Goal: Contribute content

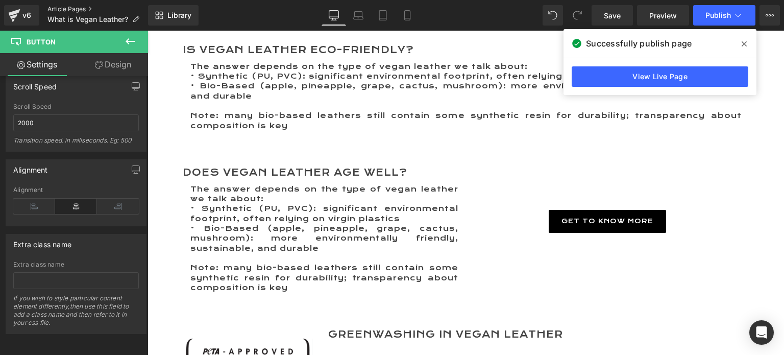
click at [76, 10] on link "Article Pages" at bounding box center [97, 9] width 101 height 8
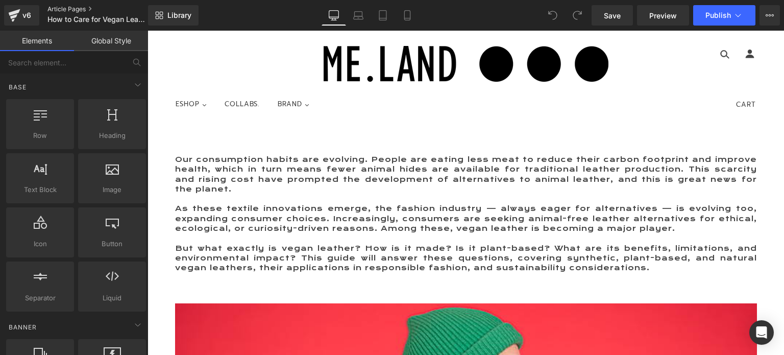
click at [65, 8] on link "Article Pages" at bounding box center [105, 9] width 117 height 8
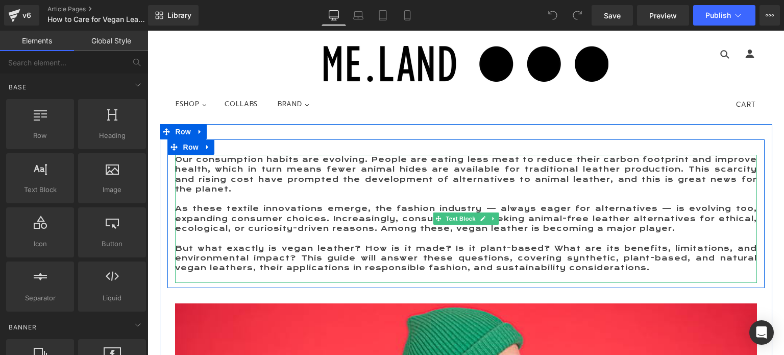
click at [205, 159] on p "Our consumption habits are evolving. People are eating less meat to reduce thei…" at bounding box center [466, 174] width 582 height 39
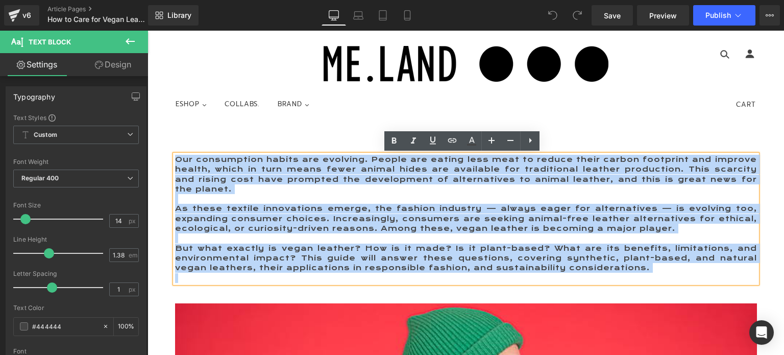
drag, startPoint x: 174, startPoint y: 158, endPoint x: 669, endPoint y: 273, distance: 508.4
click at [669, 273] on div "Our consumption habits are evolving. People are eating less meat to reduce thei…" at bounding box center [466, 219] width 582 height 128
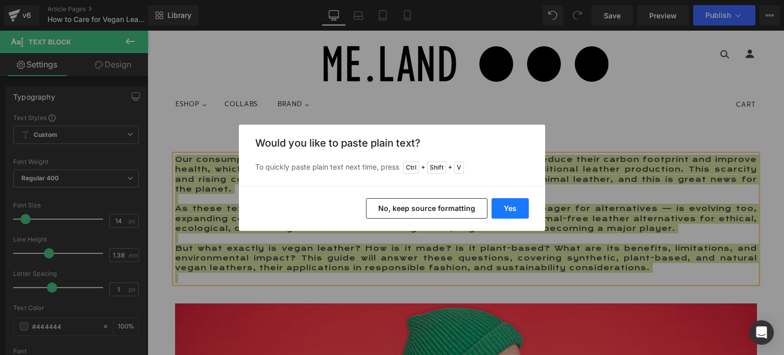
click at [508, 205] on button "Yes" at bounding box center [510, 208] width 37 height 20
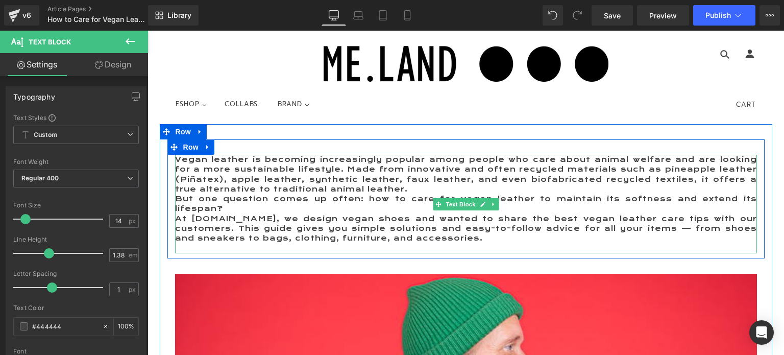
click at [396, 188] on p "Vegan leather is becoming increasingly popular among people who care about anim…" at bounding box center [466, 174] width 582 height 39
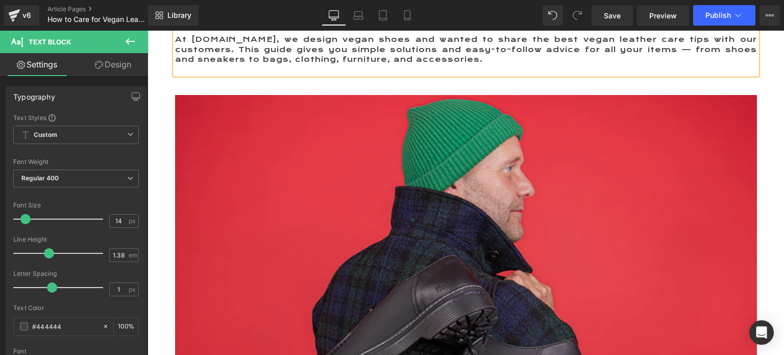
scroll to position [204, 0]
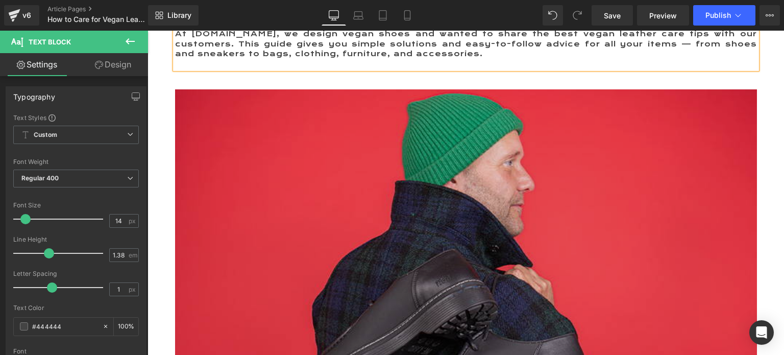
click at [406, 242] on img at bounding box center [466, 271] width 582 height 364
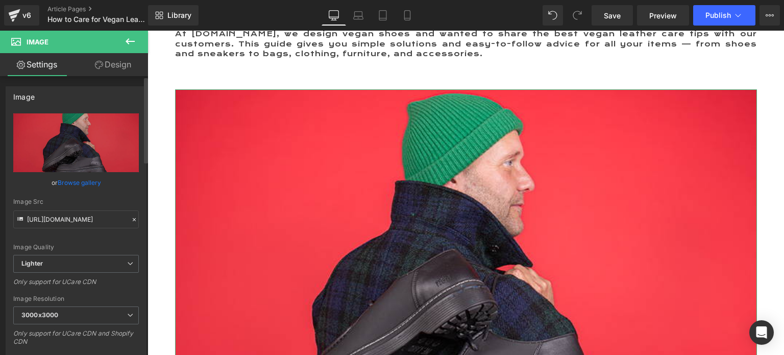
click at [80, 181] on link "Browse gallery" at bounding box center [79, 183] width 43 height 18
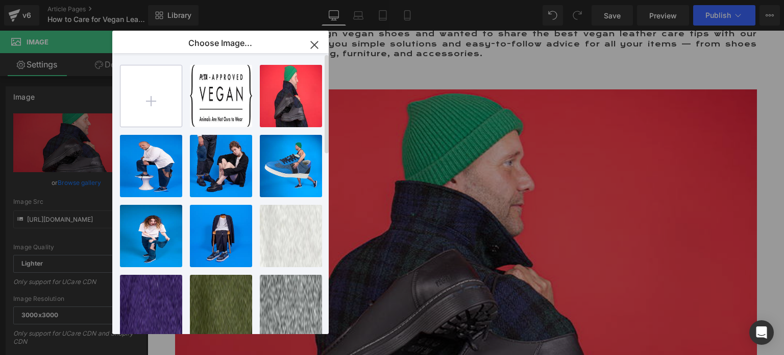
click at [151, 100] on input "file" at bounding box center [150, 95] width 61 height 61
type input "C:\fakepath\800x500 Vegan Leather.jpg"
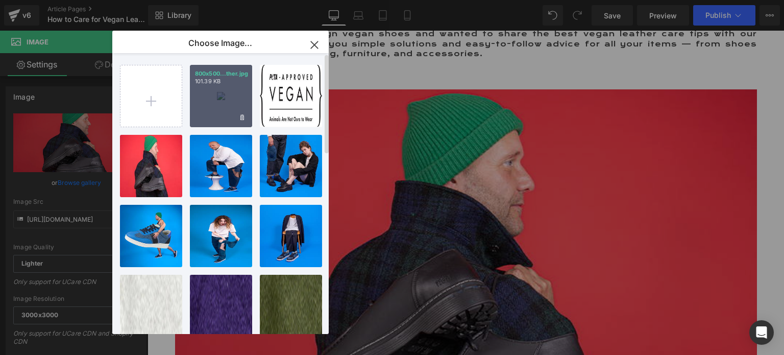
click at [219, 112] on div "800x500...ther.jpg 101.39 KB" at bounding box center [221, 96] width 62 height 62
type input "https://ucarecdn.com/54708857-a0cc-4190-9d7a-a6f882d8a51c/-/format/auto/-/previ…"
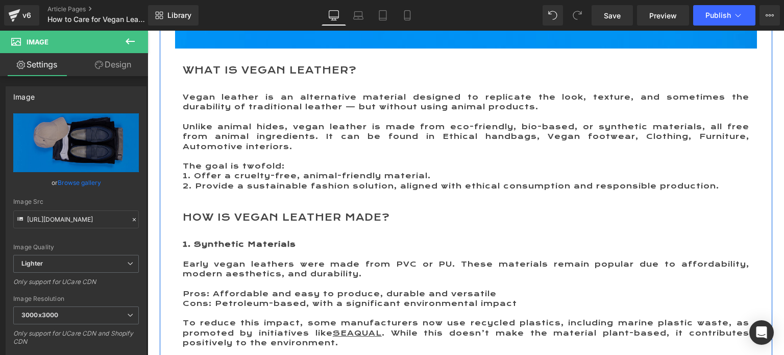
scroll to position [612, 0]
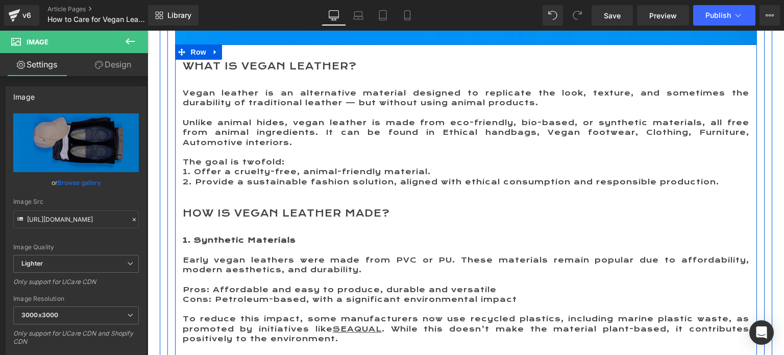
click at [214, 65] on h2 "What is Vegan Leather?" at bounding box center [466, 66] width 567 height 13
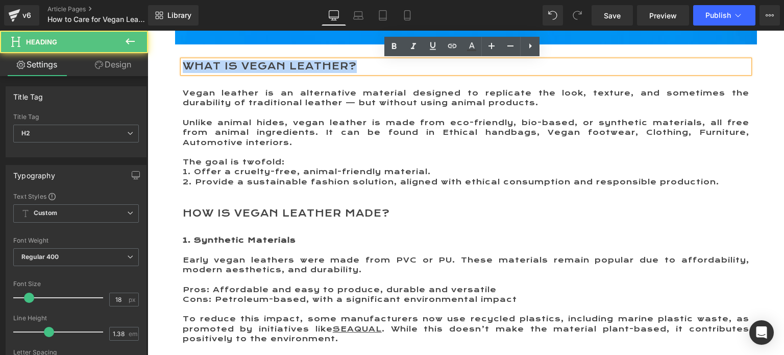
drag, startPoint x: 181, startPoint y: 65, endPoint x: 375, endPoint y: 66, distance: 194.5
click at [375, 66] on h2 "What is Vegan Leather?" at bounding box center [466, 66] width 567 height 13
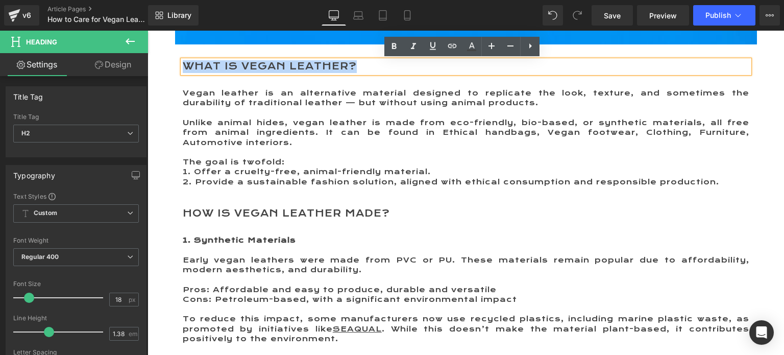
paste div
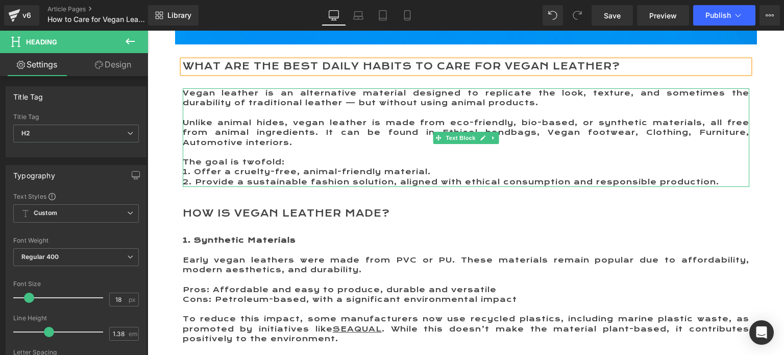
click at [205, 98] on p "Vegan leather is an alternative material designed to replicate the look, textur…" at bounding box center [466, 98] width 567 height 20
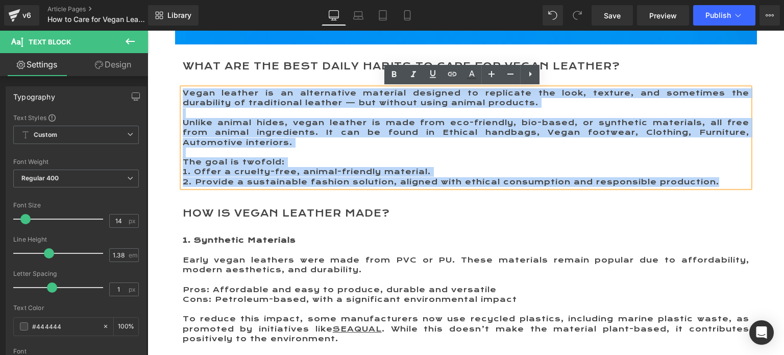
drag, startPoint x: 180, startPoint y: 93, endPoint x: 719, endPoint y: 180, distance: 545.8
click at [719, 180] on div "Vegan leather is an alternative material designed to replicate the look, textur…" at bounding box center [466, 137] width 567 height 99
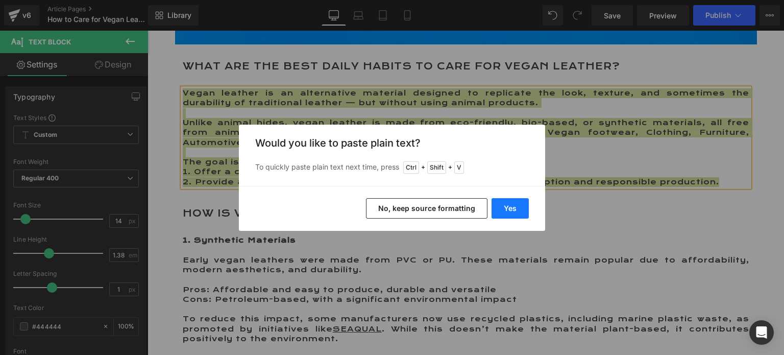
click at [513, 205] on button "Yes" at bounding box center [510, 208] width 37 height 20
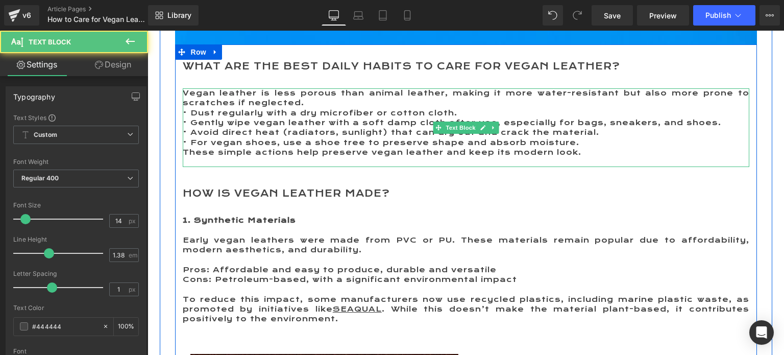
click at [310, 100] on p "Vegan leather is less porous than animal leather, making it more water-resistan…" at bounding box center [466, 98] width 567 height 20
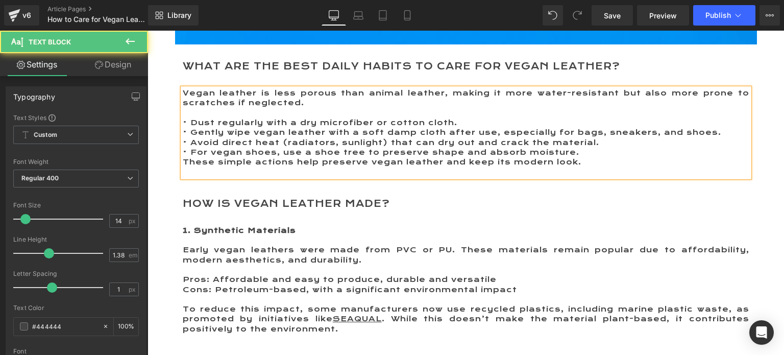
click at [592, 165] on p "These simple actions help preserve vegan leather and keep its modern look." at bounding box center [466, 162] width 567 height 10
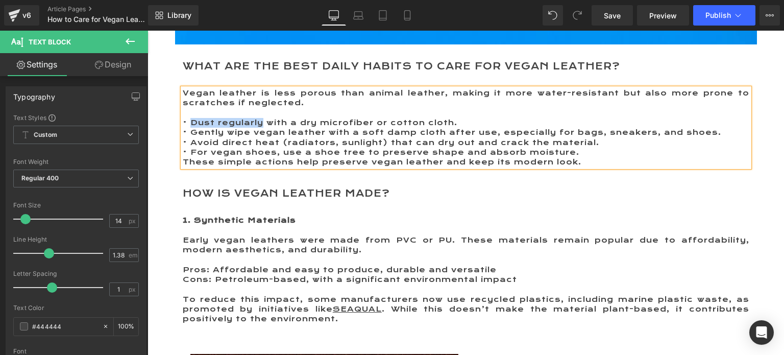
drag, startPoint x: 256, startPoint y: 124, endPoint x: 188, endPoint y: 124, distance: 67.9
click at [188, 124] on p "• Dust regularly with a dry microfiber or cotton cloth." at bounding box center [466, 123] width 567 height 10
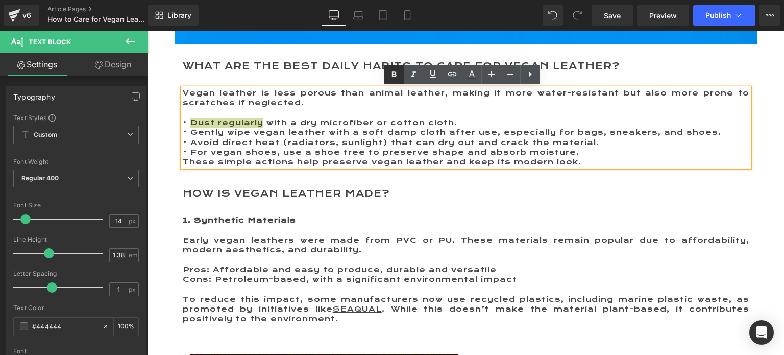
click at [392, 75] on icon at bounding box center [394, 74] width 5 height 6
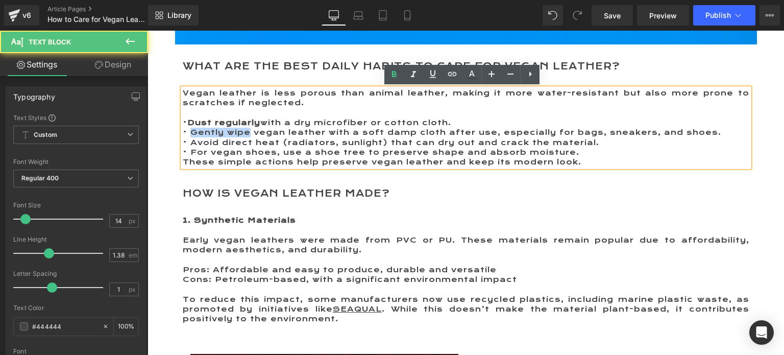
drag, startPoint x: 187, startPoint y: 130, endPoint x: 246, endPoint y: 130, distance: 58.7
click at [246, 130] on p "• Gently wipe vegan leather with a soft damp cloth after use, especially for ba…" at bounding box center [466, 133] width 567 height 10
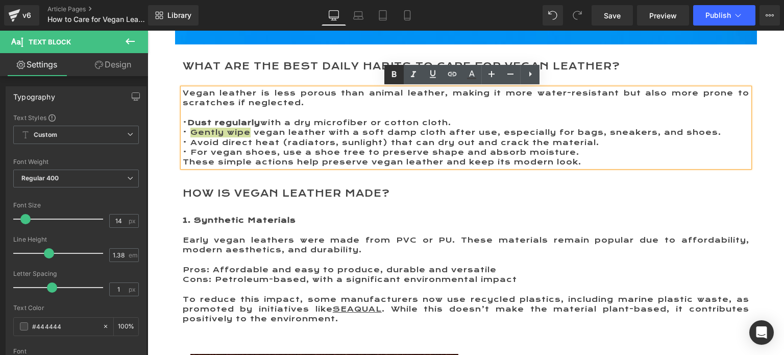
click at [395, 72] on icon at bounding box center [394, 74] width 5 height 6
drag, startPoint x: 187, startPoint y: 143, endPoint x: 272, endPoint y: 143, distance: 85.2
click at [272, 143] on p "• Avoid direct heat (radiators, sunlight) that can dry out and crack the materi…" at bounding box center [466, 143] width 567 height 10
click at [394, 75] on icon at bounding box center [394, 74] width 5 height 6
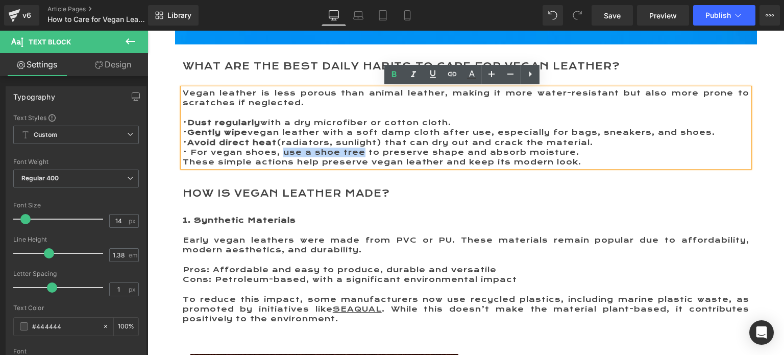
drag, startPoint x: 280, startPoint y: 152, endPoint x: 356, endPoint y: 152, distance: 76.6
click at [356, 152] on p "• For vegan shoes, use a shoe tree to preserve shape and absorb moisture." at bounding box center [466, 153] width 567 height 10
click at [387, 72] on link at bounding box center [393, 74] width 19 height 19
click at [576, 154] on p "• For vegan shoes, use a shoe tree to preserve shape and absorb moisture." at bounding box center [466, 153] width 567 height 10
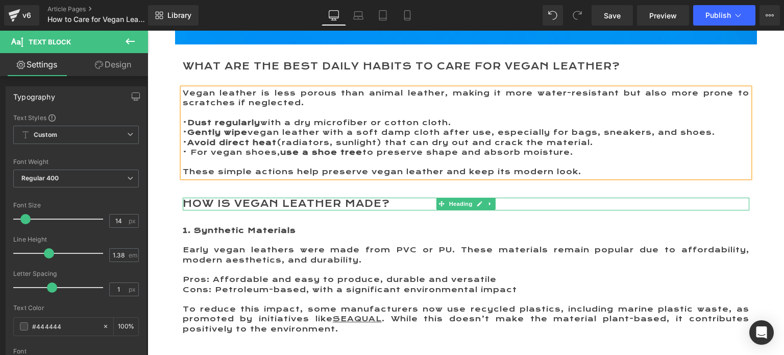
click at [212, 203] on h2 "How is Vegan Leather Made?" at bounding box center [466, 204] width 567 height 13
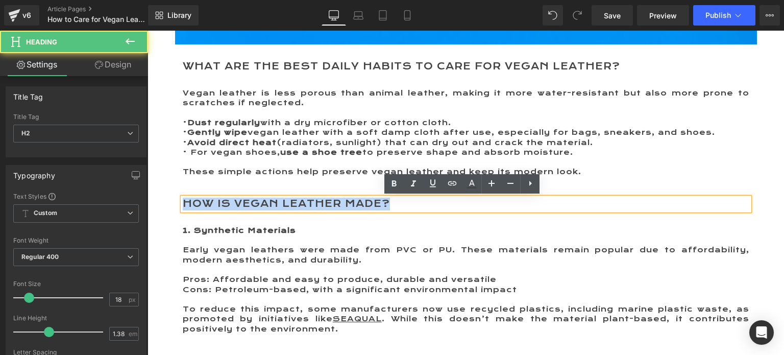
drag, startPoint x: 180, startPoint y: 200, endPoint x: 391, endPoint y: 200, distance: 211.8
click at [391, 200] on h2 "How is Vegan Leather Made?" at bounding box center [466, 204] width 567 height 13
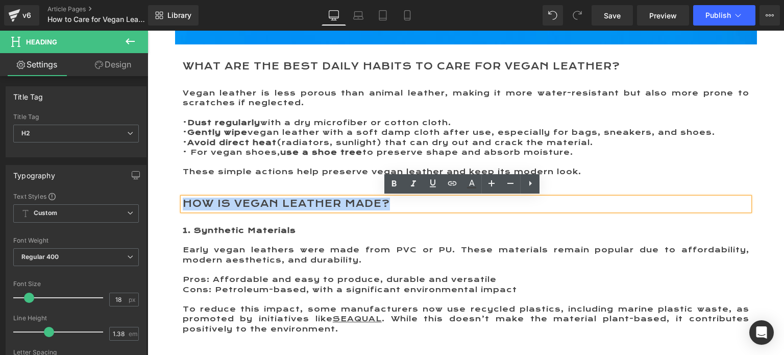
paste div
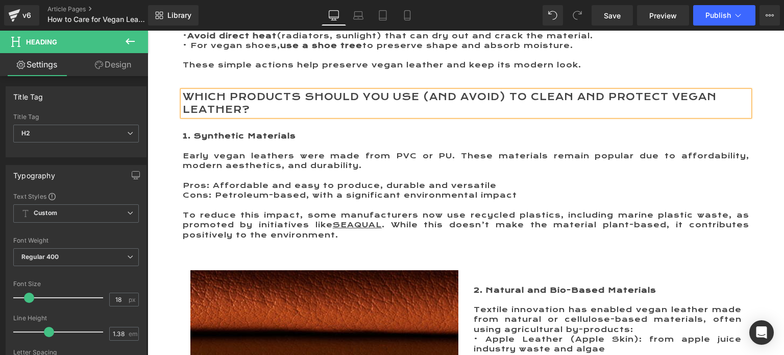
scroll to position [664, 0]
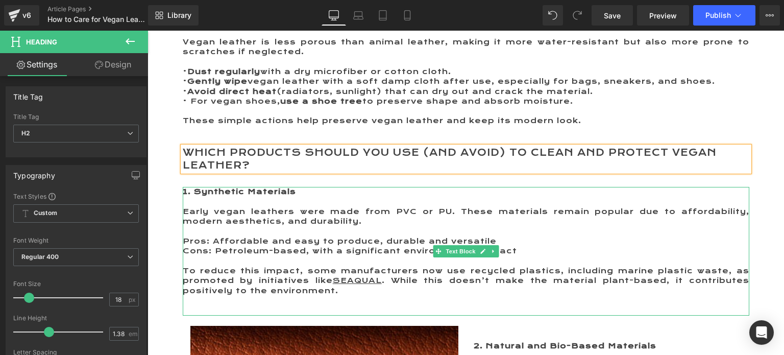
click at [256, 189] on strong "1. Synthetic Materials" at bounding box center [239, 191] width 113 height 9
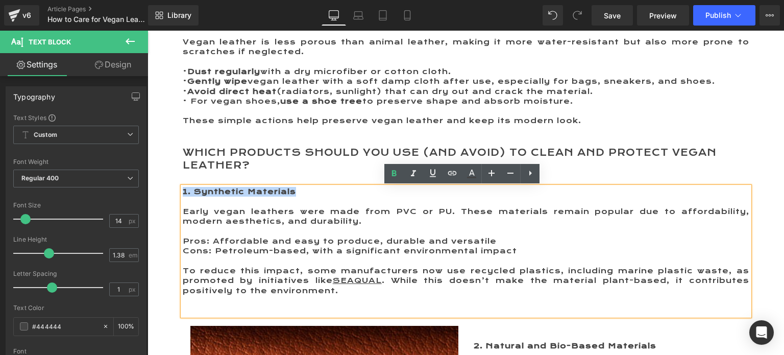
drag, startPoint x: 293, startPoint y: 189, endPoint x: 179, endPoint y: 190, distance: 114.3
click at [183, 190] on p "1. Synthetic Materials" at bounding box center [466, 192] width 567 height 10
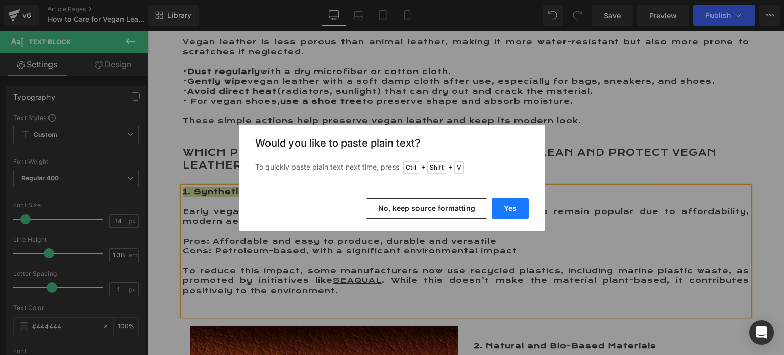
click at [514, 209] on button "Yes" at bounding box center [510, 208] width 37 height 20
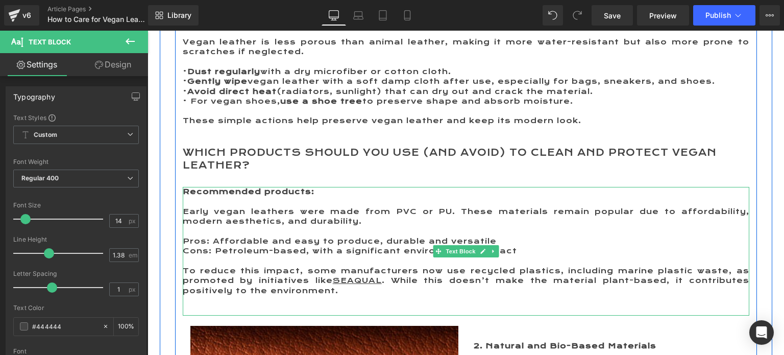
click at [195, 202] on p at bounding box center [466, 202] width 567 height 10
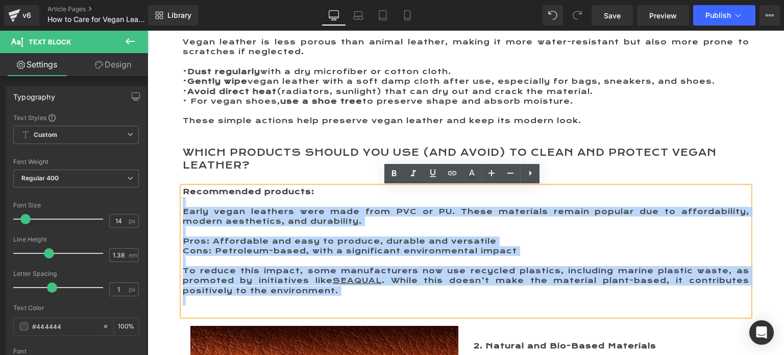
drag, startPoint x: 195, startPoint y: 202, endPoint x: 361, endPoint y: 303, distance: 193.8
click at [361, 303] on div "Recommended products: Early vegan leathers were made from PVC or PU. These mate…" at bounding box center [466, 251] width 567 height 128
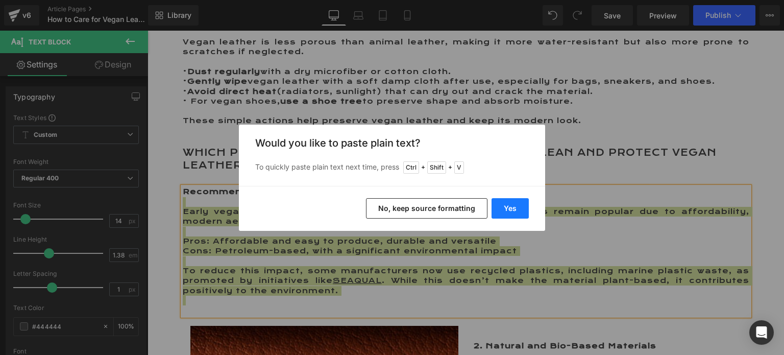
click at [513, 206] on button "Yes" at bounding box center [510, 208] width 37 height 20
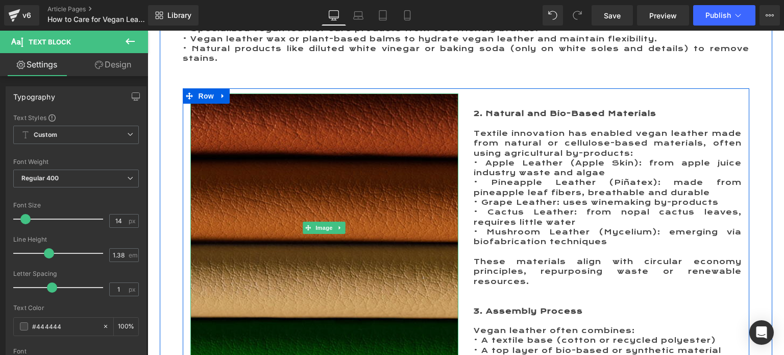
scroll to position [817, 0]
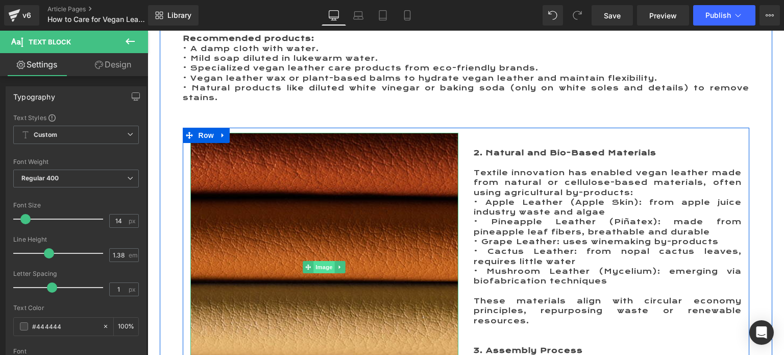
click at [314, 267] on span "Image" at bounding box center [323, 267] width 21 height 12
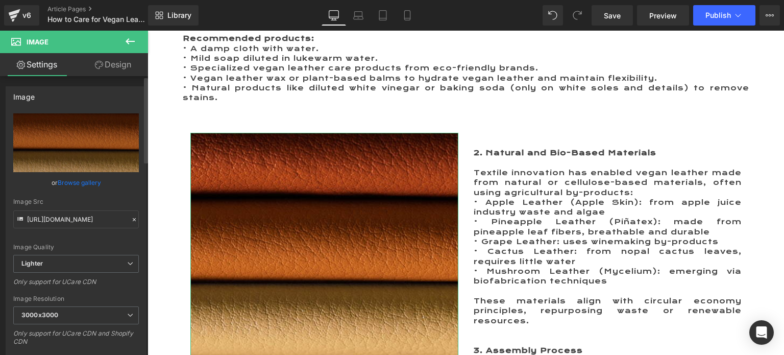
click at [74, 183] on link "Browse gallery" at bounding box center [79, 183] width 43 height 18
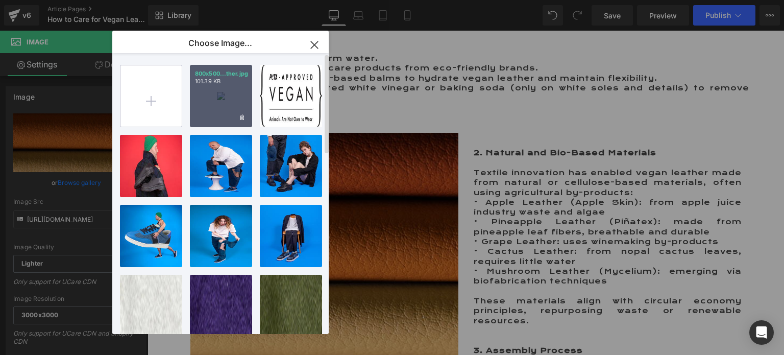
click at [152, 106] on input "file" at bounding box center [150, 95] width 61 height 61
type input "C:\fakepath\Ananas gamme.jpg"
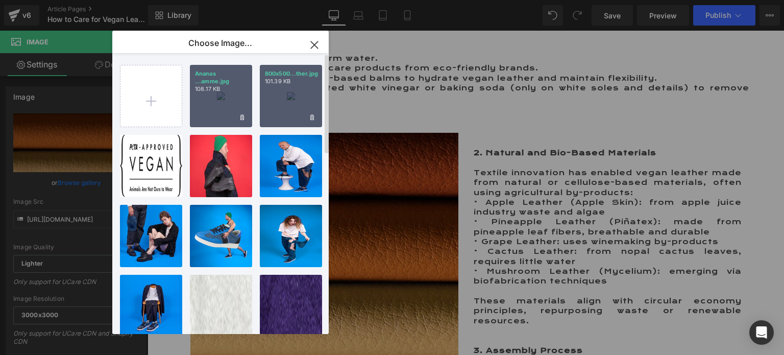
click at [230, 107] on div "Ananas ...amme.jpg 108.17 KB" at bounding box center [221, 96] width 62 height 62
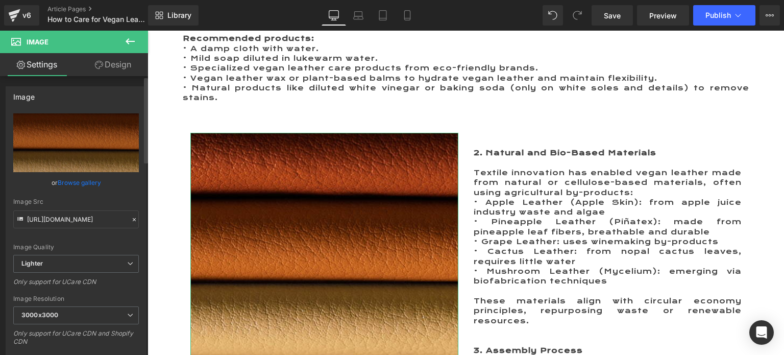
click at [65, 185] on link "Browse gallery" at bounding box center [79, 183] width 43 height 18
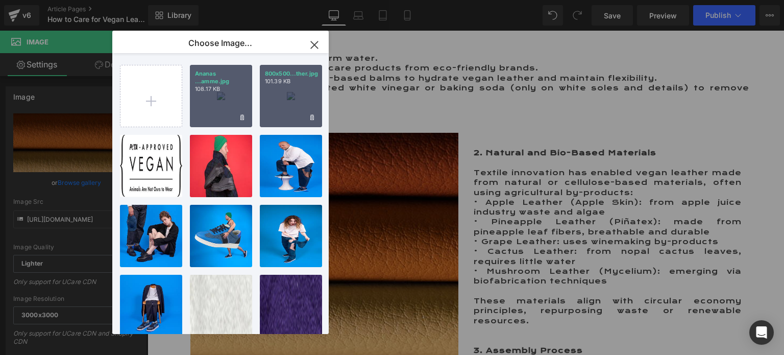
click at [212, 112] on div "Ananas ...amme.jpg 108.17 KB" at bounding box center [221, 96] width 62 height 62
type input "https://ucarecdn.com/66015e81-b204-4c02-a58a-042e029b5c3e/-/format/auto/-/previ…"
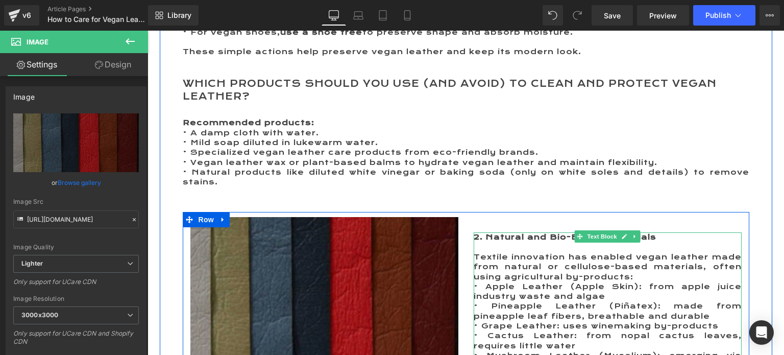
scroll to position [715, 0]
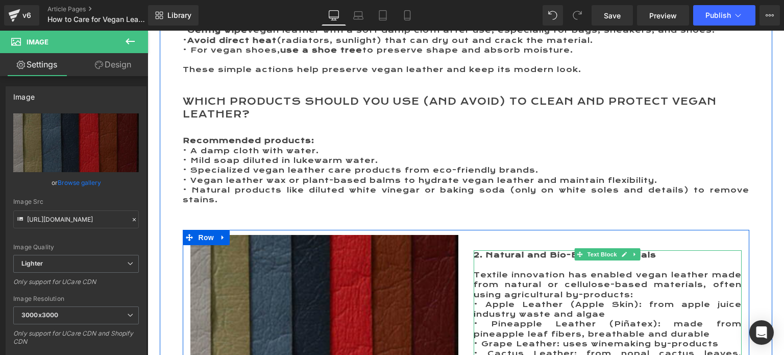
click at [485, 254] on strong "2. Natural and Bio-Based Materials" at bounding box center [565, 254] width 183 height 9
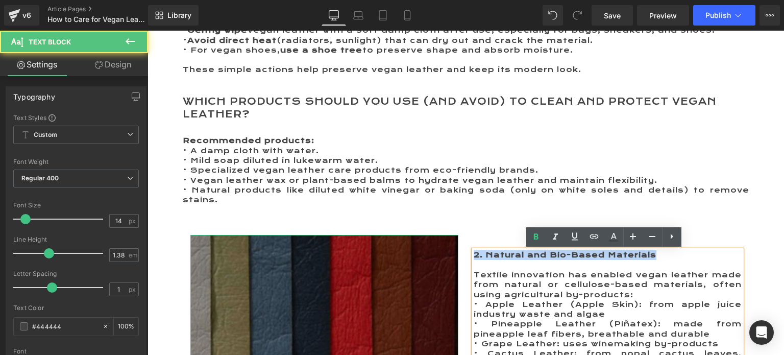
drag, startPoint x: 649, startPoint y: 256, endPoint x: 451, endPoint y: 254, distance: 198.1
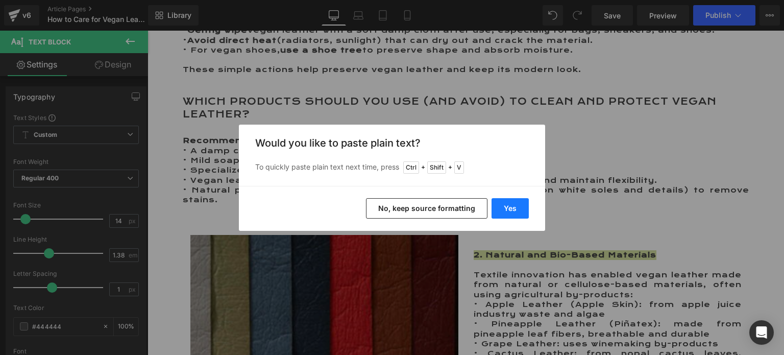
click at [513, 207] on button "Yes" at bounding box center [510, 208] width 37 height 20
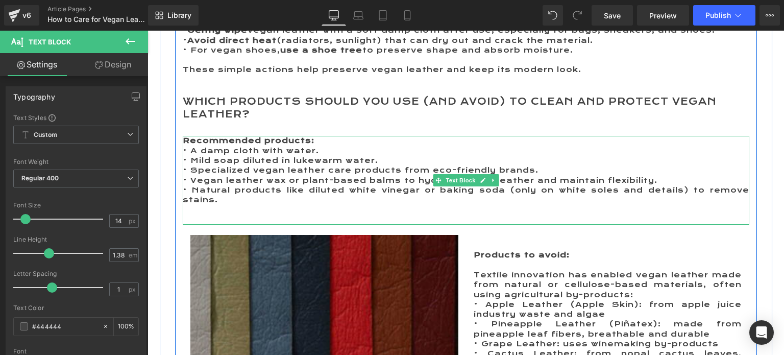
click at [327, 142] on p "Recommended products:" at bounding box center [466, 141] width 567 height 10
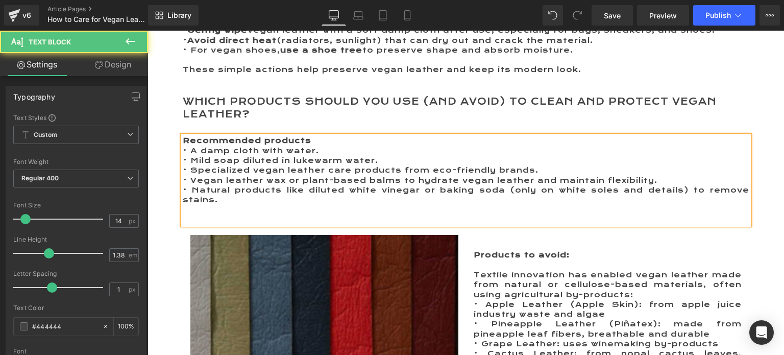
click at [221, 200] on p "• Natural products like diluted white vinegar or baking soda (only on white sol…" at bounding box center [466, 195] width 567 height 20
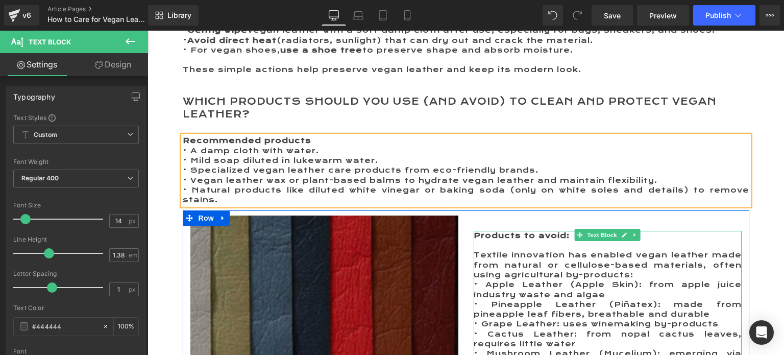
click at [567, 234] on p "Products to avoid:" at bounding box center [608, 236] width 268 height 10
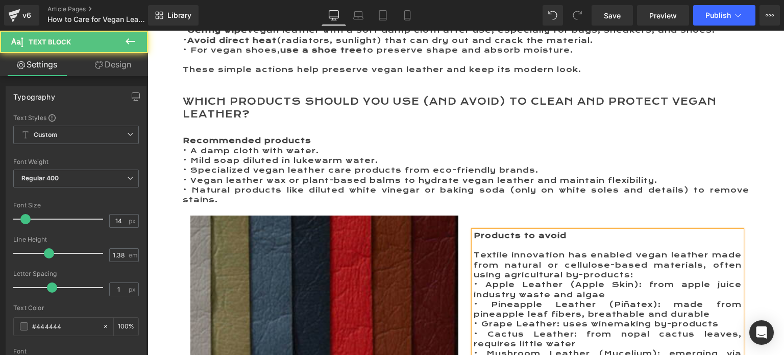
click at [481, 253] on span "Textile innovation has enabled vegan leather made from natural or cellulose-bas…" at bounding box center [608, 264] width 268 height 29
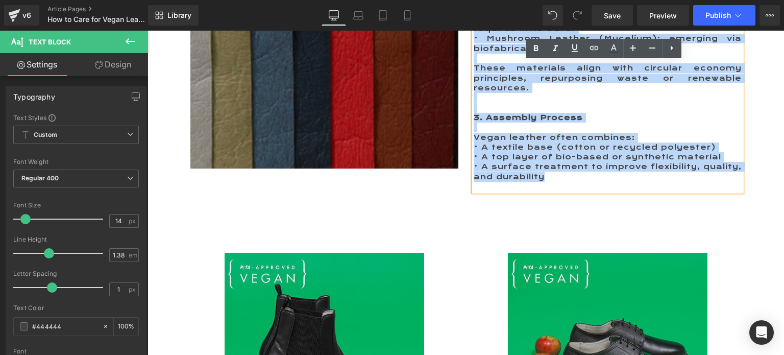
scroll to position [1157, 0]
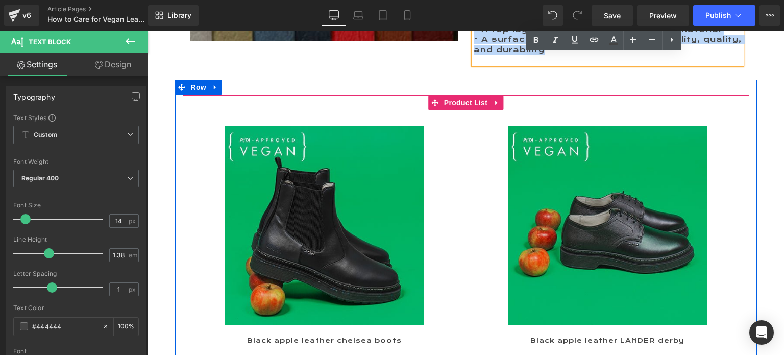
drag, startPoint x: 471, startPoint y: 253, endPoint x: 611, endPoint y: 109, distance: 201.0
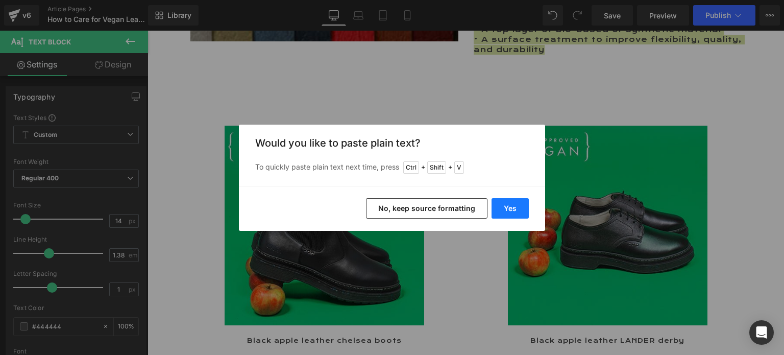
click at [510, 205] on button "Yes" at bounding box center [510, 208] width 37 height 20
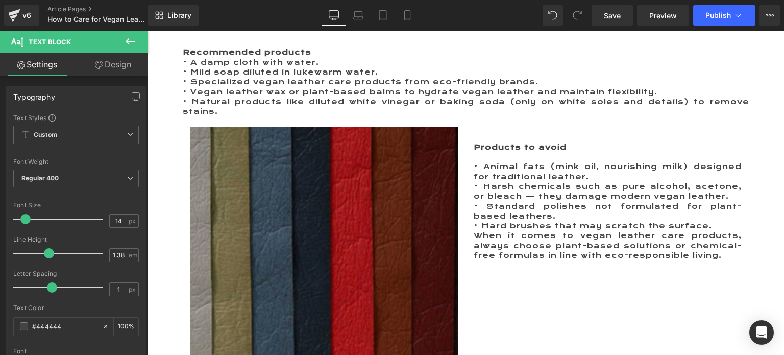
scroll to position [799, 0]
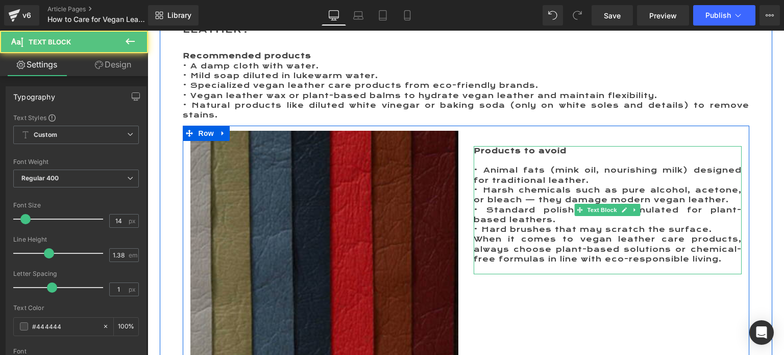
click at [704, 228] on p "• Hard brushes that may scratch the surface." at bounding box center [608, 230] width 268 height 10
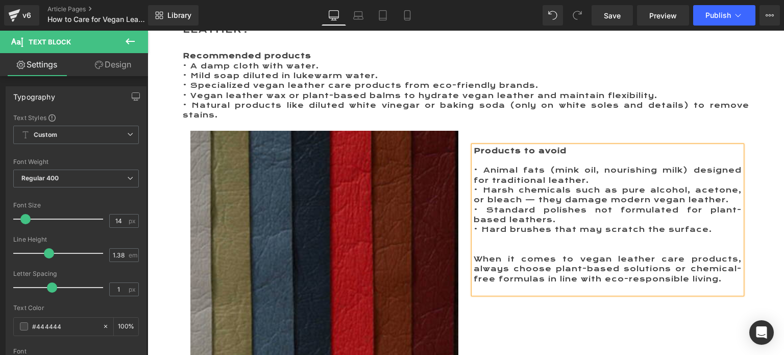
click at [617, 288] on p at bounding box center [608, 289] width 268 height 10
click at [640, 305] on div "Image Products to avoid • Animal fats (mink oil, nourishing milk) designed for …" at bounding box center [466, 265] width 567 height 278
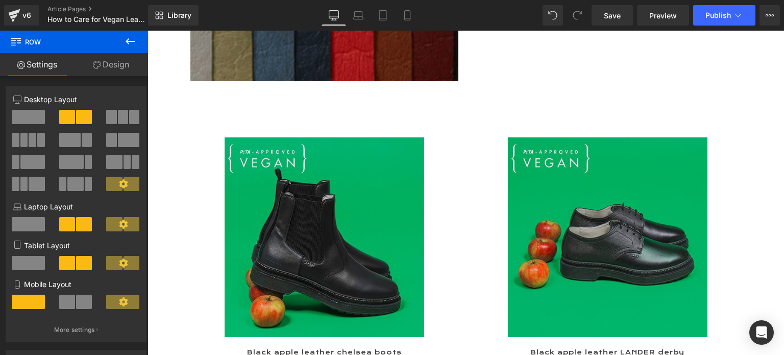
scroll to position [1157, 0]
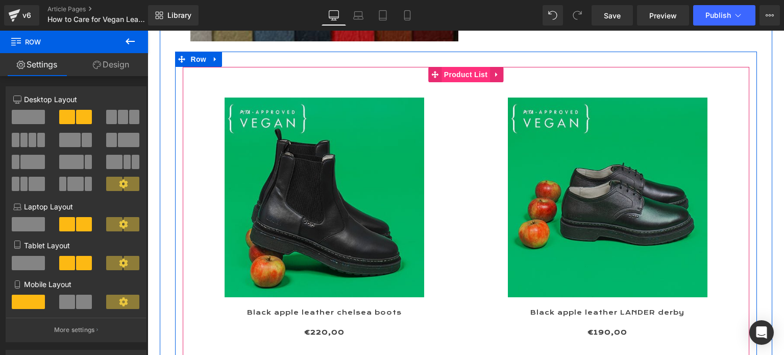
click at [458, 77] on span "Product List" at bounding box center [466, 74] width 48 height 15
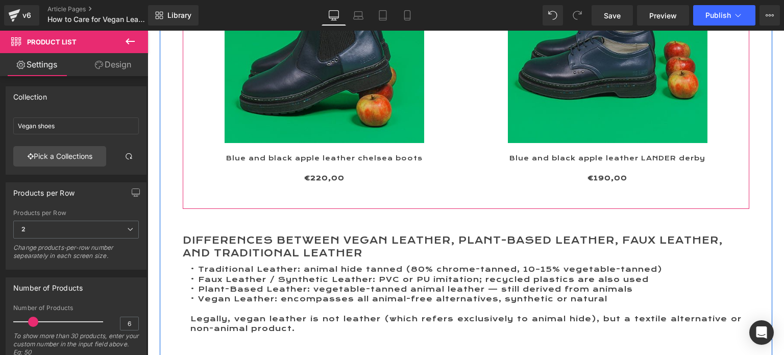
scroll to position [1667, 0]
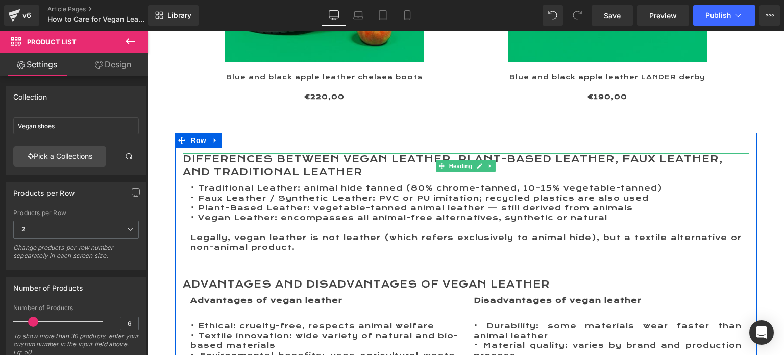
click at [208, 166] on h2 "Differences Between Vegan Leather, Plant-Based Leather, Faux Leather, and Tradi…" at bounding box center [466, 166] width 567 height 26
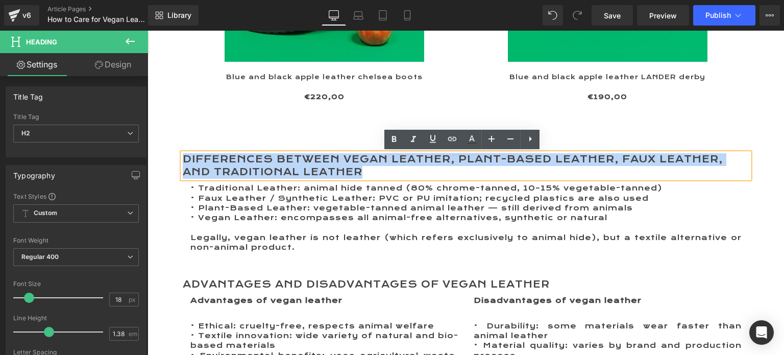
drag, startPoint x: 364, startPoint y: 171, endPoint x: 180, endPoint y: 156, distance: 185.4
click at [183, 156] on h2 "Differences Between Vegan Leather, Plant-Based Leather, Faux Leather, and Tradi…" at bounding box center [466, 166] width 567 height 26
paste div
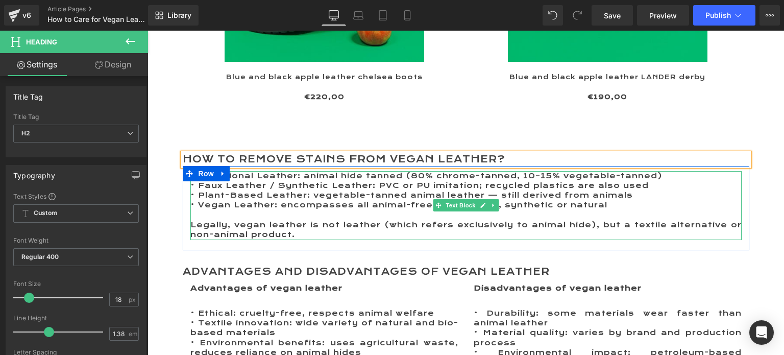
drag, startPoint x: 306, startPoint y: 208, endPoint x: 244, endPoint y: 219, distance: 63.3
click at [305, 208] on p "• Vegan Leather: encompasses all animal-free alternatives, synthetic or natural" at bounding box center [465, 205] width 551 height 10
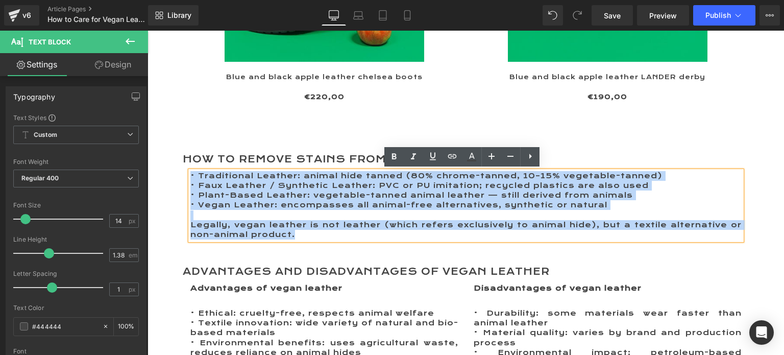
drag, startPoint x: 295, startPoint y: 237, endPoint x: 183, endPoint y: 176, distance: 127.7
click at [183, 176] on div "• Traditional Leather: animal hide tanned (80% chrome-tanned, 10–15% vegetable-…" at bounding box center [466, 208] width 567 height 74
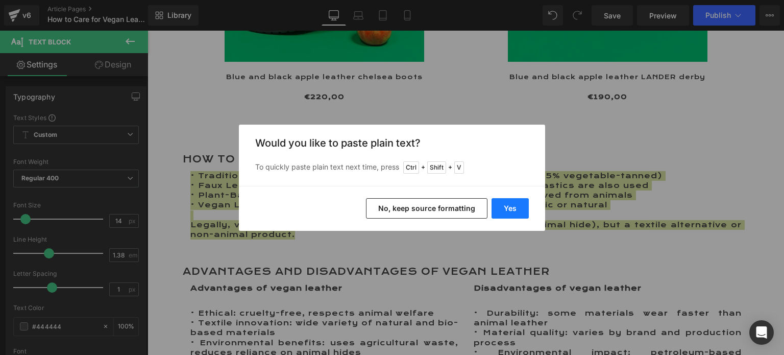
click at [525, 210] on button "Yes" at bounding box center [510, 208] width 37 height 20
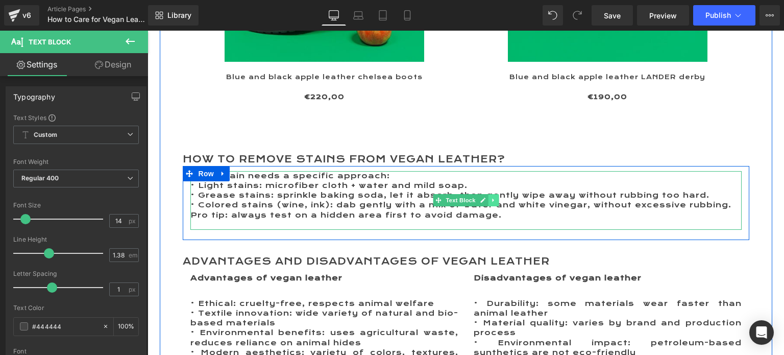
click at [491, 202] on icon at bounding box center [494, 200] width 6 height 6
click at [485, 200] on icon at bounding box center [488, 201] width 6 height 6
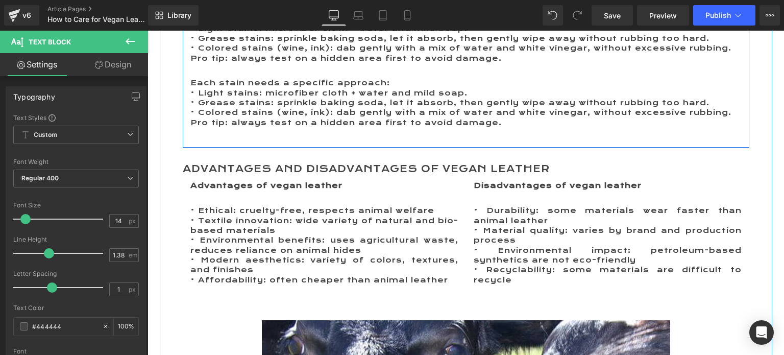
scroll to position [1830, 0]
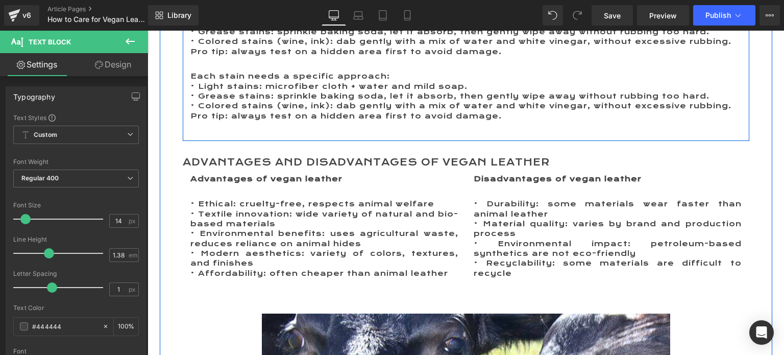
click at [240, 108] on p "• Colored stains (wine, ink): dab gently with a mix of water and white vinegar,…" at bounding box center [465, 106] width 551 height 10
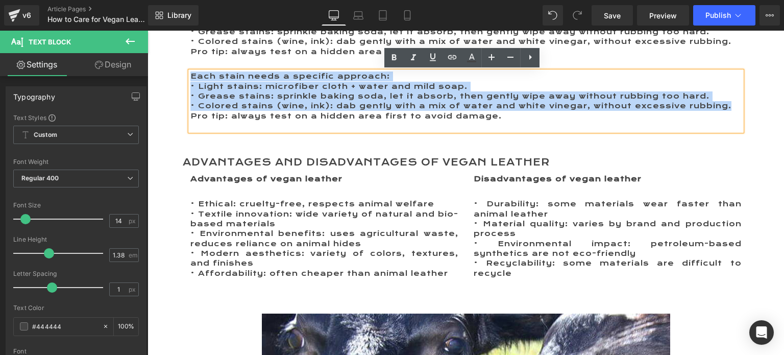
drag, startPoint x: 186, startPoint y: 75, endPoint x: 725, endPoint y: 106, distance: 539.4
click at [725, 106] on div "Each stain needs a specific approach: • Light stains: microfiber cloth + water …" at bounding box center [465, 100] width 551 height 59
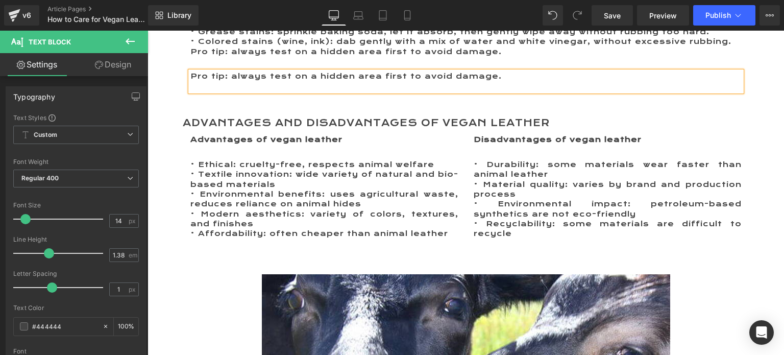
click at [486, 88] on p at bounding box center [465, 87] width 551 height 10
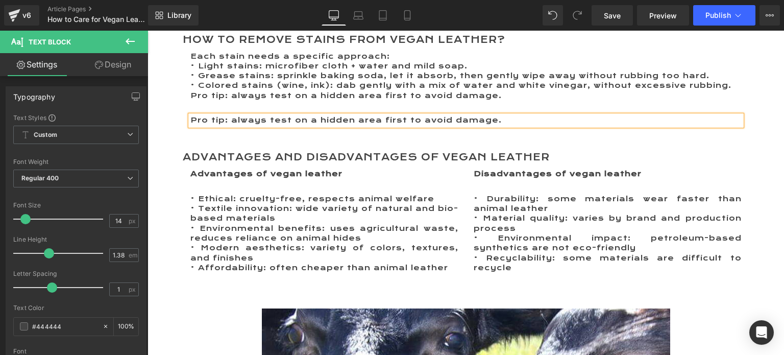
scroll to position [1728, 0]
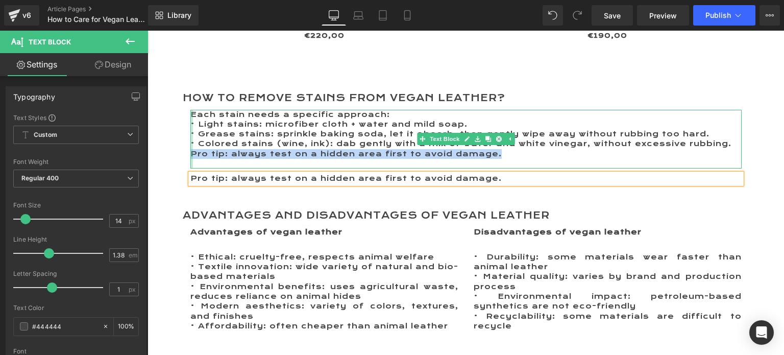
drag, startPoint x: 498, startPoint y: 152, endPoint x: 188, endPoint y: 155, distance: 309.8
click at [190, 155] on div "Each stain needs a specific approach: • Light stains: microfiber cloth + water…" at bounding box center [465, 139] width 551 height 59
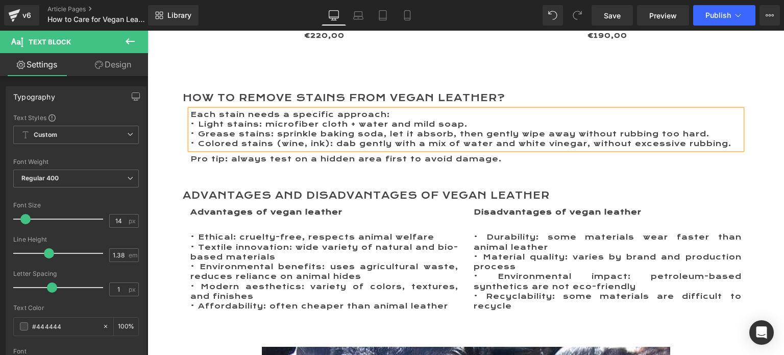
click at [241, 171] on div "Each stain needs a specific approach: • Light stains: microfiber cloth + water…" at bounding box center [466, 140] width 567 height 70
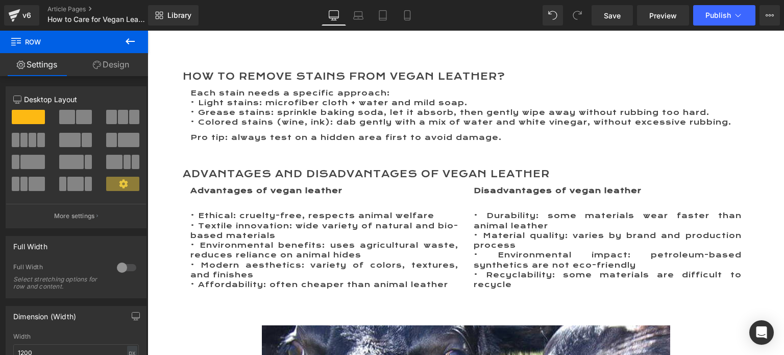
scroll to position [1779, 0]
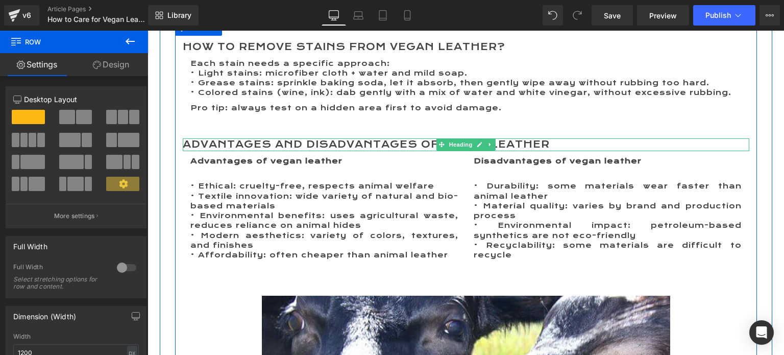
click at [218, 146] on h2 "Advantages and Disadvantages of Vegan Leather" at bounding box center [466, 144] width 567 height 13
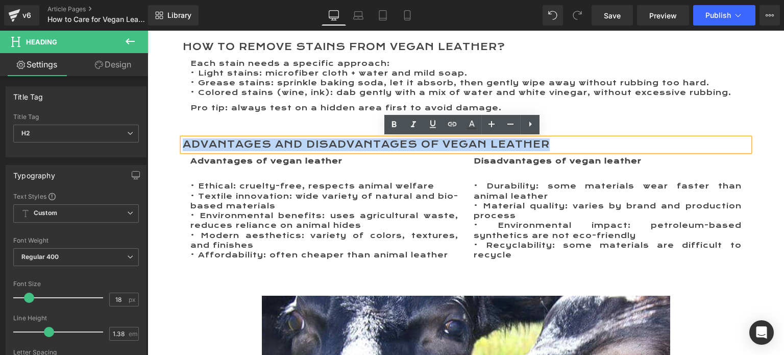
drag, startPoint x: 180, startPoint y: 142, endPoint x: 565, endPoint y: 142, distance: 384.8
click at [565, 142] on h2 "Advantages and Disadvantages of Vegan Leather" at bounding box center [466, 144] width 567 height 13
paste div
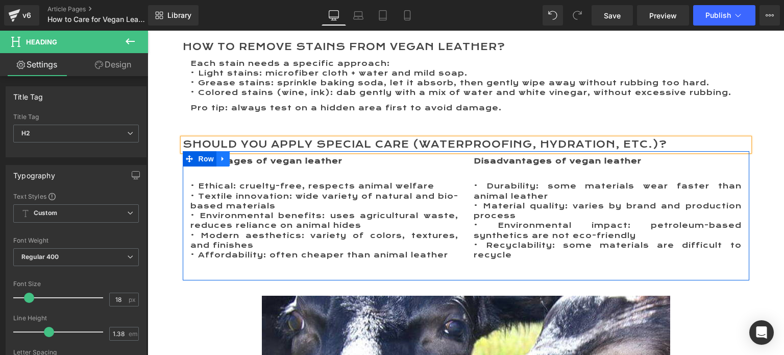
click at [222, 159] on icon at bounding box center [223, 159] width 2 height 5
click at [196, 159] on span "Row" at bounding box center [206, 158] width 20 height 15
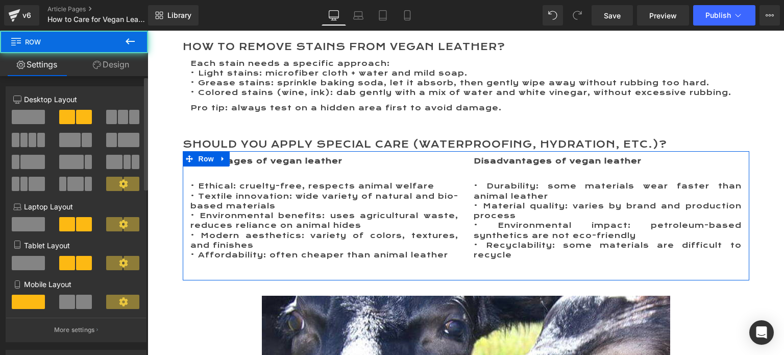
click at [34, 116] on span at bounding box center [28, 117] width 33 height 14
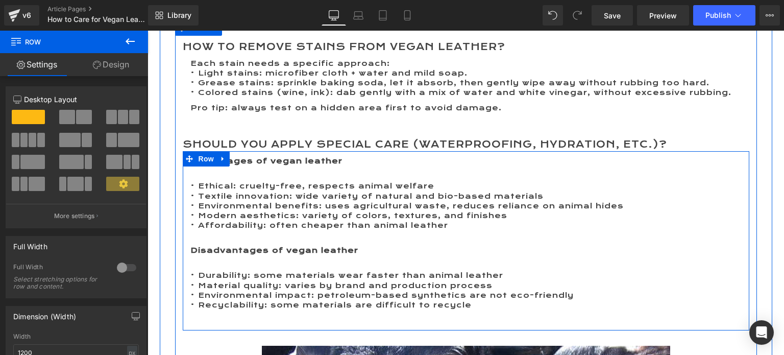
click at [235, 174] on div "Advantages of vegan leather Heading • Ethical: cruelty-free, respects animal we…" at bounding box center [466, 240] width 567 height 169
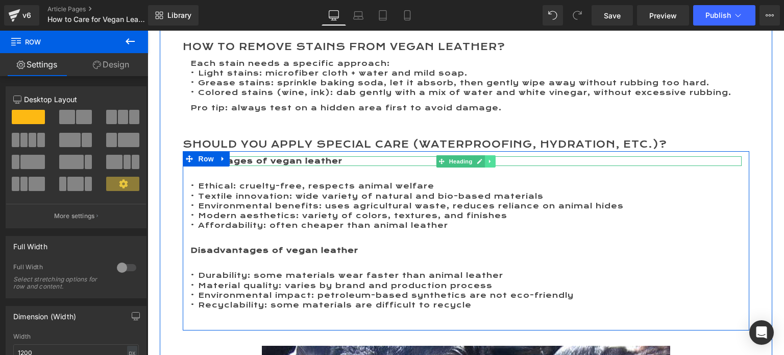
click at [487, 160] on icon at bounding box center [490, 161] width 6 height 6
click at [493, 162] on icon at bounding box center [496, 161] width 6 height 6
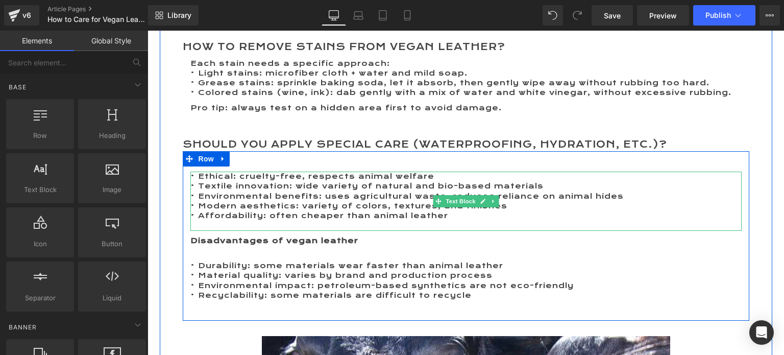
click at [339, 189] on p "• Textile innovation: wide variety of natural and bio-based materials" at bounding box center [465, 186] width 551 height 10
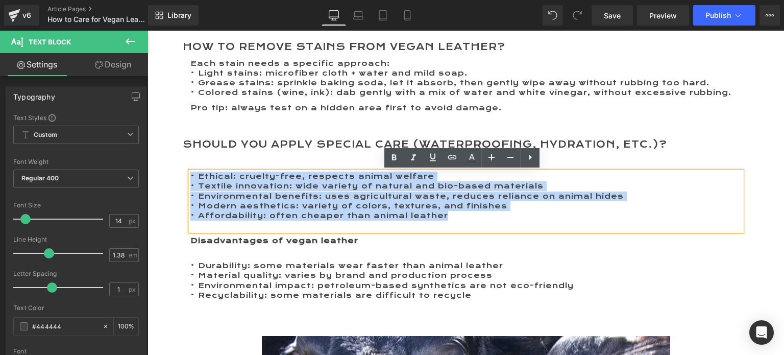
drag, startPoint x: 445, startPoint y: 214, endPoint x: 233, endPoint y: 122, distance: 230.2
click at [190, 174] on div "• Ethical: cruelty-free, respects animal welfare • Textile innovation: wide var…" at bounding box center [465, 200] width 551 height 59
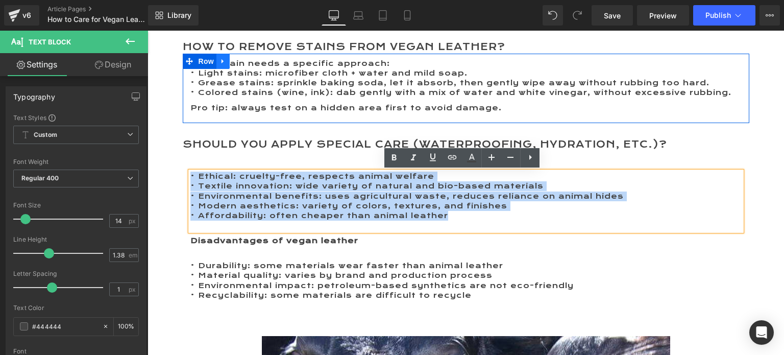
click at [219, 60] on icon at bounding box center [222, 61] width 7 height 8
click at [233, 60] on icon at bounding box center [236, 61] width 7 height 7
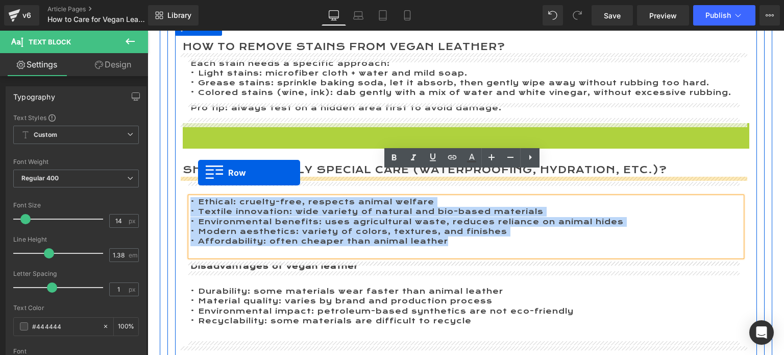
drag, startPoint x: 187, startPoint y: 132, endPoint x: 198, endPoint y: 173, distance: 42.2
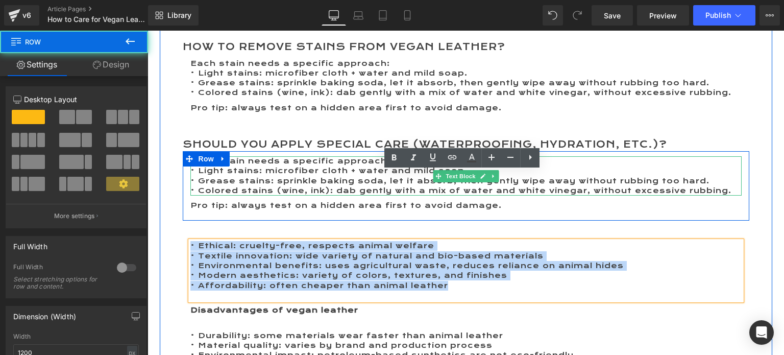
click at [227, 178] on p "• Grease stains: sprinkle baking soda, let it absorb, then gently wipe away wit…" at bounding box center [465, 181] width 551 height 10
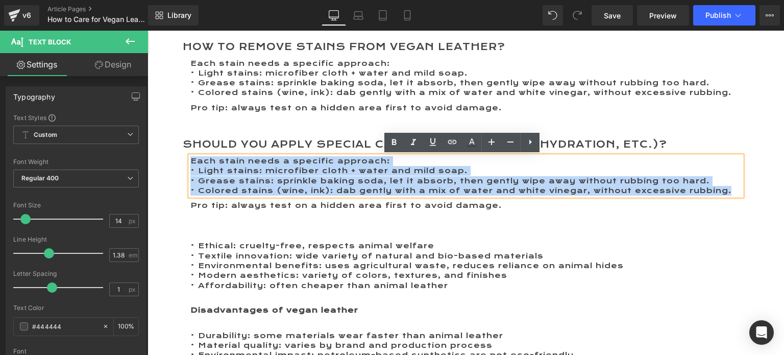
click at [183, 163] on div "Each stain needs a specific approach: • Light stains: microfiber cloth + water …" at bounding box center [466, 186] width 567 height 60
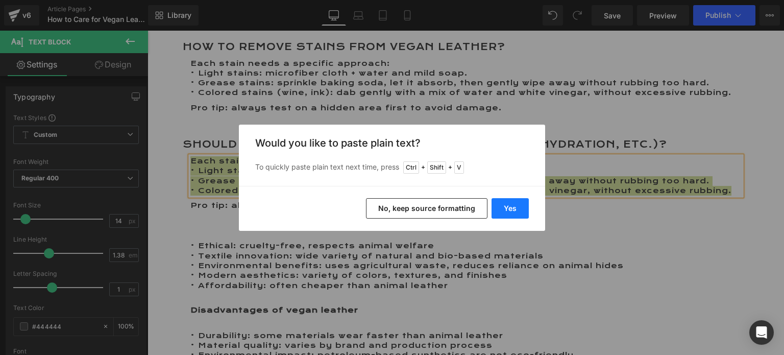
click at [503, 208] on button "Yes" at bounding box center [510, 208] width 37 height 20
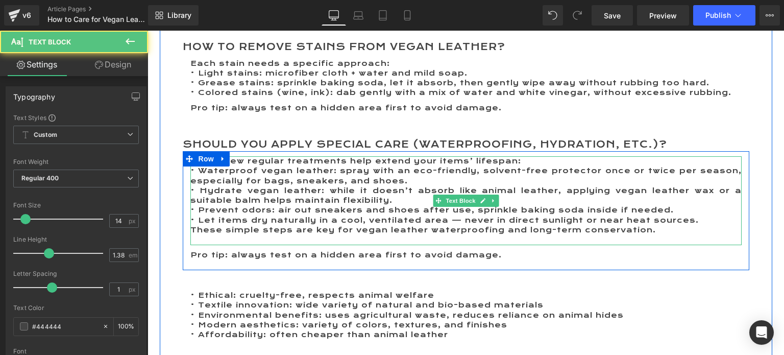
click at [261, 228] on p "These simple steps are key for vegan leather waterproofing and long-term conser…" at bounding box center [465, 230] width 551 height 10
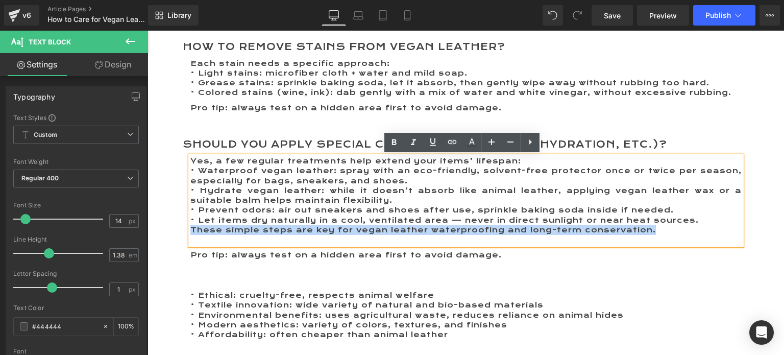
drag, startPoint x: 648, startPoint y: 229, endPoint x: 186, endPoint y: 229, distance: 461.4
click at [190, 229] on p "These simple steps are key for vegan leather waterproofing and long-term conser…" at bounding box center [465, 230] width 551 height 10
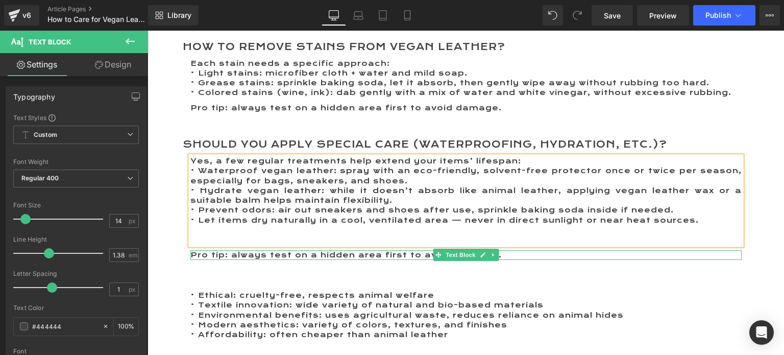
click at [192, 253] on span "Pro tip: always test on a hidden area first to avoid damage." at bounding box center [345, 254] width 311 height 9
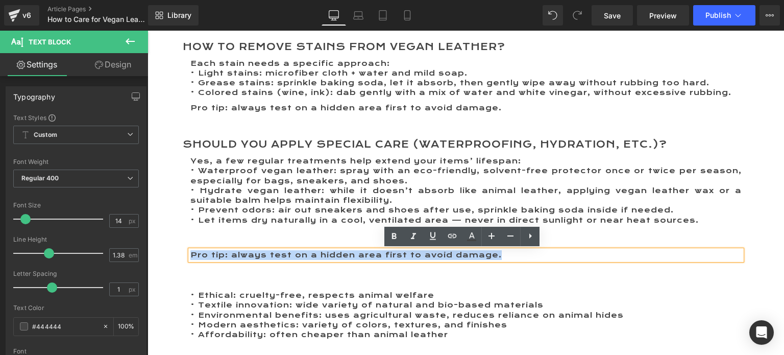
drag, startPoint x: 187, startPoint y: 254, endPoint x: 502, endPoint y: 255, distance: 314.9
click at [502, 255] on p "Pro tip: always test on a hidden area first to avoid damage." at bounding box center [465, 255] width 551 height 10
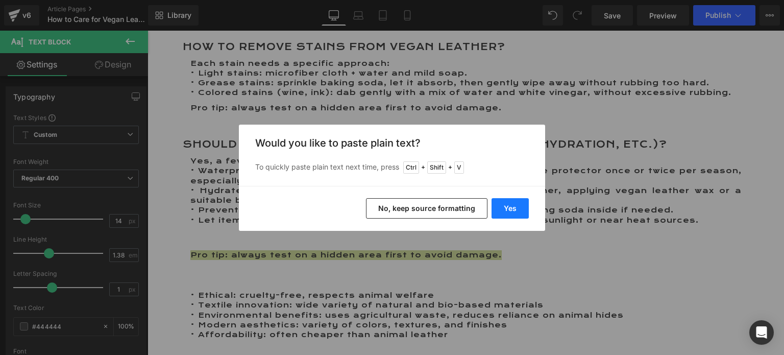
click at [510, 208] on button "Yes" at bounding box center [510, 208] width 37 height 20
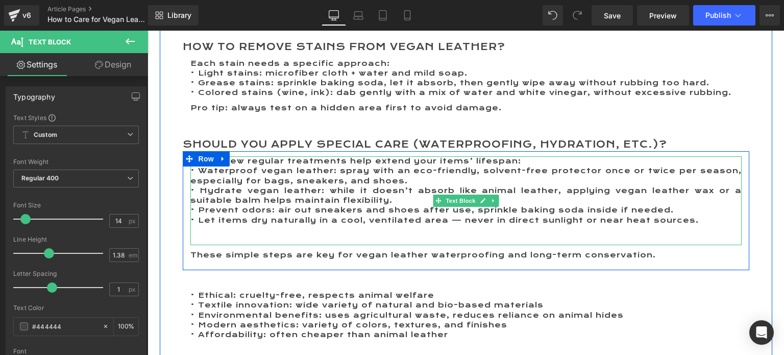
click at [306, 232] on p at bounding box center [465, 230] width 551 height 10
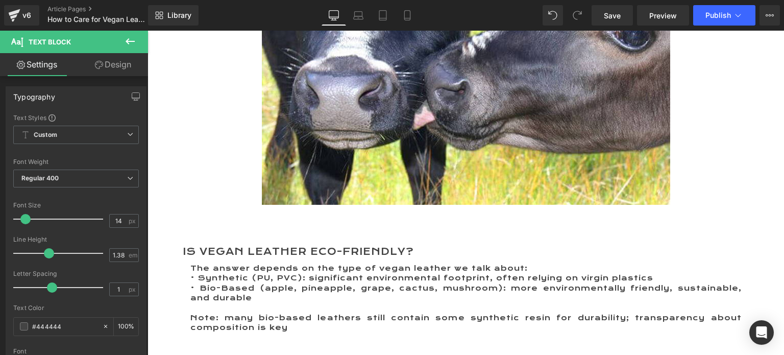
scroll to position [2290, 0]
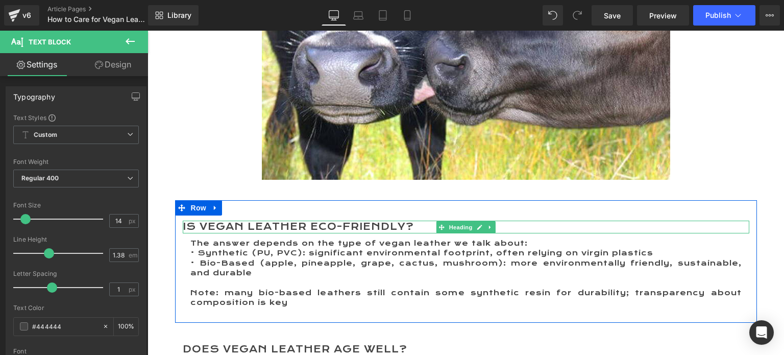
click at [242, 227] on h2 "Is Vegan Leather Eco-Friendly?" at bounding box center [466, 226] width 567 height 13
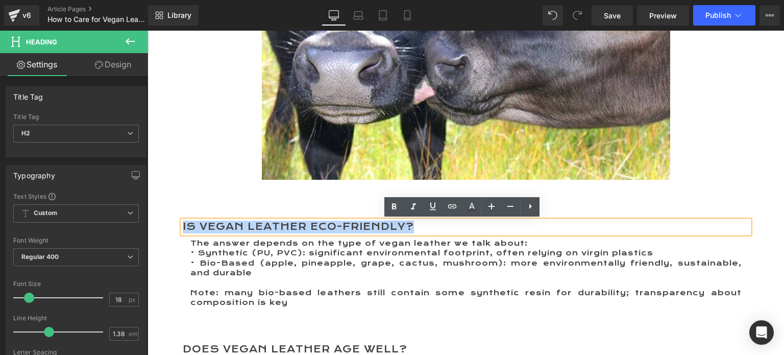
drag, startPoint x: 411, startPoint y: 224, endPoint x: 179, endPoint y: 222, distance: 232.8
click at [183, 222] on h2 "Is Vegan Leather Eco-Friendly?" at bounding box center [466, 226] width 567 height 13
paste div
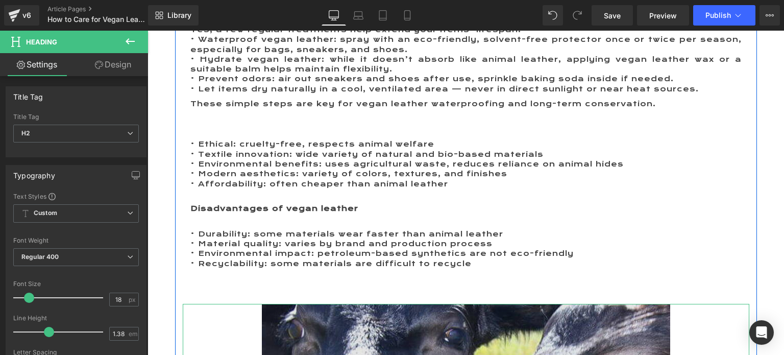
scroll to position [1881, 0]
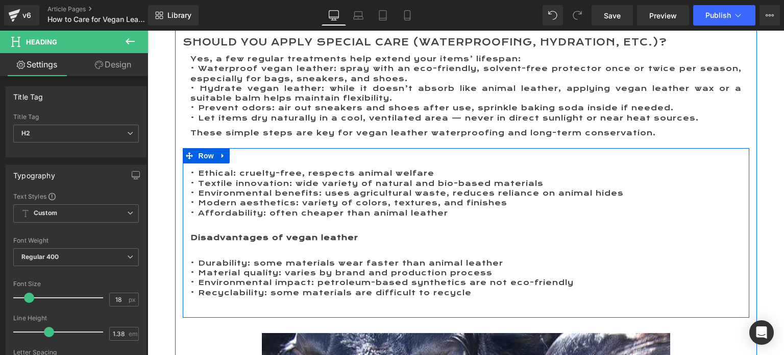
click at [222, 161] on link at bounding box center [222, 155] width 13 height 15
click at [246, 155] on icon at bounding box center [249, 155] width 7 height 7
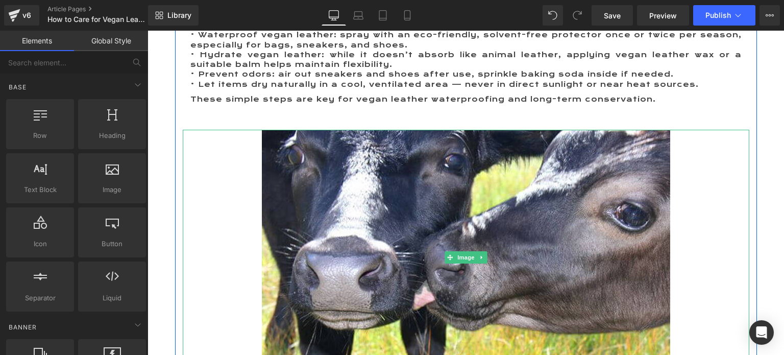
scroll to position [1932, 0]
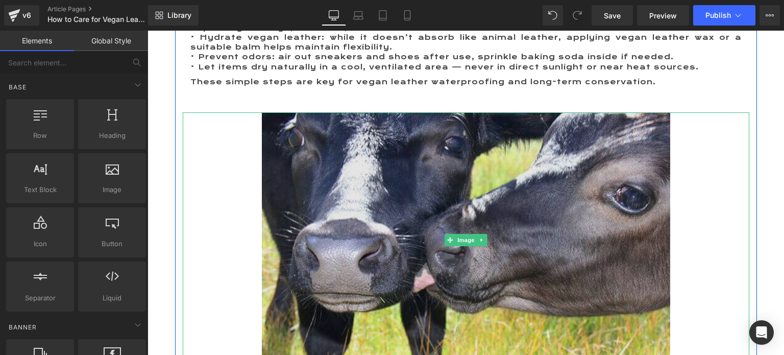
drag, startPoint x: 468, startPoint y: 236, endPoint x: 394, endPoint y: 214, distance: 77.3
click at [468, 236] on span "Image" at bounding box center [465, 240] width 21 height 12
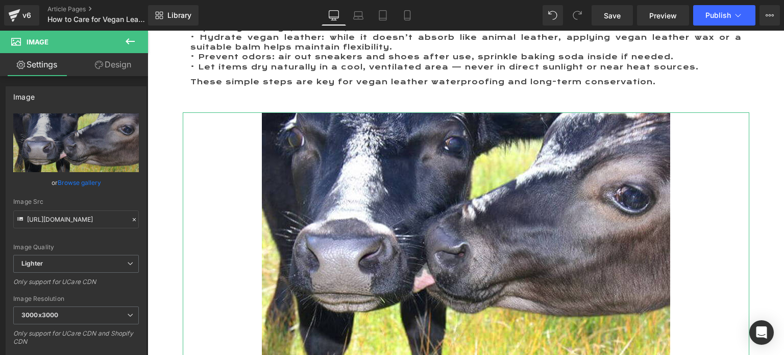
click at [83, 182] on link "Browse gallery" at bounding box center [79, 183] width 43 height 18
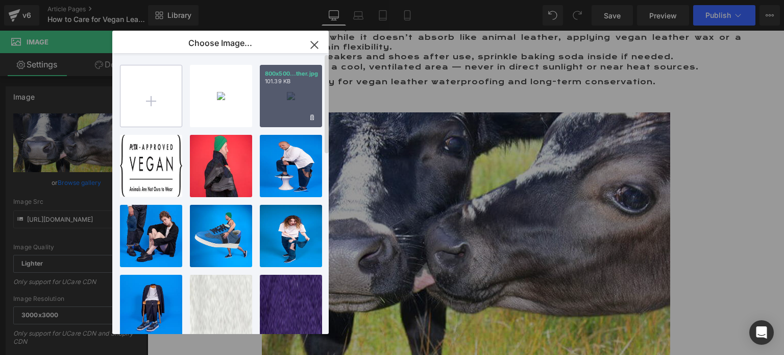
click at [147, 102] on input "file" at bounding box center [150, 95] width 61 height 61
type input "C:\fakepath\Image Cochon domestiques.jpg"
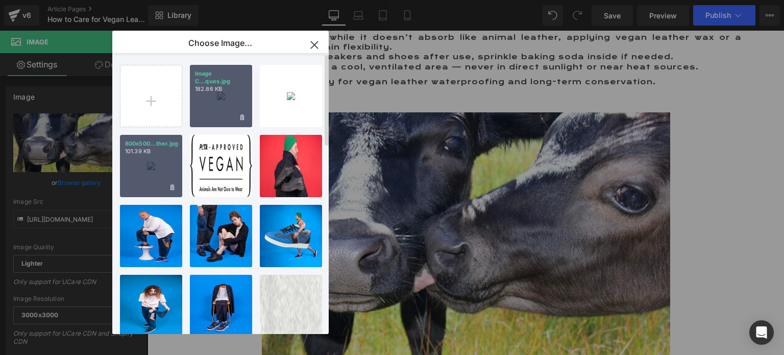
click at [211, 104] on div "Image C...ques.jpg 182.86 KB" at bounding box center [221, 96] width 62 height 62
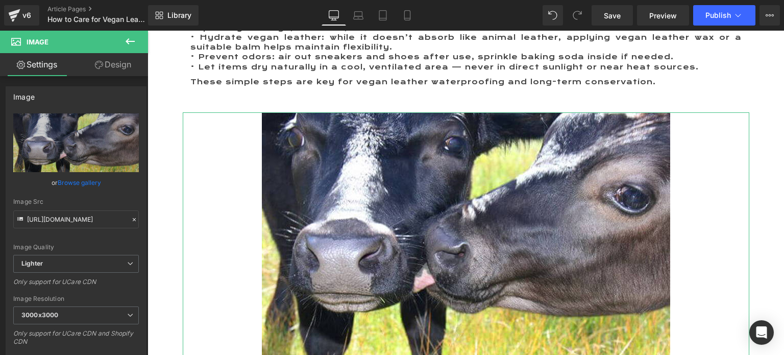
click at [88, 181] on link "Browse gallery" at bounding box center [79, 183] width 43 height 18
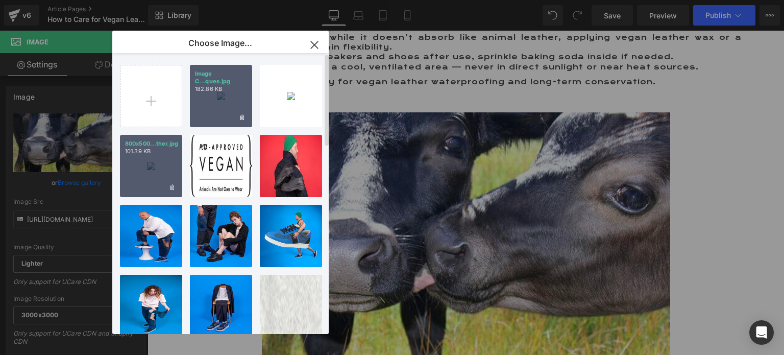
drag, startPoint x: 210, startPoint y: 110, endPoint x: 119, endPoint y: 71, distance: 98.8
click at [210, 110] on div "Image C...ques.jpg 182.86 KB" at bounding box center [221, 96] width 62 height 62
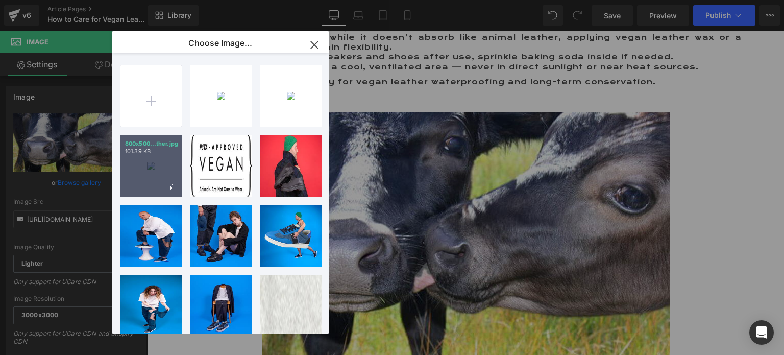
type input "https://ucarecdn.com/d0f85d7a-5142-46bf-9359-006a9caa50ec/-/format/auto/-/previ…"
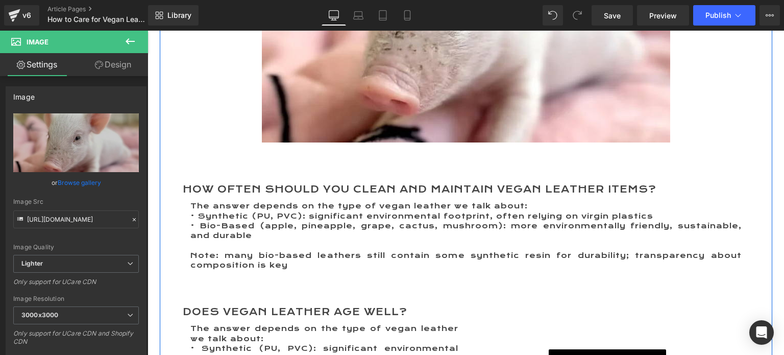
scroll to position [2239, 0]
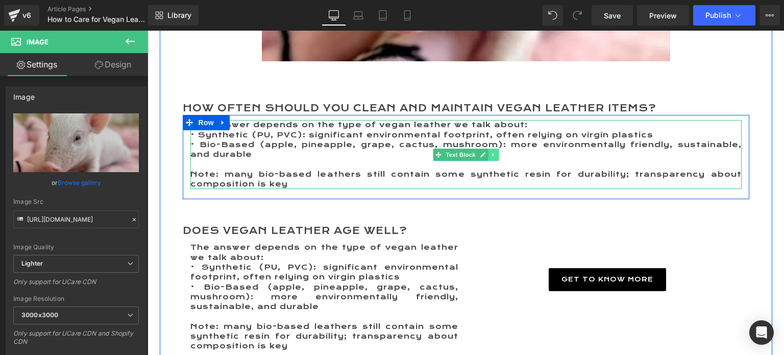
click at [488, 158] on link at bounding box center [493, 155] width 11 height 12
click at [485, 154] on icon at bounding box center [488, 155] width 6 height 6
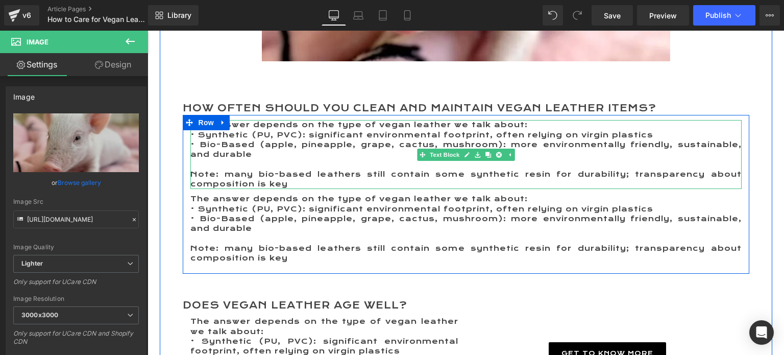
click at [242, 142] on p "• Bio-Based (apple, pineapple, grape, cactus, mushroom): more environmentally f…" at bounding box center [465, 150] width 551 height 20
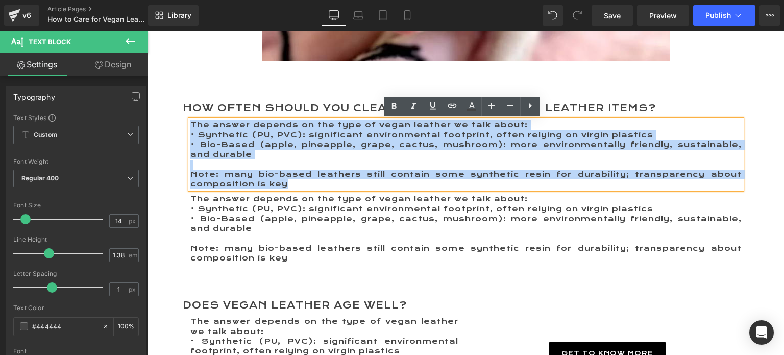
drag, startPoint x: 189, startPoint y: 122, endPoint x: 309, endPoint y: 181, distance: 134.0
click at [309, 181] on div "The answer depends on the type of vegan leather we talk about: • Synthetic (PU,…" at bounding box center [465, 154] width 551 height 69
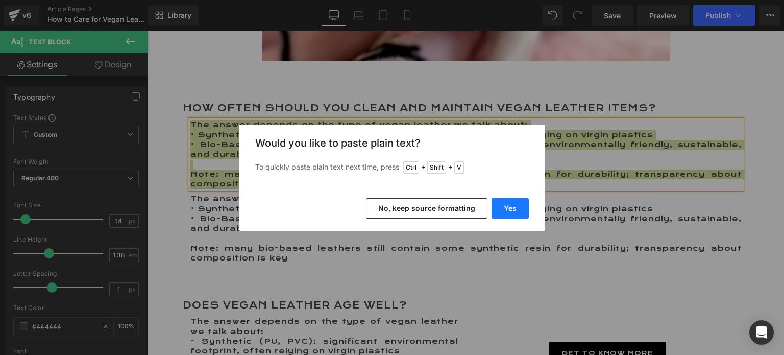
click at [508, 210] on button "Yes" at bounding box center [510, 208] width 37 height 20
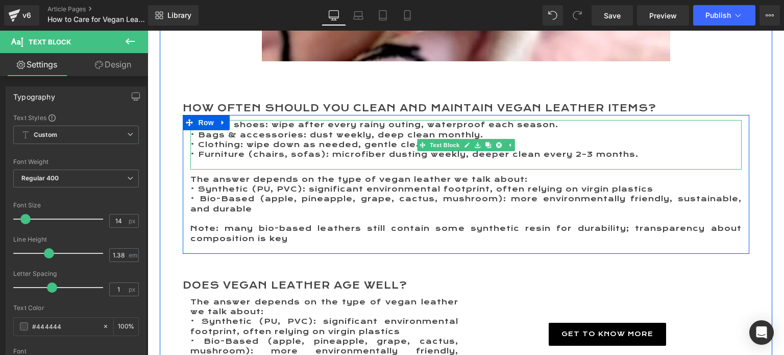
click at [282, 161] on p at bounding box center [465, 165] width 551 height 10
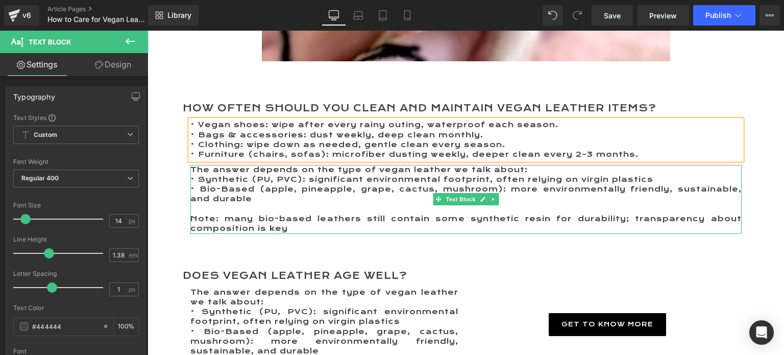
click at [274, 210] on p at bounding box center [465, 209] width 551 height 10
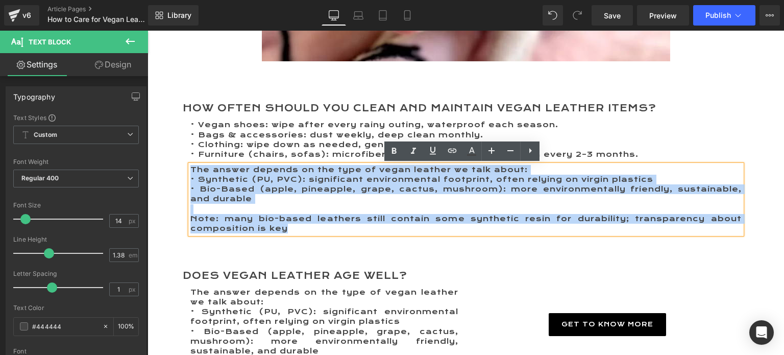
drag, startPoint x: 286, startPoint y: 229, endPoint x: 174, endPoint y: 167, distance: 127.7
click at [175, 167] on div "How often should you clean and maintain vegan leather items? Heading • Vegan sh…" at bounding box center [466, 165] width 582 height 157
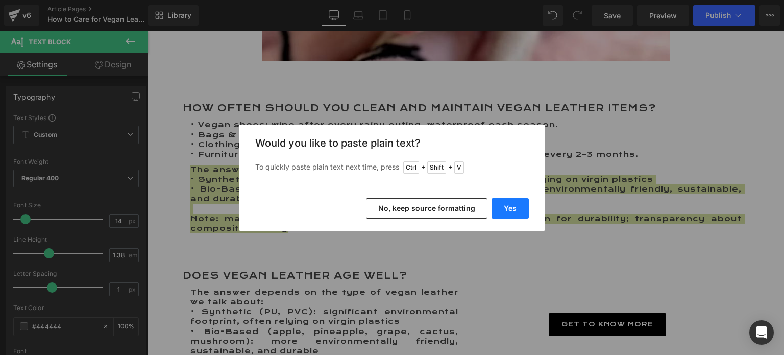
click at [502, 203] on button "Yes" at bounding box center [510, 208] width 37 height 20
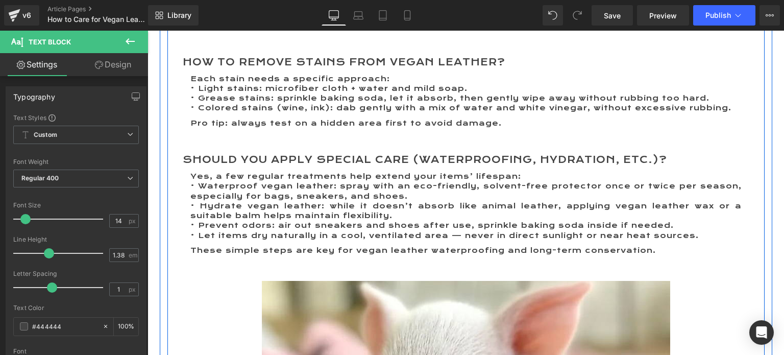
scroll to position [1779, 0]
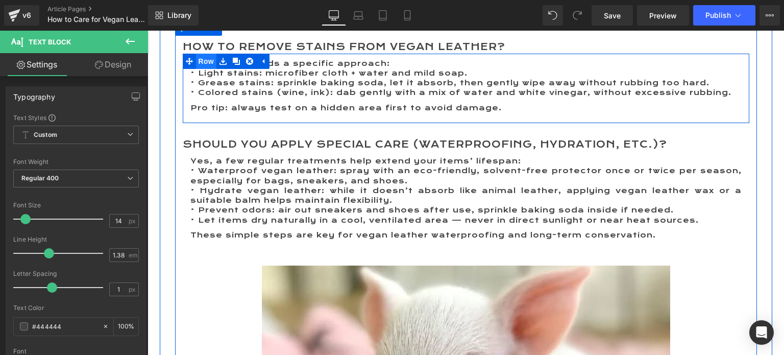
click at [204, 60] on span "Row" at bounding box center [206, 61] width 20 height 15
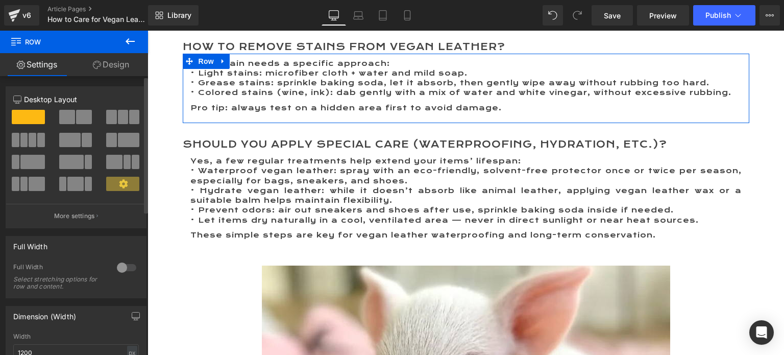
click at [70, 141] on span at bounding box center [69, 140] width 21 height 14
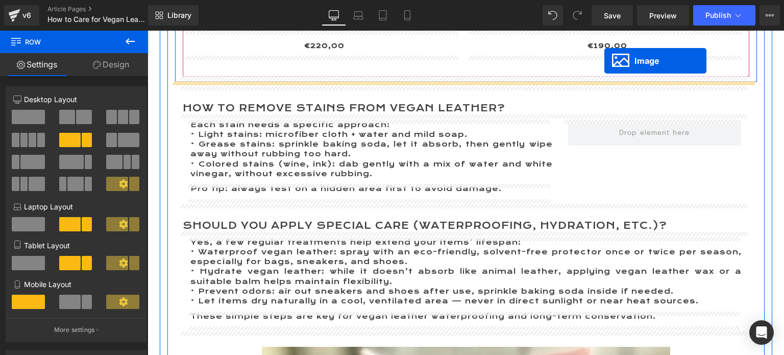
scroll to position [1616, 0]
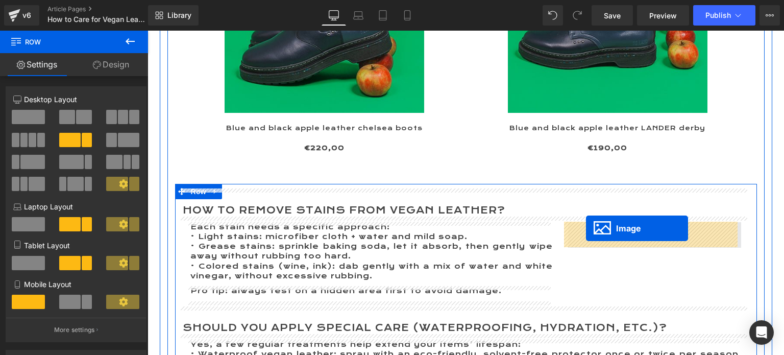
drag, startPoint x: 226, startPoint y: 277, endPoint x: 586, endPoint y: 228, distance: 363.2
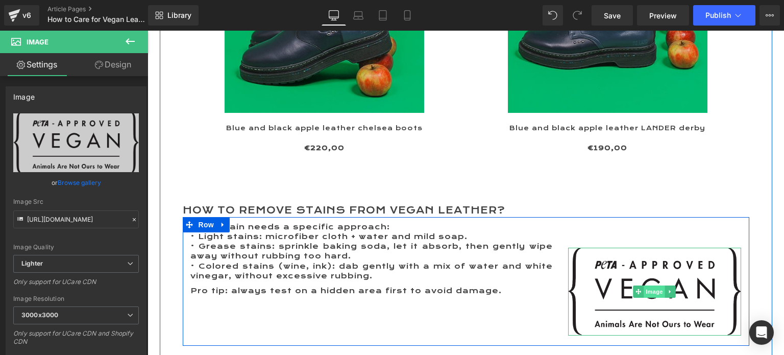
click at [650, 291] on span "Image" at bounding box center [654, 291] width 21 height 12
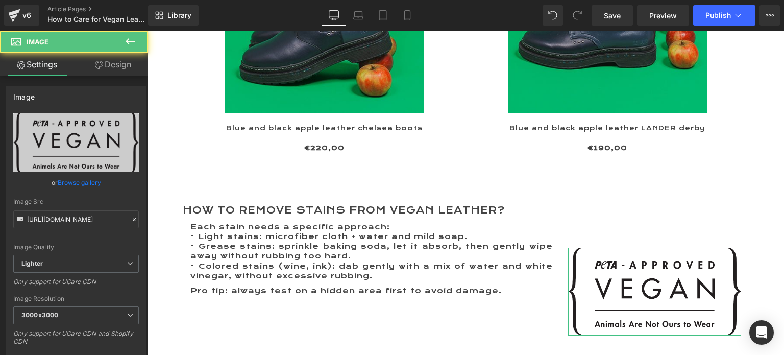
drag, startPoint x: 120, startPoint y: 62, endPoint x: 45, endPoint y: 119, distance: 94.0
click at [119, 63] on link "Design" at bounding box center [113, 64] width 74 height 23
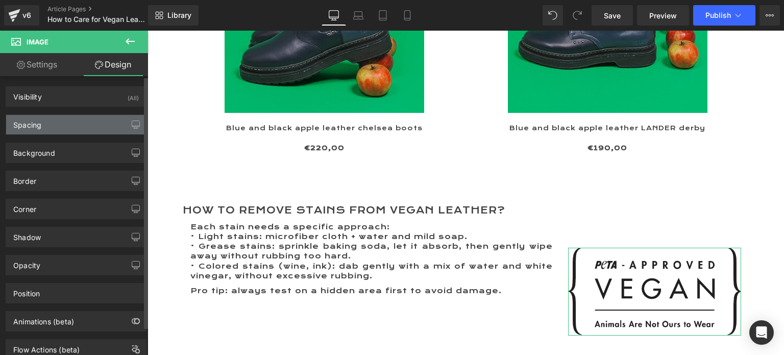
type input "50"
type input "0"
type input "10"
type input "0"
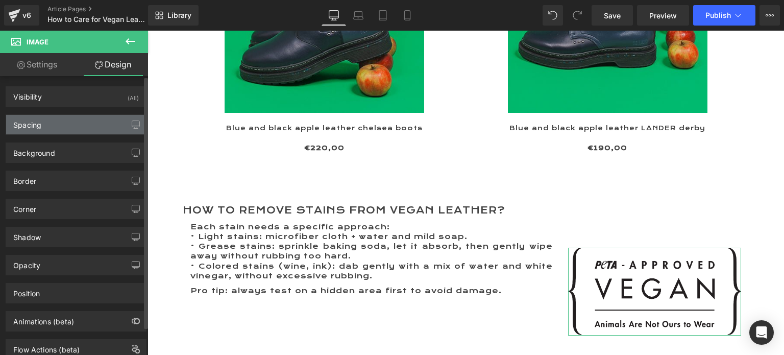
type input "0"
click at [43, 122] on div "Spacing" at bounding box center [76, 124] width 140 height 19
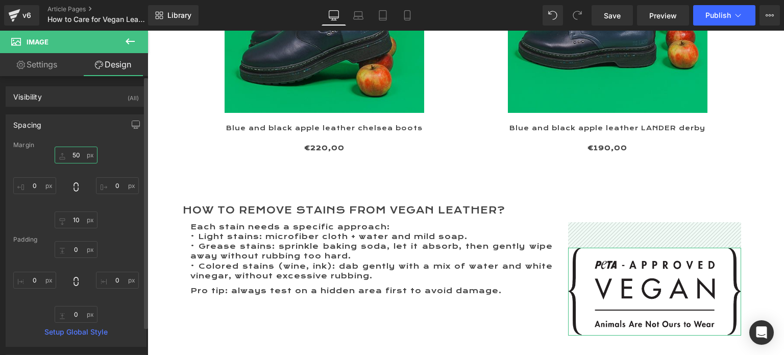
click at [75, 156] on input "50" at bounding box center [76, 154] width 43 height 17
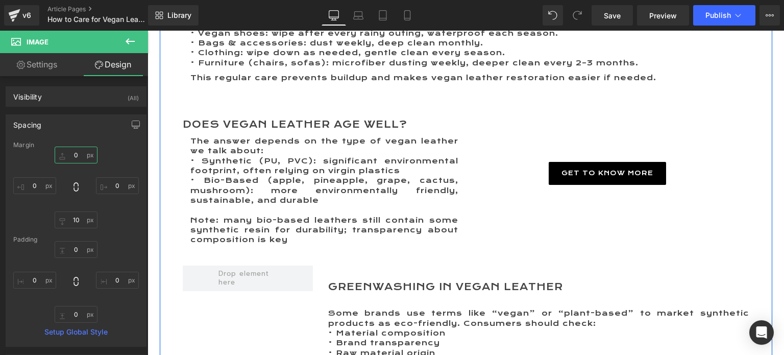
scroll to position [2382, 0]
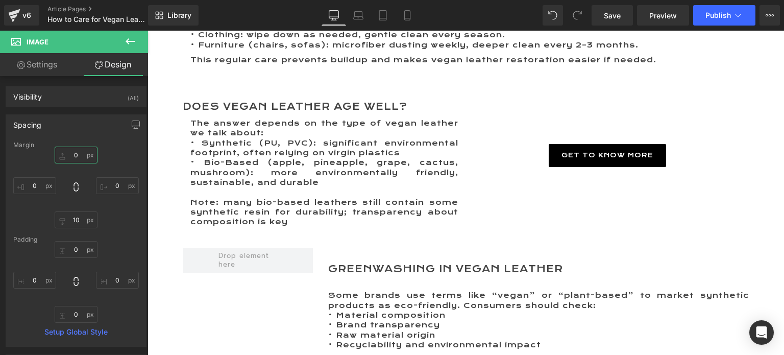
type input "0"
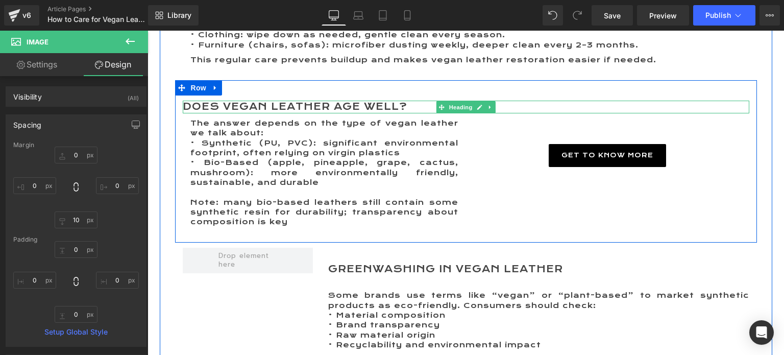
click at [235, 104] on h2 "Does Vegan Leather Age Well?" at bounding box center [466, 107] width 567 height 13
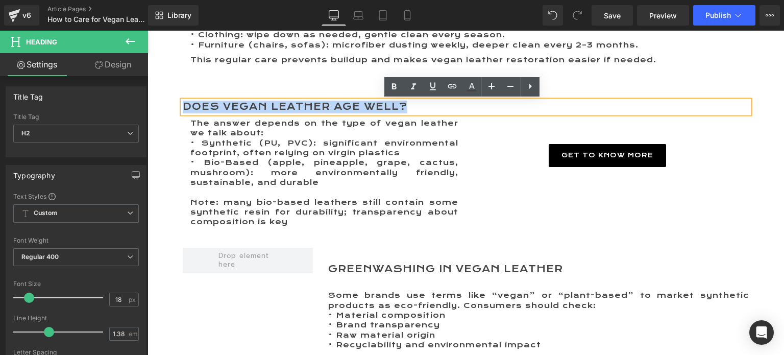
drag, startPoint x: 180, startPoint y: 105, endPoint x: 428, endPoint y: 105, distance: 247.5
click at [428, 105] on h2 "Does Vegan Leather Age Well?" at bounding box center [466, 107] width 567 height 13
paste div
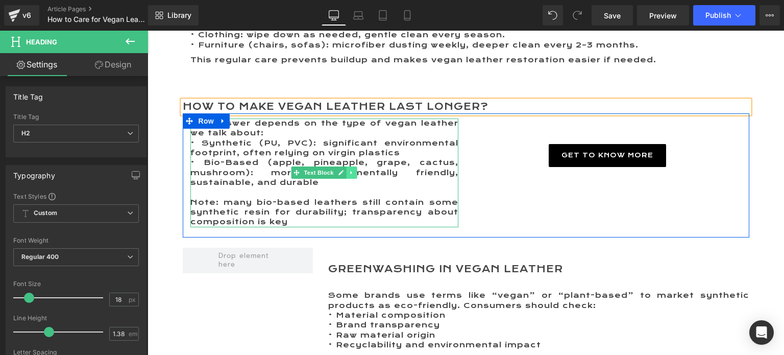
click at [350, 173] on icon at bounding box center [351, 173] width 2 height 4
click at [344, 173] on icon at bounding box center [347, 173] width 6 height 6
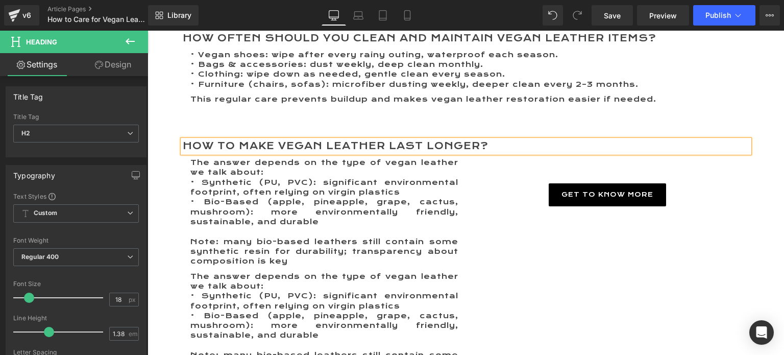
scroll to position [2338, 0]
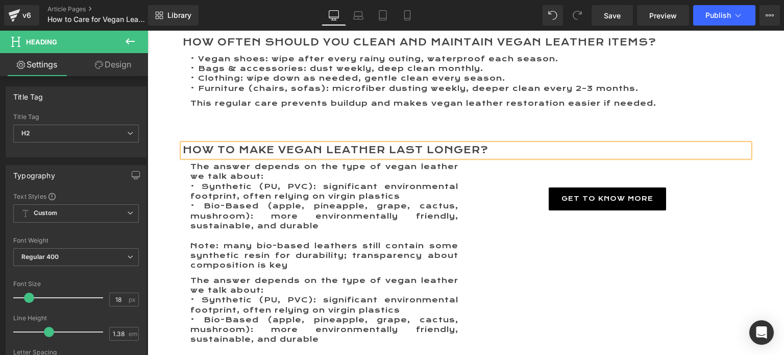
click at [251, 203] on p "• Bio-Based (apple, pineapple, grape, cactus, mushroom): more environmentally f…" at bounding box center [324, 216] width 268 height 30
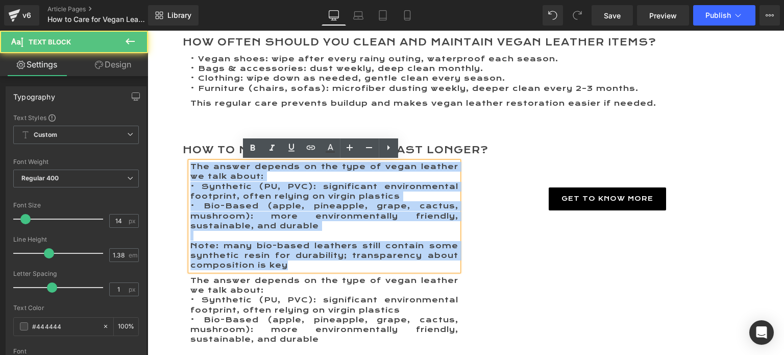
drag, startPoint x: 187, startPoint y: 165, endPoint x: 295, endPoint y: 261, distance: 144.2
click at [295, 261] on div "The answer depends on the type of vegan leather we talk about: • Synthetic (PU,…" at bounding box center [324, 216] width 268 height 108
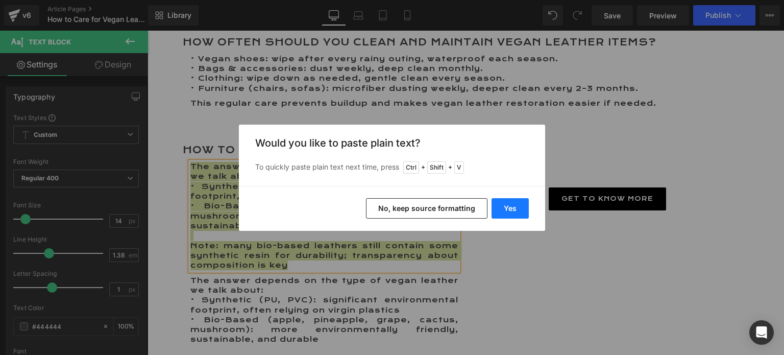
click at [509, 204] on button "Yes" at bounding box center [510, 208] width 37 height 20
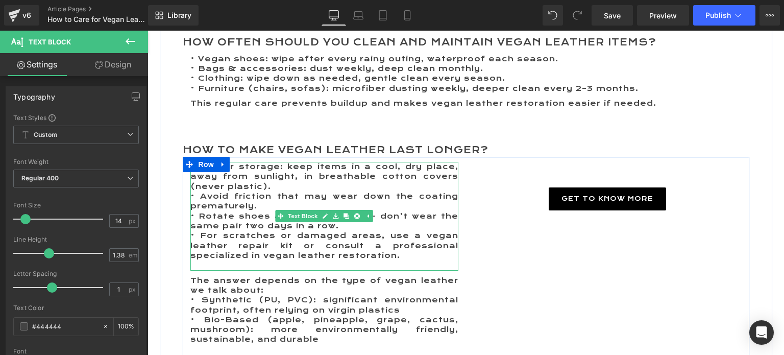
click at [317, 263] on p at bounding box center [324, 265] width 268 height 10
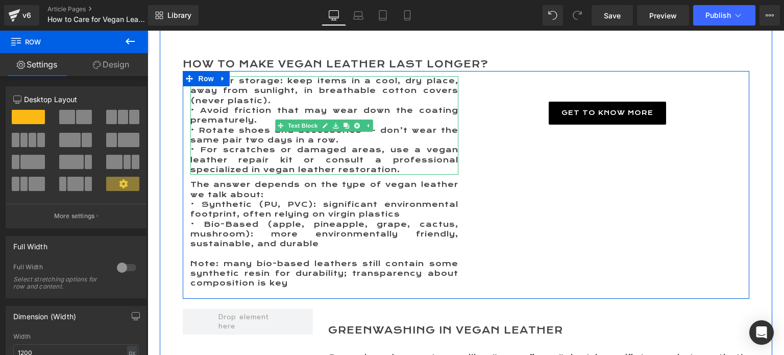
scroll to position [2440, 0]
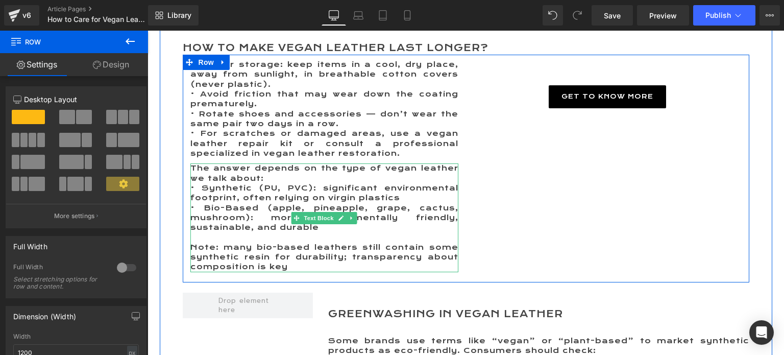
click at [237, 214] on p "• Bio-Based (apple, pineapple, grape, cactus, mushroom): more environmentally f…" at bounding box center [324, 218] width 268 height 30
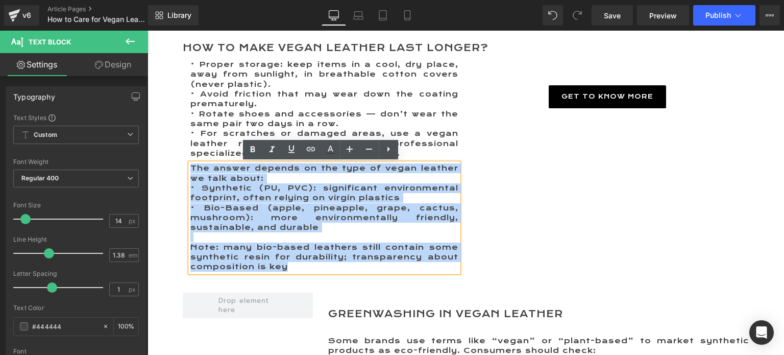
drag, startPoint x: 187, startPoint y: 165, endPoint x: 296, endPoint y: 271, distance: 152.0
click at [296, 271] on div "The answer depends on the type of vegan leather we talk about: • Synthetic (PU,…" at bounding box center [324, 217] width 268 height 108
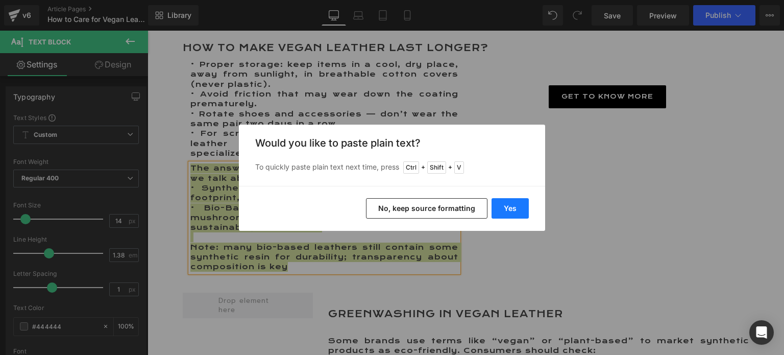
click at [511, 205] on button "Yes" at bounding box center [510, 208] width 37 height 20
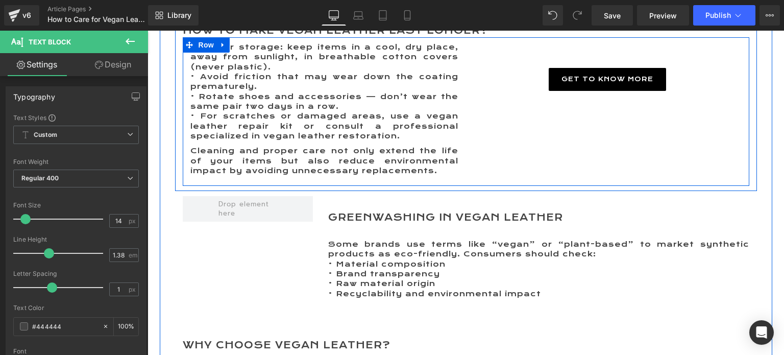
scroll to position [2491, 0]
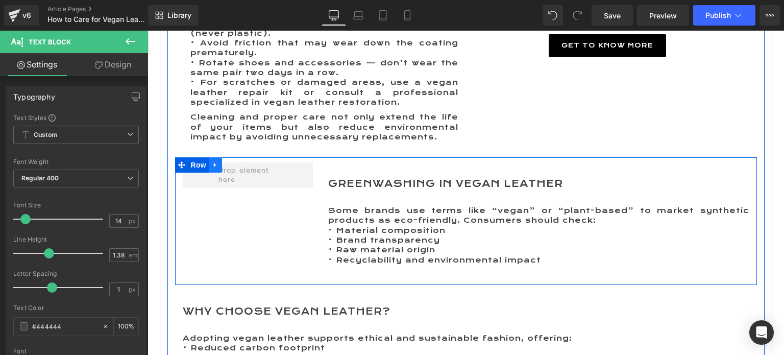
click at [212, 166] on icon at bounding box center [215, 165] width 7 height 8
click at [238, 166] on icon at bounding box center [241, 165] width 7 height 8
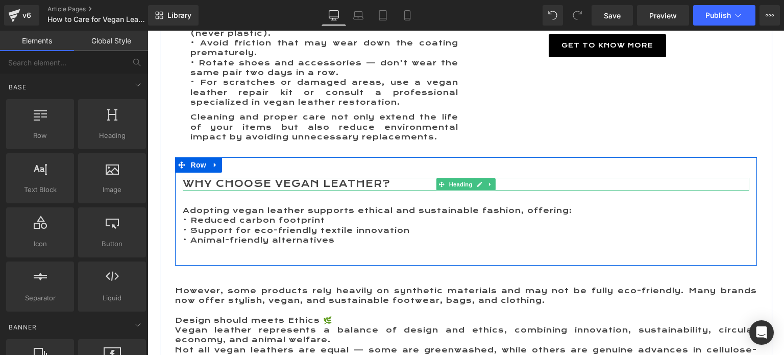
click at [226, 186] on h2 "Why Choose Vegan Leather?" at bounding box center [466, 184] width 567 height 13
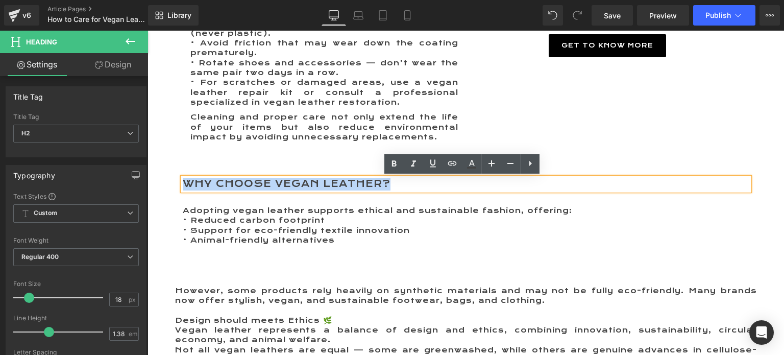
drag, startPoint x: 402, startPoint y: 181, endPoint x: 153, endPoint y: 178, distance: 248.6
paste div
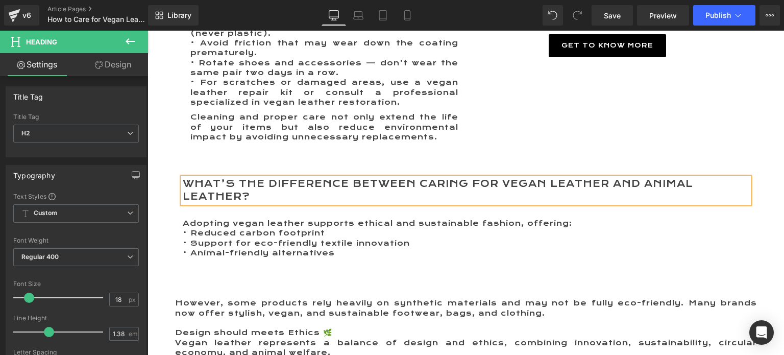
click at [184, 273] on div "What’s the difference between caring for vegan leather and animal leather? Head…" at bounding box center [466, 217] width 582 height 120
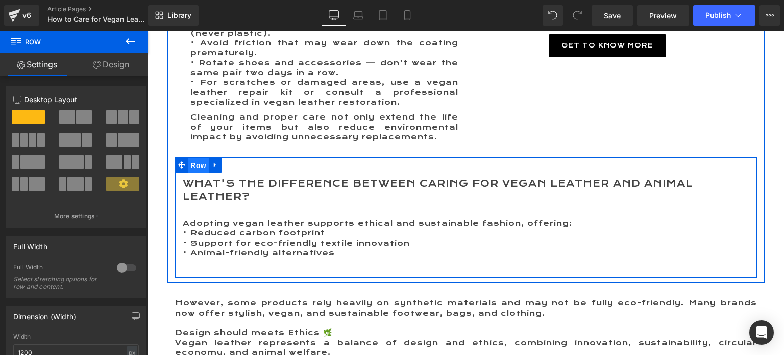
click at [194, 163] on span "Row" at bounding box center [198, 165] width 20 height 15
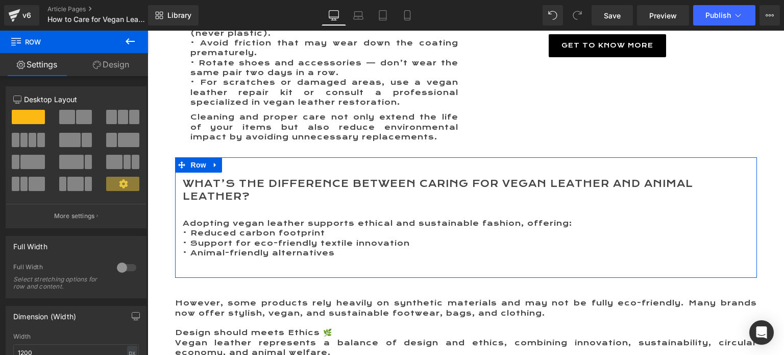
click at [65, 119] on span at bounding box center [67, 117] width 16 height 14
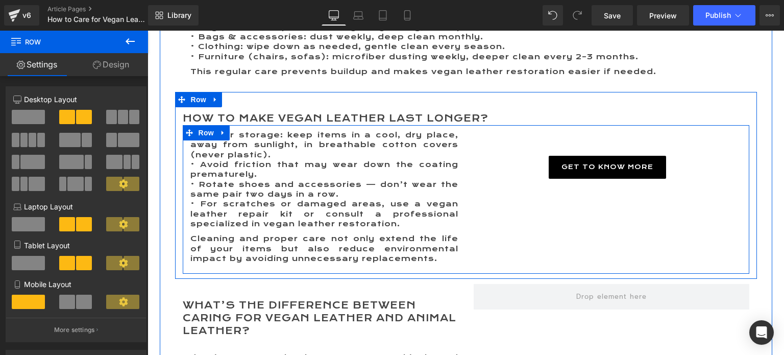
scroll to position [2338, 0]
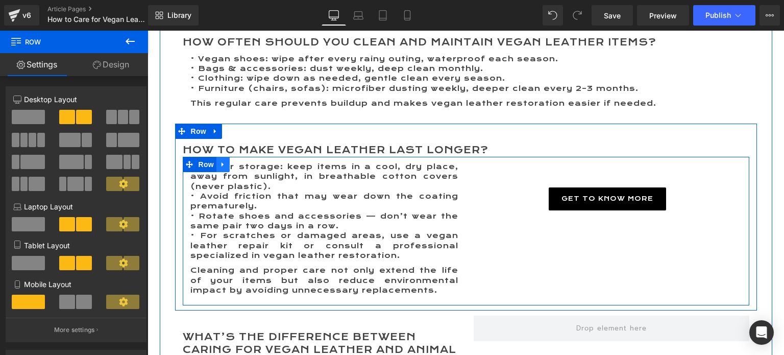
click at [219, 163] on icon at bounding box center [222, 165] width 7 height 8
click at [233, 164] on icon at bounding box center [236, 164] width 7 height 7
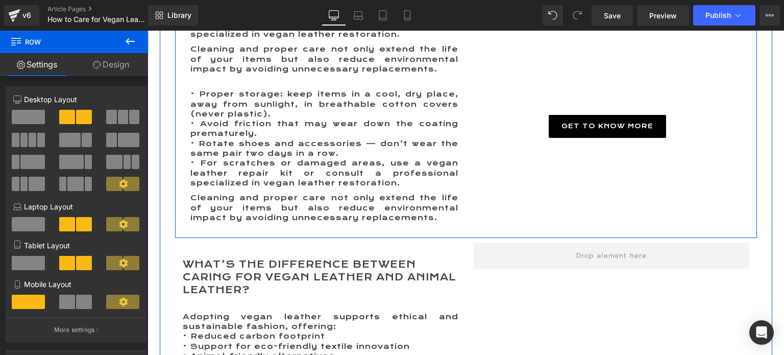
scroll to position [2572, 0]
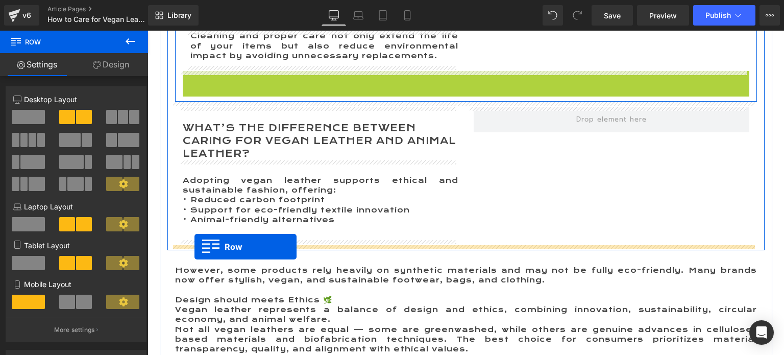
drag, startPoint x: 185, startPoint y: 83, endPoint x: 194, endPoint y: 247, distance: 163.6
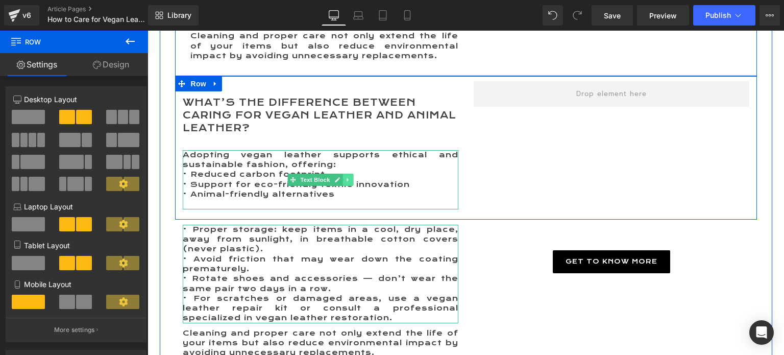
click at [347, 180] on icon at bounding box center [348, 180] width 2 height 4
click at [350, 179] on icon at bounding box center [353, 180] width 6 height 6
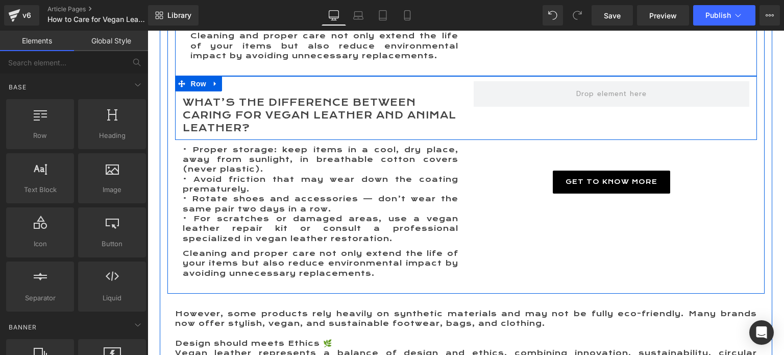
click at [198, 86] on span "Row" at bounding box center [198, 83] width 20 height 15
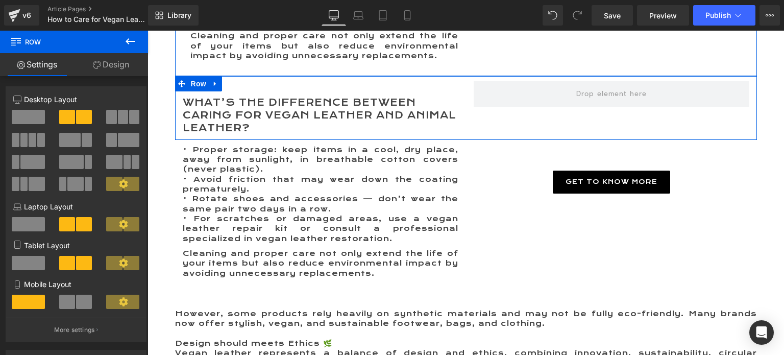
click at [34, 120] on span at bounding box center [28, 117] width 33 height 14
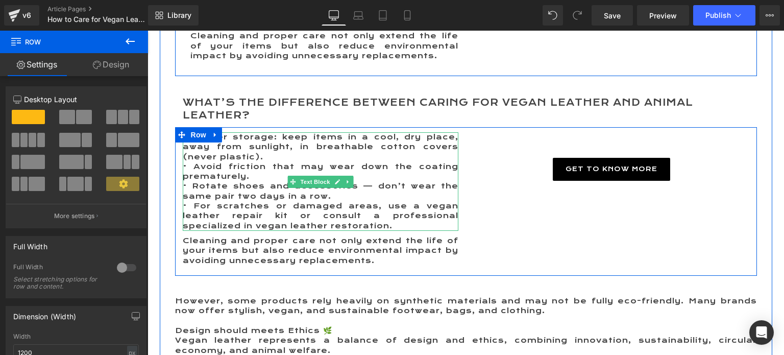
click at [211, 163] on p "• Avoid friction that may wear down the coating prematurely." at bounding box center [321, 172] width 276 height 20
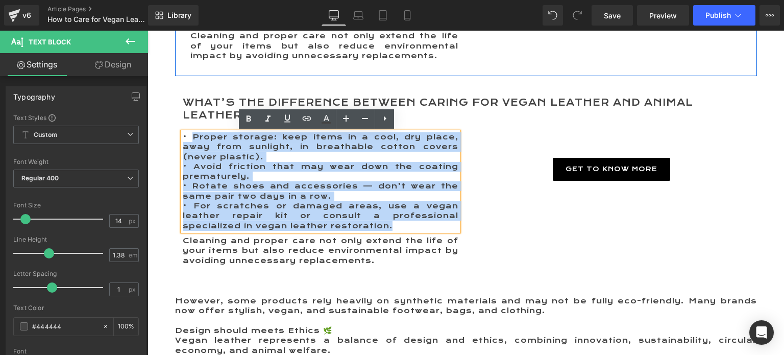
drag, startPoint x: 362, startPoint y: 223, endPoint x: 188, endPoint y: 138, distance: 193.4
click at [188, 138] on div "• Proper storage: keep items in a cool, dry place, away from sunlight, in breat…" at bounding box center [321, 181] width 276 height 99
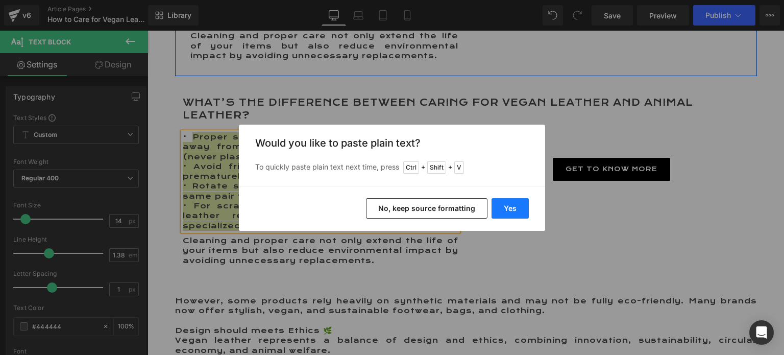
click at [514, 207] on button "Yes" at bounding box center [510, 208] width 37 height 20
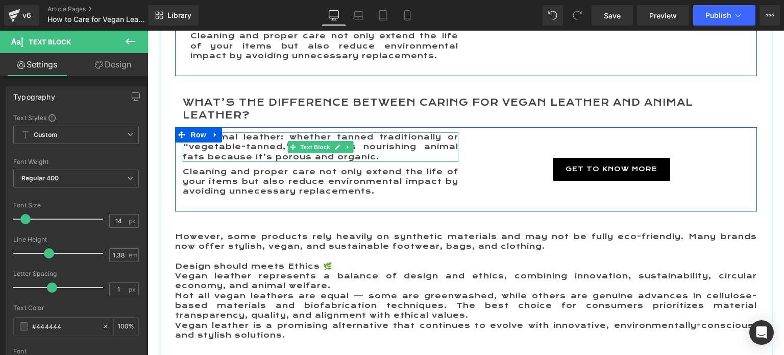
click at [232, 136] on p "• • Animal leather: whether tanned traditionally or “vegetable-tanned,” it requ…" at bounding box center [321, 147] width 276 height 30
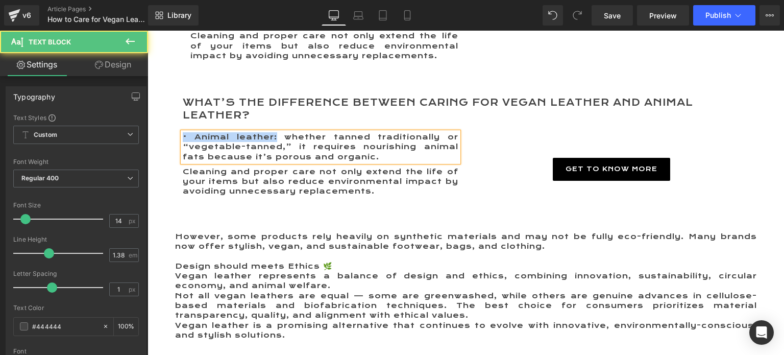
click at [273, 135] on p "• Animal leather: whether tanned traditionally or “vegetable-tanned,” it requir…" at bounding box center [321, 147] width 276 height 30
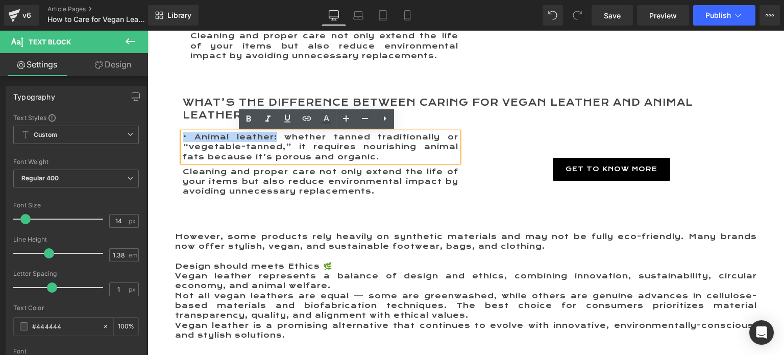
drag, startPoint x: 273, startPoint y: 135, endPoint x: 181, endPoint y: 134, distance: 91.9
click at [183, 134] on p "• Animal leather: whether tanned traditionally or “vegetable-tanned,” it requir…" at bounding box center [321, 147] width 276 height 30
click at [248, 118] on icon at bounding box center [249, 118] width 5 height 6
click at [199, 175] on p "Cleaning and proper care not only extend the life of your items but also reduce…" at bounding box center [321, 182] width 276 height 30
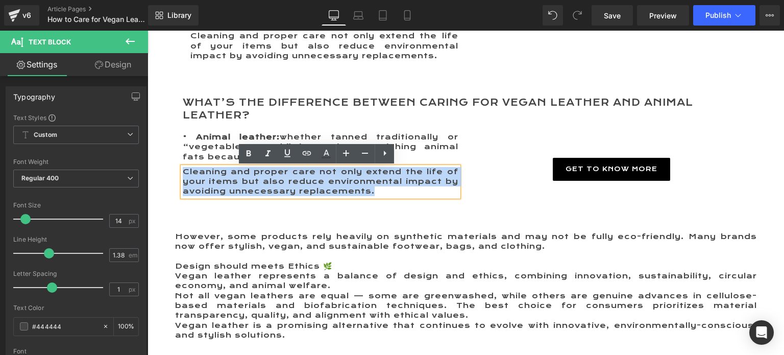
drag, startPoint x: 181, startPoint y: 171, endPoint x: 383, endPoint y: 199, distance: 203.5
click at [383, 197] on div "Cleaning and proper care not only extend the life of your items but also reduce…" at bounding box center [321, 182] width 276 height 30
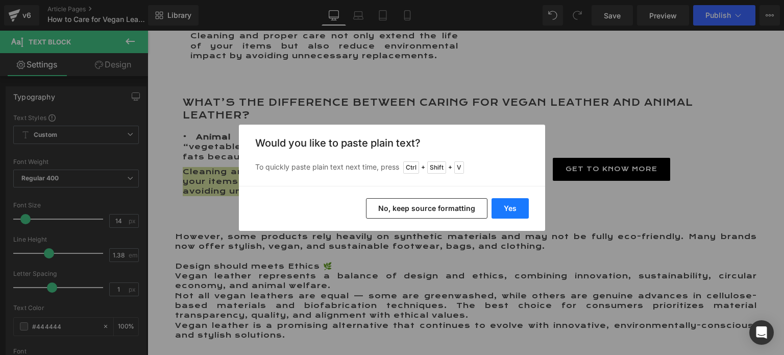
click at [512, 205] on button "Yes" at bounding box center [510, 208] width 37 height 20
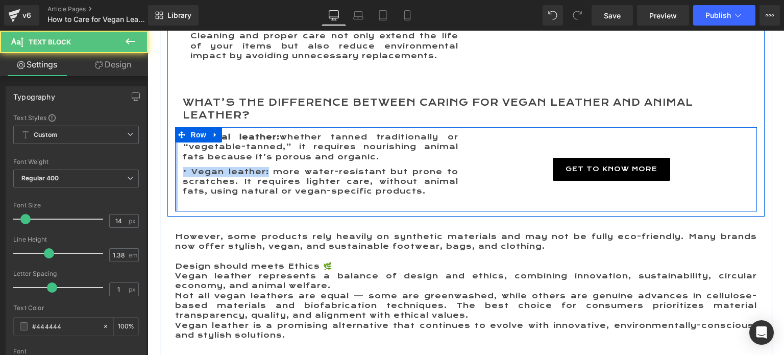
drag, startPoint x: 265, startPoint y: 173, endPoint x: 171, endPoint y: 172, distance: 93.9
click at [175, 172] on div "• Animal leather: whether tanned traditionally or “vegetable-tanned,” it requir…" at bounding box center [466, 169] width 582 height 84
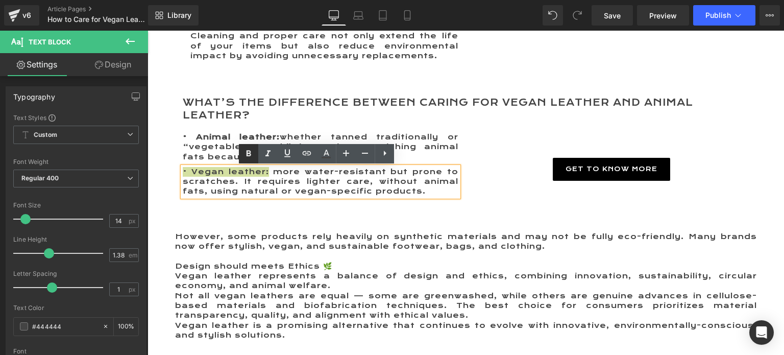
click at [250, 155] on icon at bounding box center [249, 153] width 5 height 6
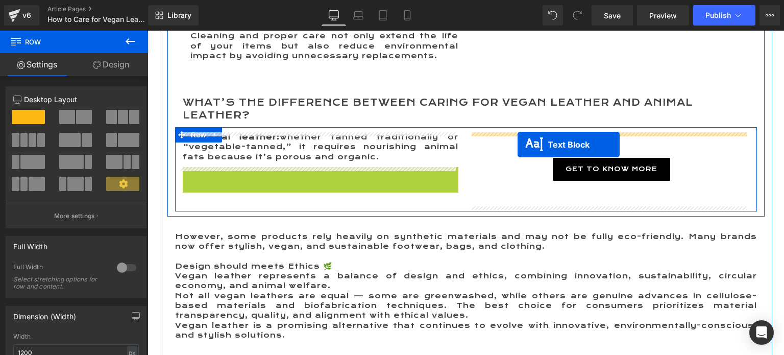
drag, startPoint x: 289, startPoint y: 183, endPoint x: 519, endPoint y: 144, distance: 232.9
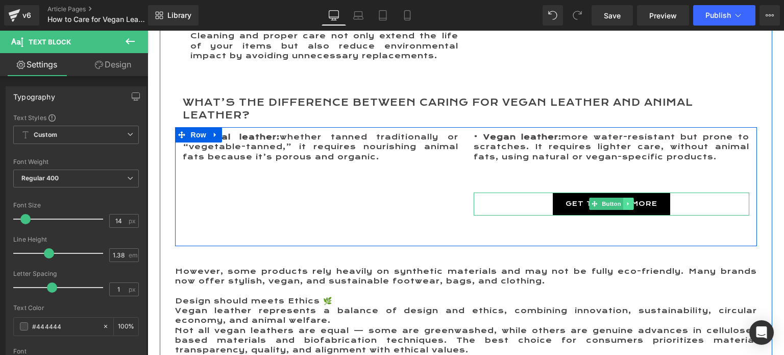
click at [627, 204] on icon at bounding box center [628, 204] width 2 height 4
click at [630, 204] on icon at bounding box center [633, 204] width 6 height 6
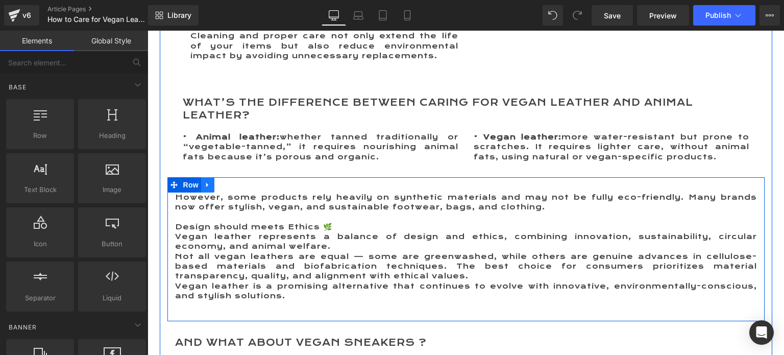
click at [204, 181] on icon at bounding box center [207, 185] width 7 height 8
click at [214, 181] on link at bounding box center [220, 184] width 13 height 15
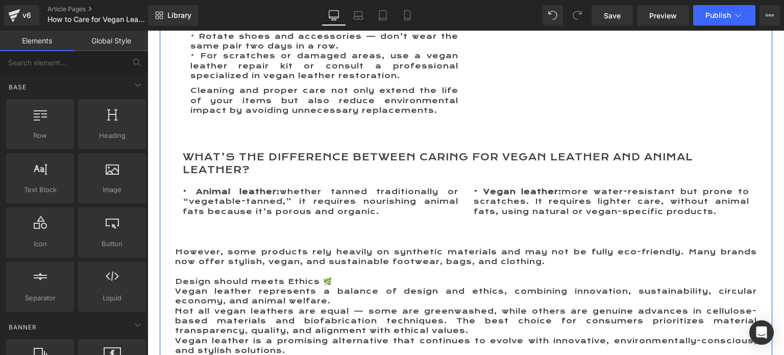
scroll to position [2516, 0]
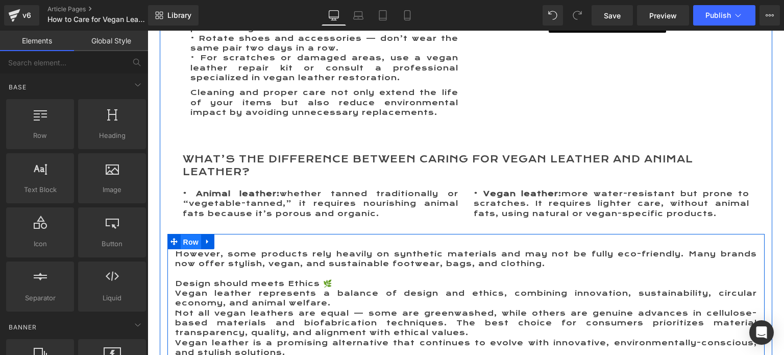
click at [191, 238] on span "Row" at bounding box center [191, 241] width 20 height 15
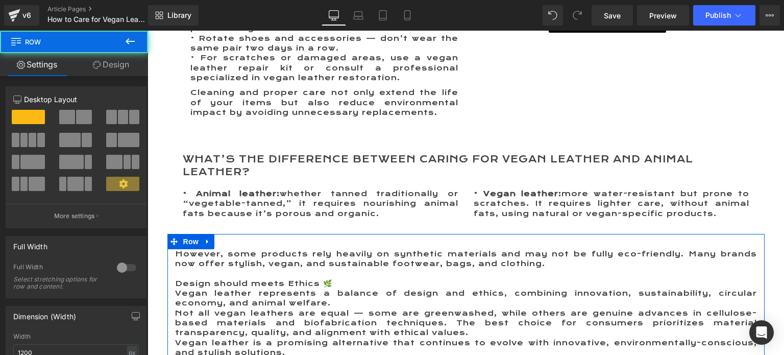
click at [115, 67] on link "Design" at bounding box center [111, 64] width 74 height 23
click at [0, 0] on div "Spacing" at bounding box center [0, 0] width 0 height 0
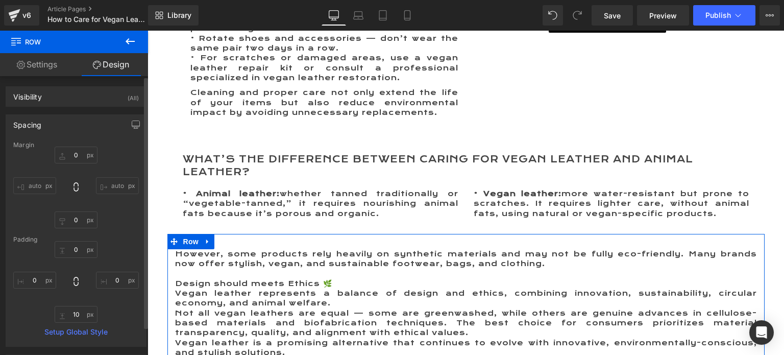
type input "0"
type input "10"
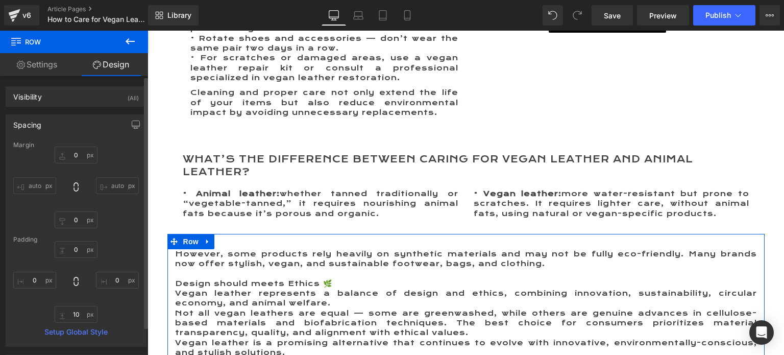
type input "0"
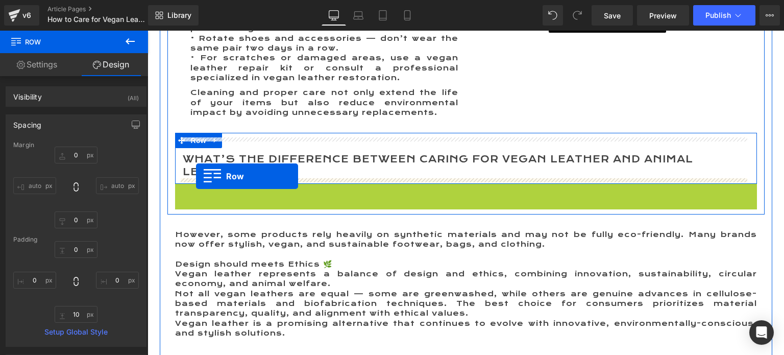
drag, startPoint x: 178, startPoint y: 194, endPoint x: 196, endPoint y: 176, distance: 25.6
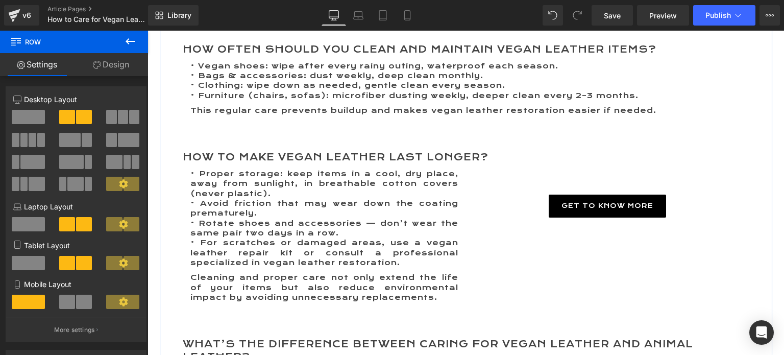
scroll to position [2261, 0]
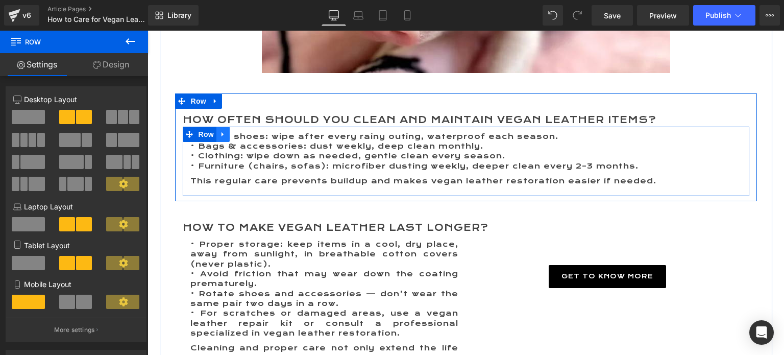
click at [220, 136] on icon at bounding box center [222, 134] width 7 height 8
click at [234, 136] on icon at bounding box center [236, 134] width 7 height 8
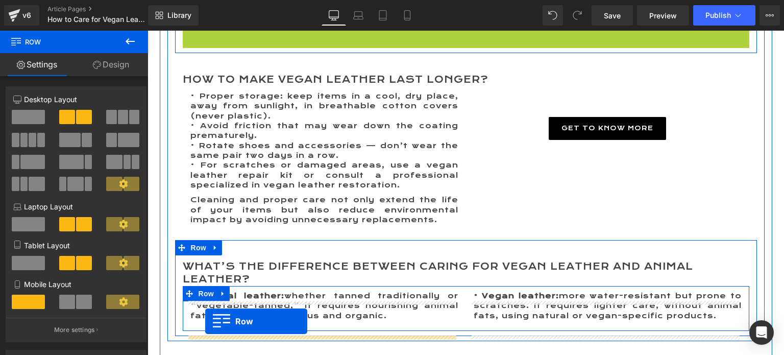
scroll to position [2485, 0]
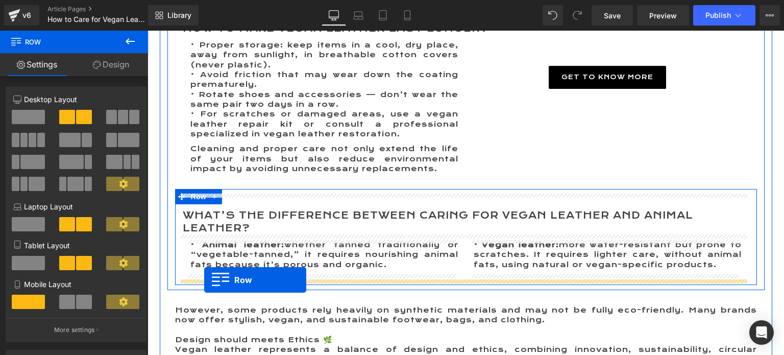
drag, startPoint x: 185, startPoint y: 202, endPoint x: 204, endPoint y: 280, distance: 80.7
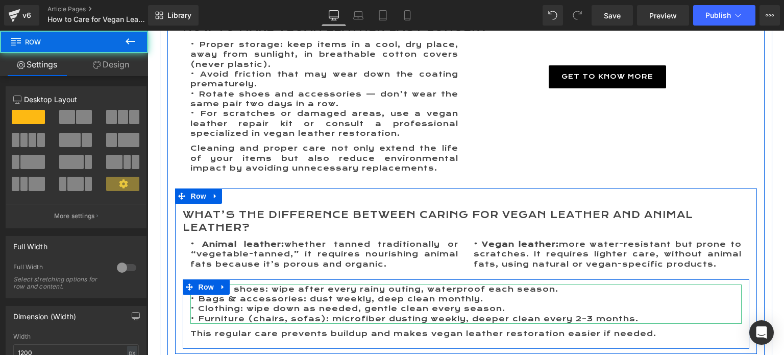
scroll to position [2562, 0]
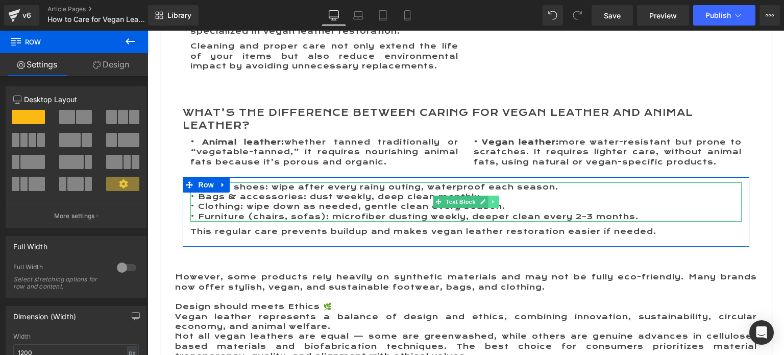
click at [492, 200] on icon at bounding box center [493, 202] width 2 height 4
click at [496, 200] on icon at bounding box center [499, 202] width 6 height 6
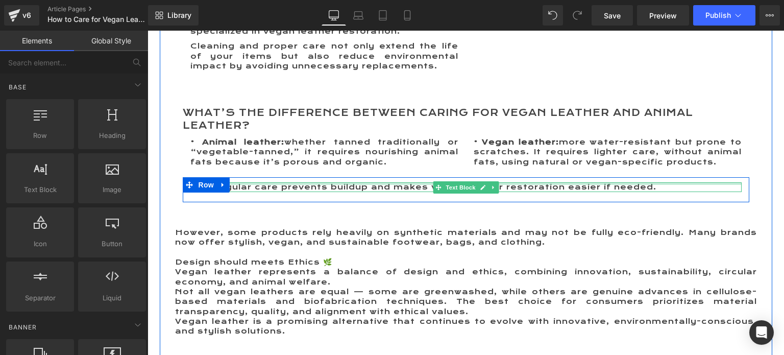
click at [250, 184] on div at bounding box center [465, 183] width 551 height 3
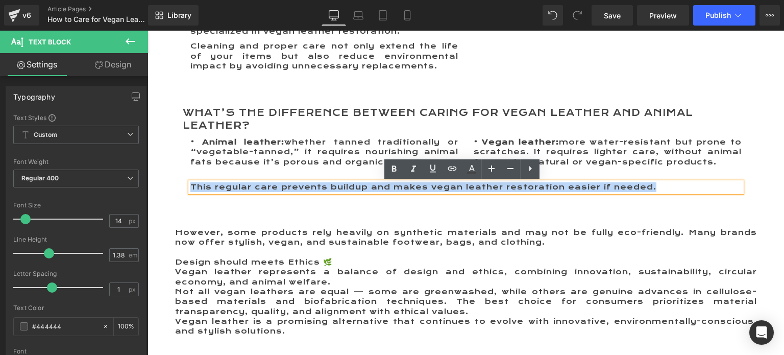
drag, startPoint x: 189, startPoint y: 187, endPoint x: 652, endPoint y: 193, distance: 463.0
click at [652, 192] on div "This regular care prevents buildup and makes vegan leather restoration easier i…" at bounding box center [465, 187] width 551 height 10
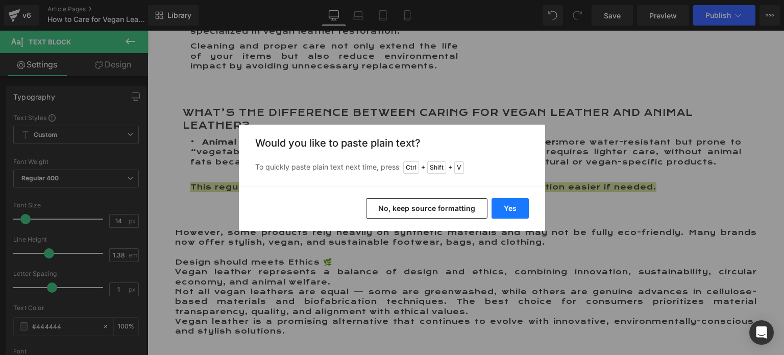
click at [516, 205] on button "Yes" at bounding box center [510, 208] width 37 height 20
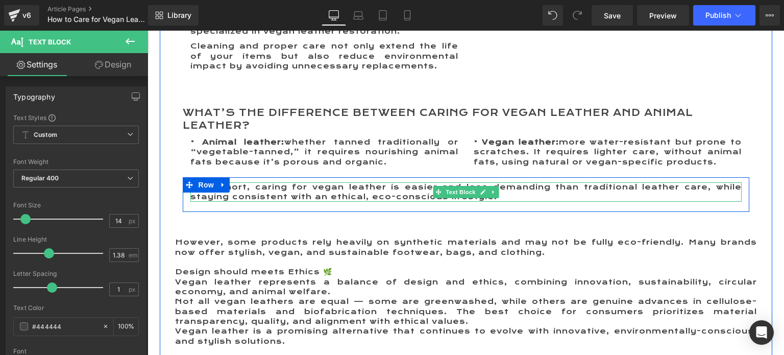
click at [286, 189] on p "👉 In short, caring for vegan leather is easier and less demanding than traditio…" at bounding box center [465, 192] width 551 height 20
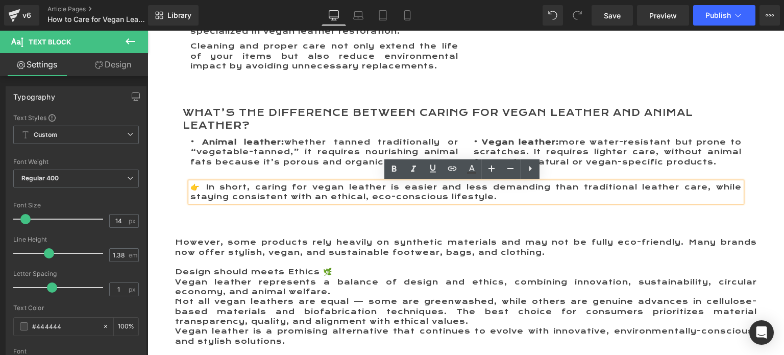
click at [204, 187] on p "👉 In short, caring for vegan leather is easier and less demanding than traditio…" at bounding box center [465, 192] width 551 height 20
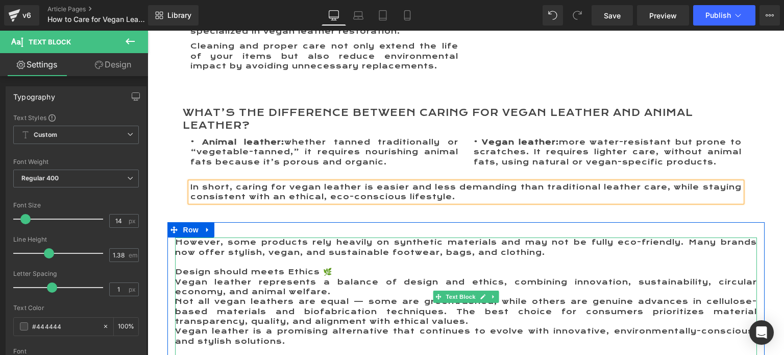
click at [217, 250] on p "However, some products rely heavily on synthetic materials and may not be fully…" at bounding box center [466, 247] width 582 height 20
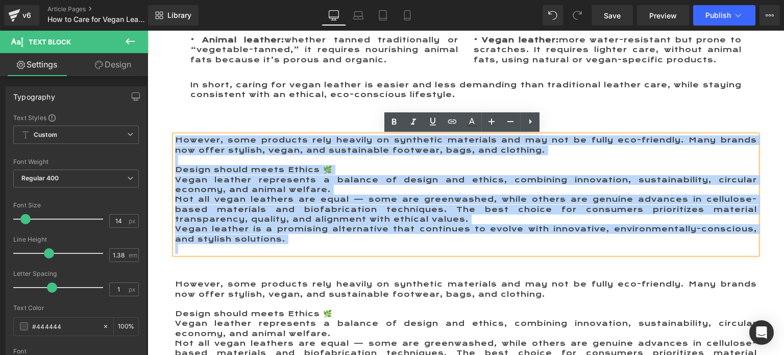
scroll to position [2715, 0]
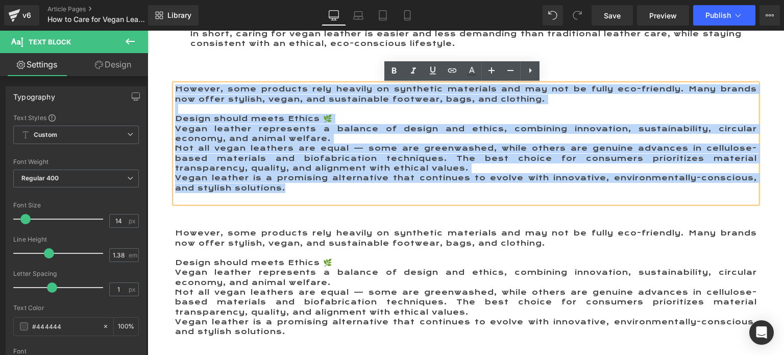
drag, startPoint x: 173, startPoint y: 241, endPoint x: 345, endPoint y: 191, distance: 178.6
click at [345, 191] on div "However, some products rely heavily on synthetic materials and may not be fully…" at bounding box center [466, 143] width 582 height 118
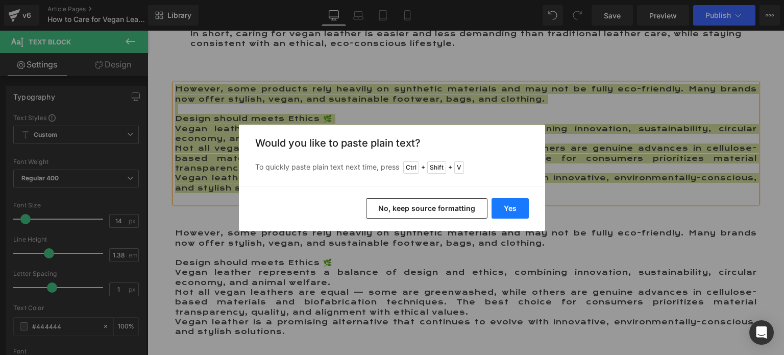
click at [513, 205] on button "Yes" at bounding box center [510, 208] width 37 height 20
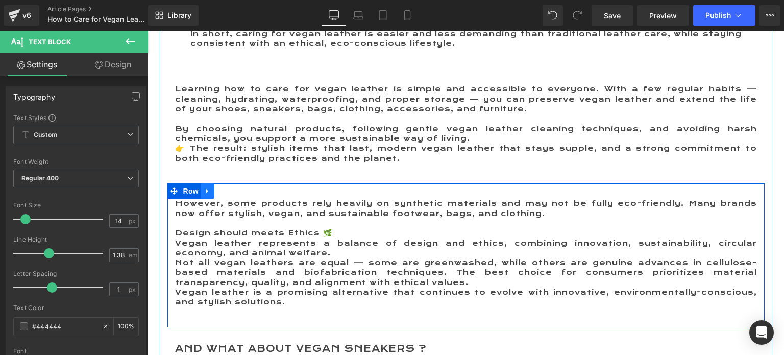
click at [204, 195] on icon at bounding box center [207, 191] width 7 height 8
click at [231, 192] on icon at bounding box center [234, 190] width 7 height 7
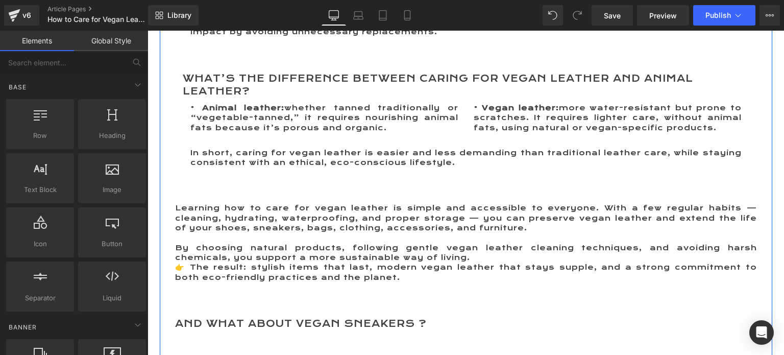
scroll to position [2562, 0]
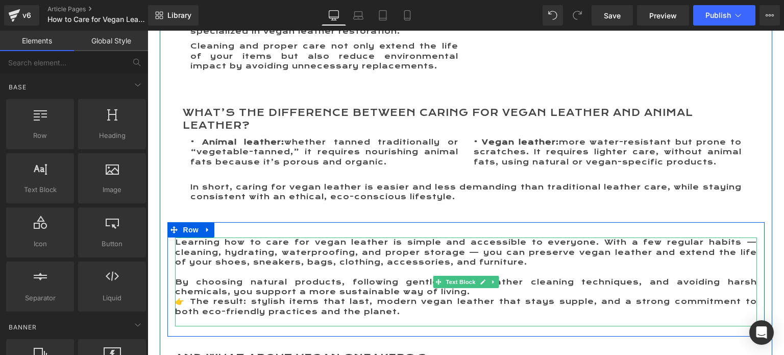
click at [503, 291] on p "By choosing natural products, following gentle vegan leather cleaning technique…" at bounding box center [466, 287] width 582 height 20
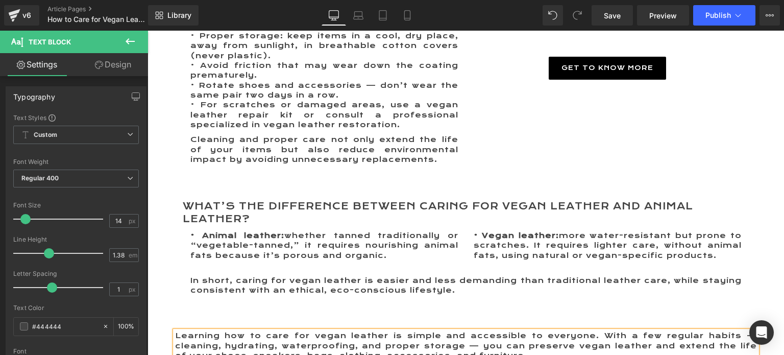
scroll to position [2409, 0]
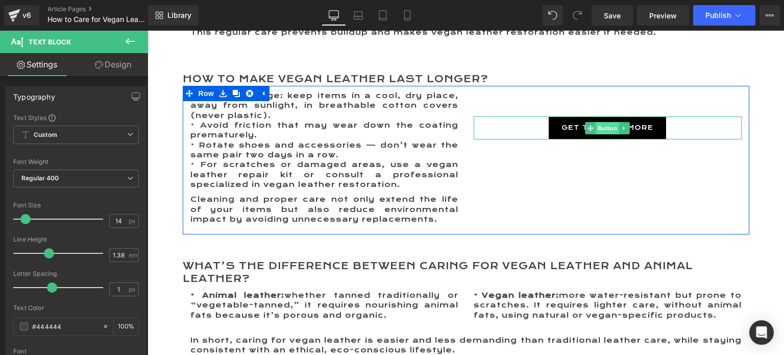
click at [601, 128] on span "Button" at bounding box center [607, 128] width 23 height 12
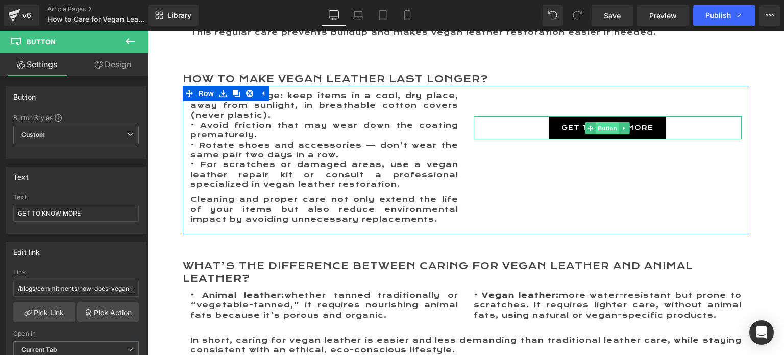
click at [596, 128] on span "Button" at bounding box center [607, 128] width 23 height 12
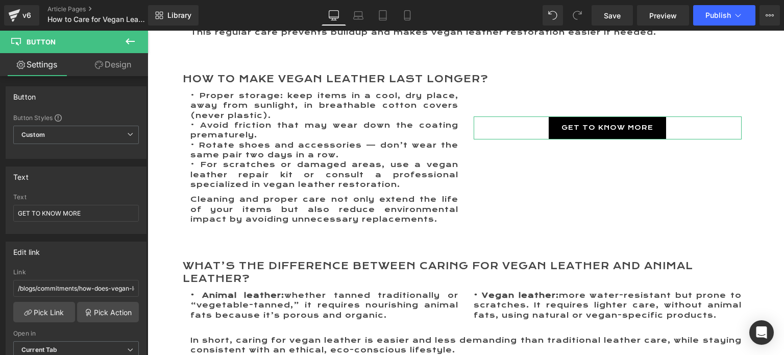
click at [113, 65] on link "Design" at bounding box center [113, 64] width 74 height 23
click at [0, 0] on div "Spacing" at bounding box center [0, 0] width 0 height 0
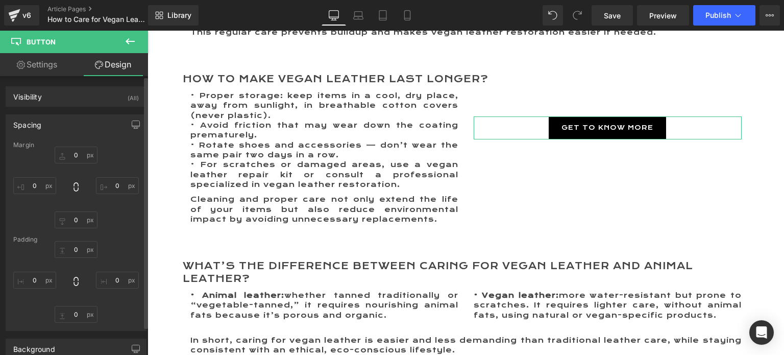
type input "50"
type input "0"
type input "50"
type input "0"
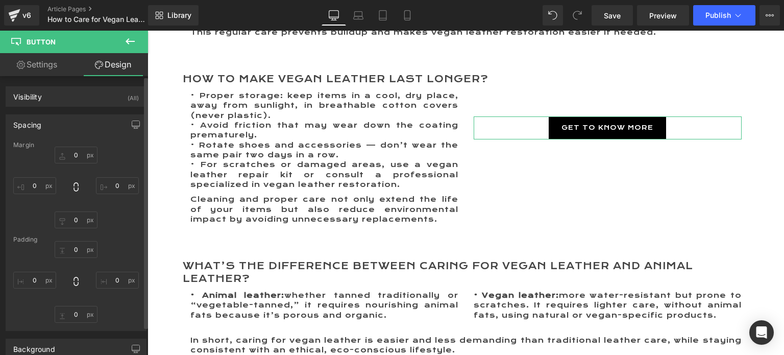
type input "25"
type input "0"
type input "25"
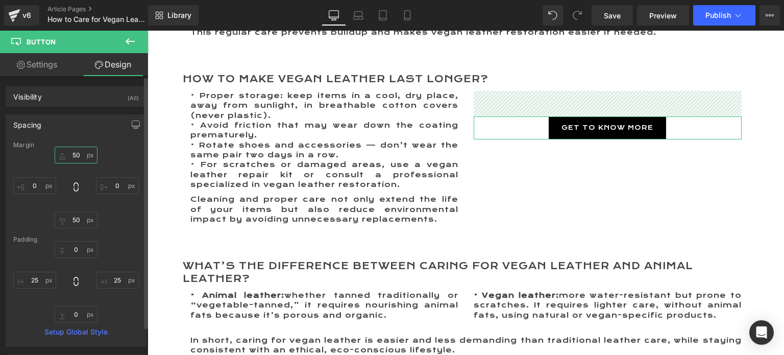
click at [74, 153] on input "50" at bounding box center [76, 154] width 43 height 17
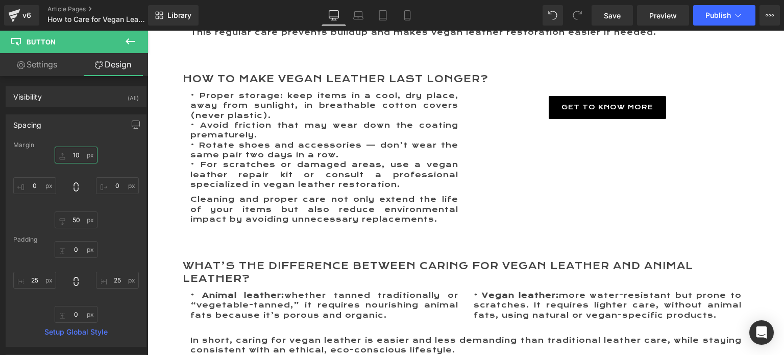
type input "10"
click at [126, 42] on icon at bounding box center [130, 41] width 12 height 12
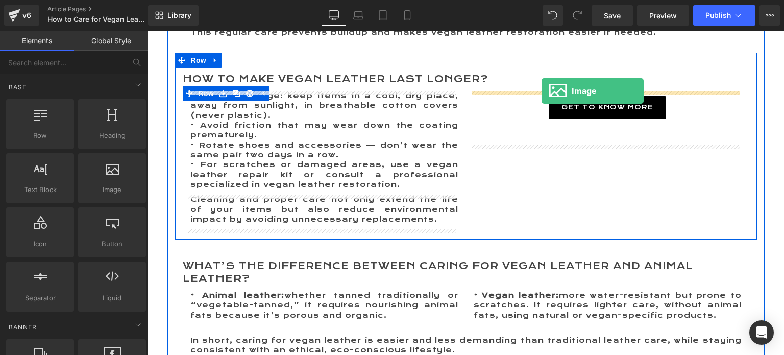
drag, startPoint x: 253, startPoint y: 208, endPoint x: 542, endPoint y: 91, distance: 311.8
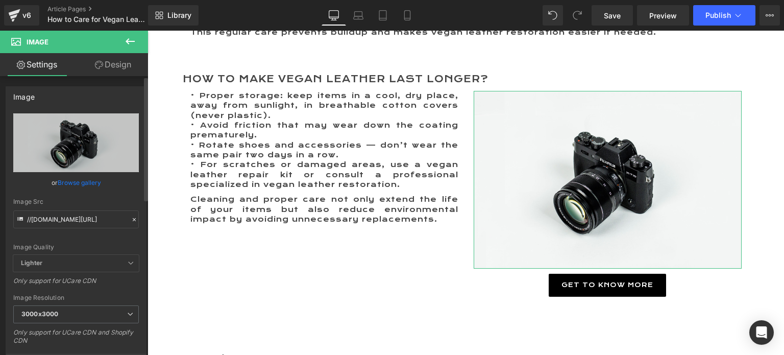
click at [73, 181] on link "Browse gallery" at bounding box center [79, 183] width 43 height 18
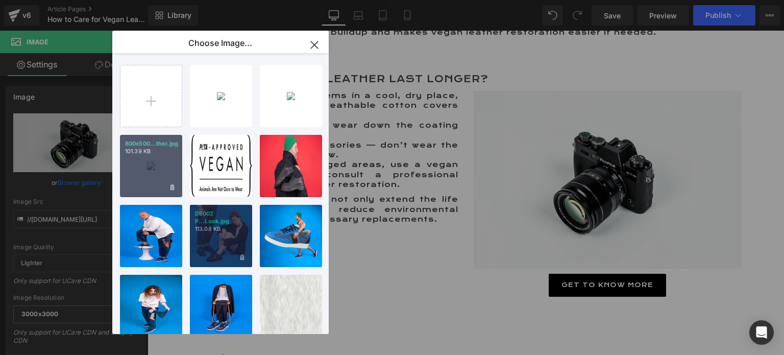
click at [225, 236] on div "DE002 P...Look.jpg 113.08 KB" at bounding box center [221, 236] width 62 height 62
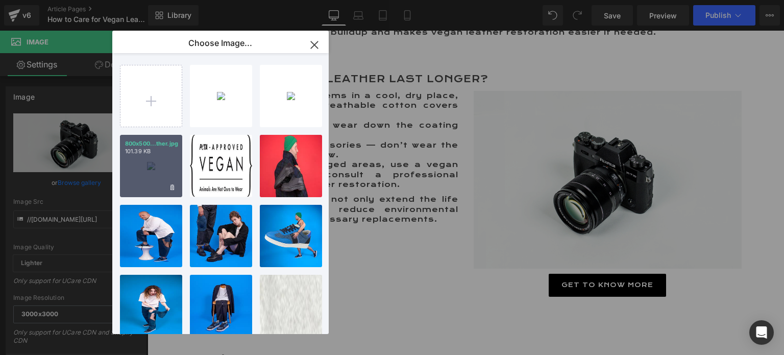
type input "https://ucarecdn.com/c2b3a79a-1e8a-4772-a572-6ddc4d46c07a/-/format/auto/-/previ…"
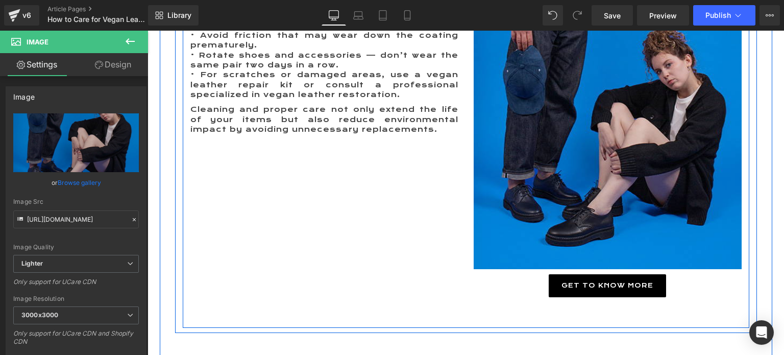
scroll to position [2562, 0]
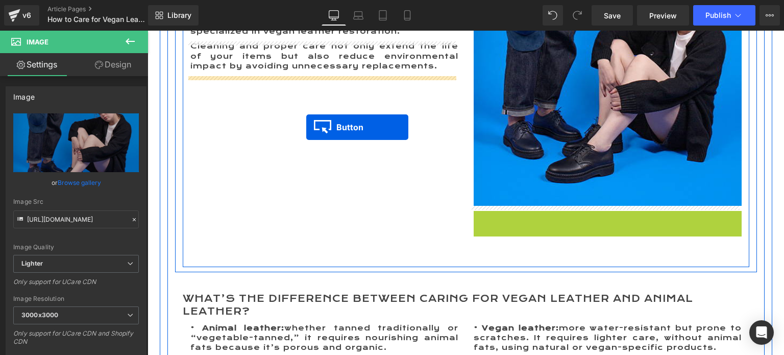
drag, startPoint x: 583, startPoint y: 221, endPoint x: 306, endPoint y: 127, distance: 292.6
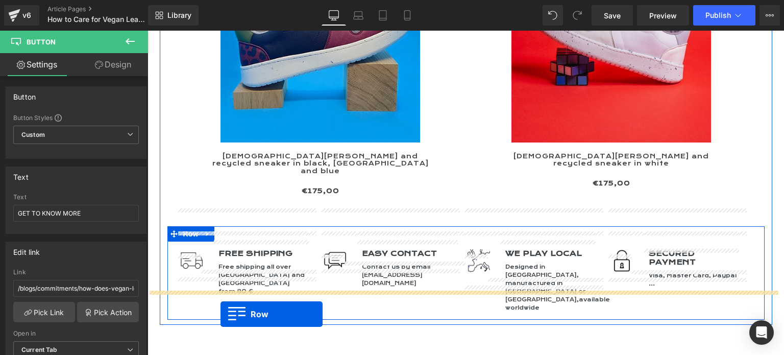
scroll to position [3379, 0]
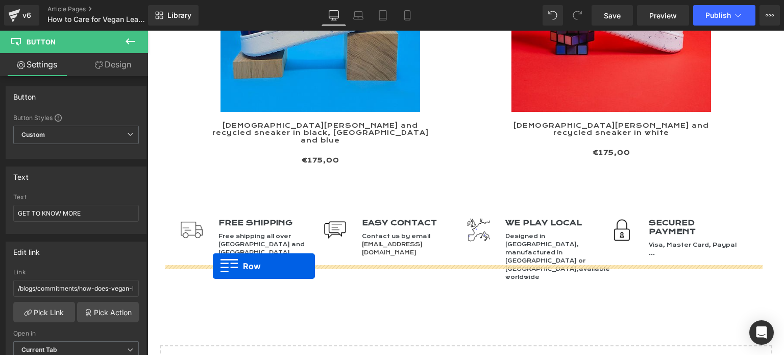
drag, startPoint x: 169, startPoint y: 107, endPoint x: 213, endPoint y: 266, distance: 165.1
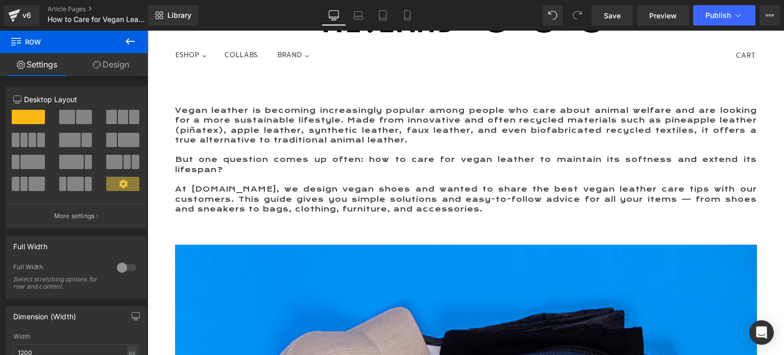
scroll to position [0, 0]
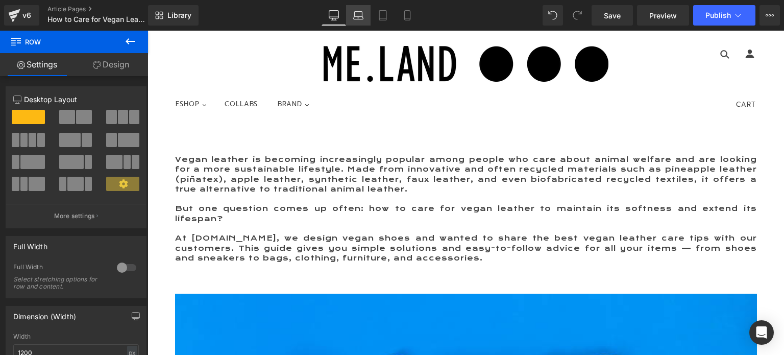
click at [355, 16] on icon at bounding box center [359, 17] width 10 height 3
type input "100"
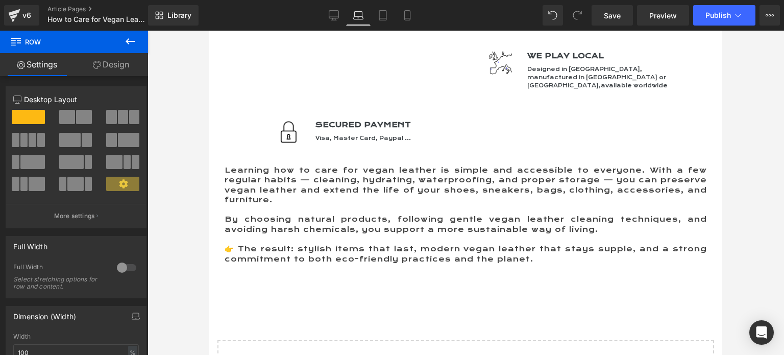
scroll to position [3275, 0]
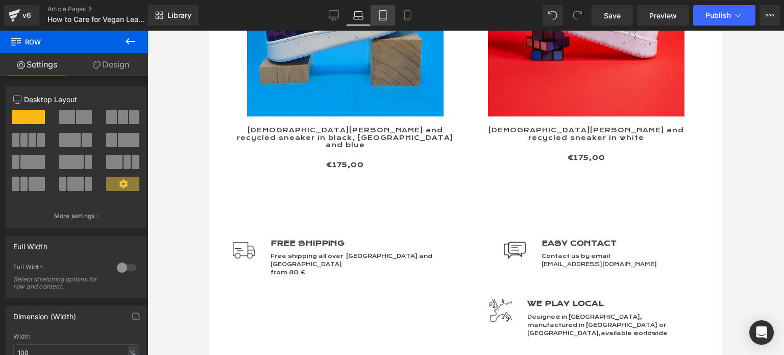
click at [384, 17] on icon at bounding box center [383, 15] width 10 height 10
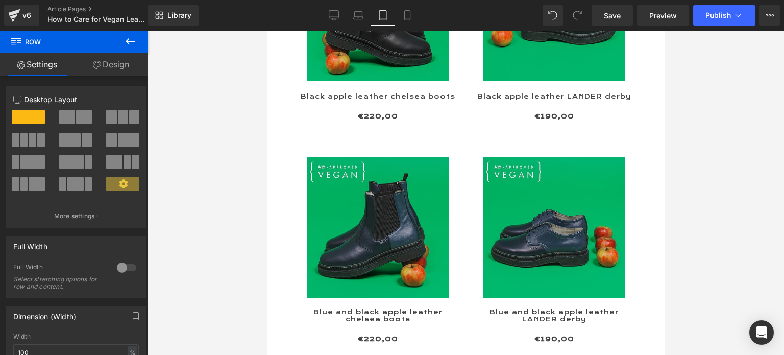
scroll to position [766, 0]
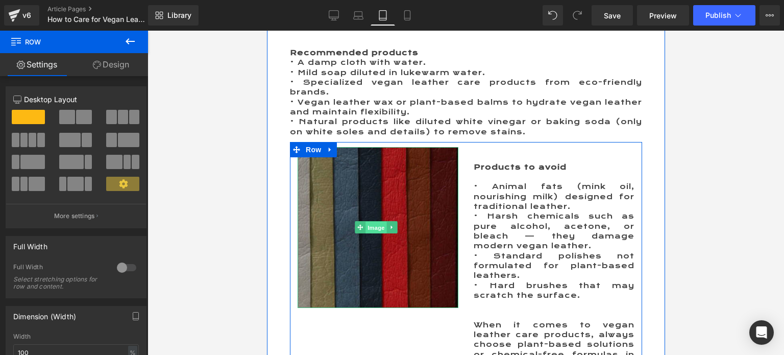
drag, startPoint x: 371, startPoint y: 222, endPoint x: 429, endPoint y: 128, distance: 110.9
click at [372, 222] on span "Image" at bounding box center [375, 228] width 21 height 12
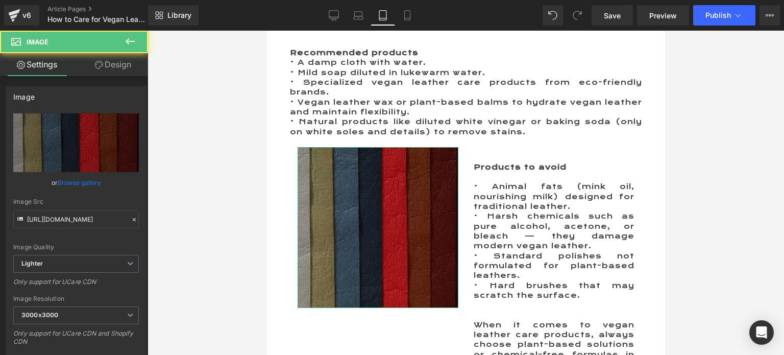
click at [115, 63] on link "Design" at bounding box center [113, 64] width 74 height 23
click at [0, 0] on div "Spacing" at bounding box center [0, 0] width 0 height 0
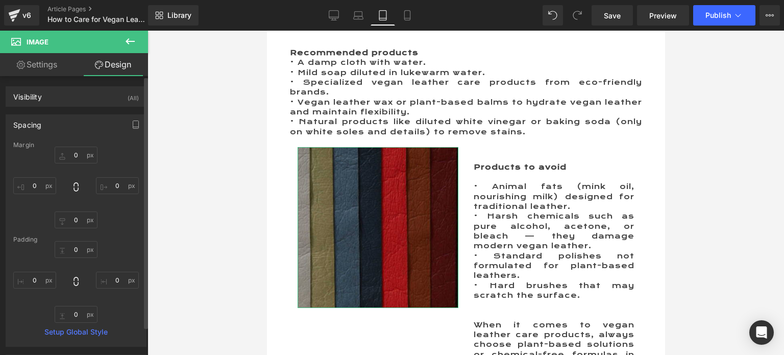
type input "0"
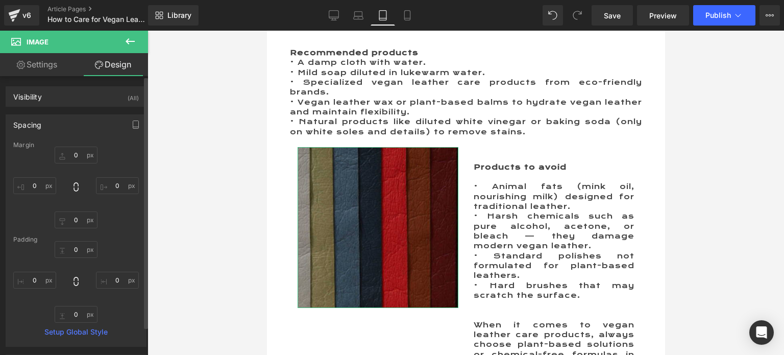
type input "0"
click at [75, 155] on input "0" at bounding box center [76, 154] width 43 height 17
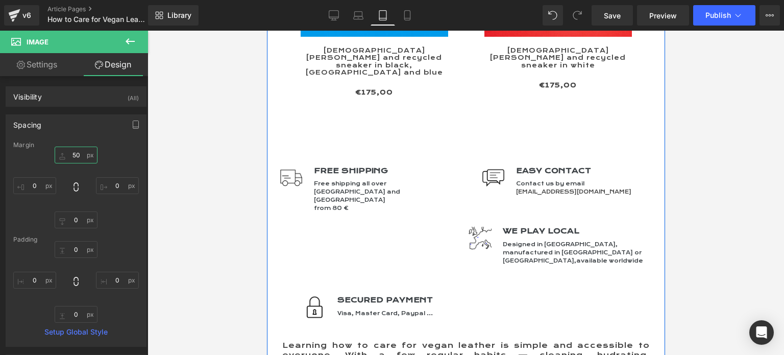
scroll to position [3471, 0]
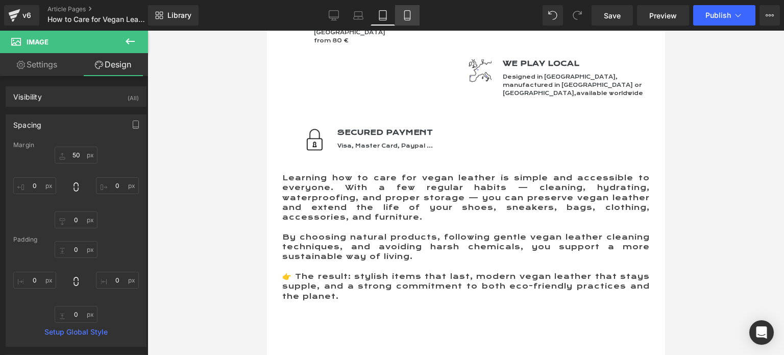
click at [406, 16] on icon at bounding box center [407, 15] width 10 height 10
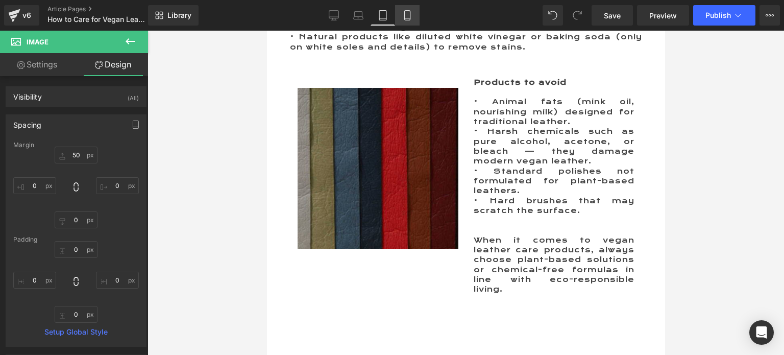
type input "0"
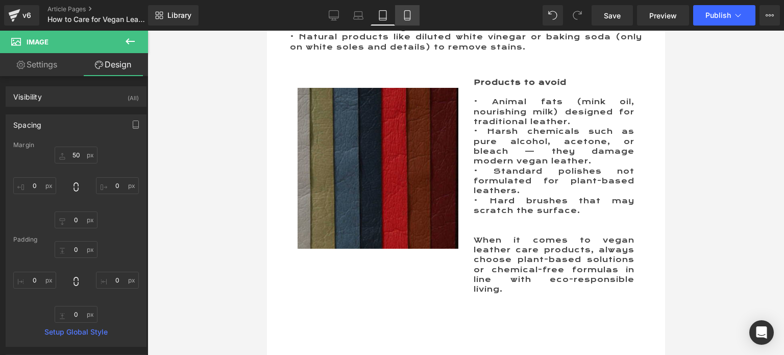
type input "0"
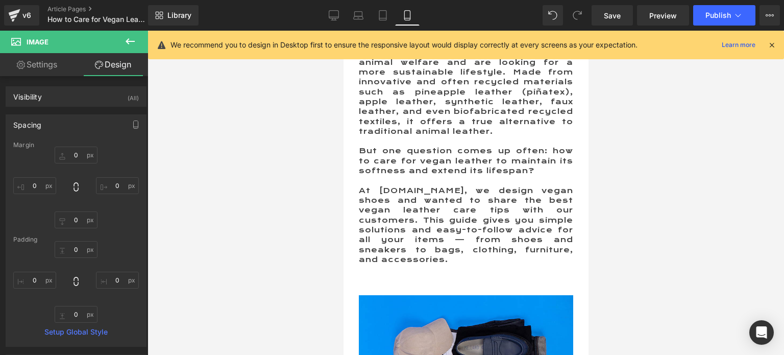
scroll to position [33, 0]
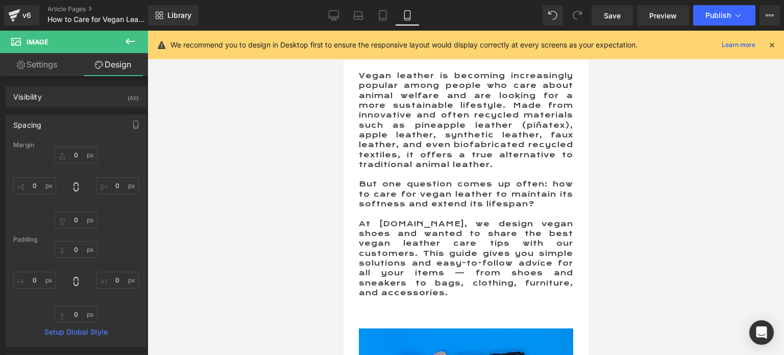
drag, startPoint x: 580, startPoint y: 92, endPoint x: 921, endPoint y: 83, distance: 340.6
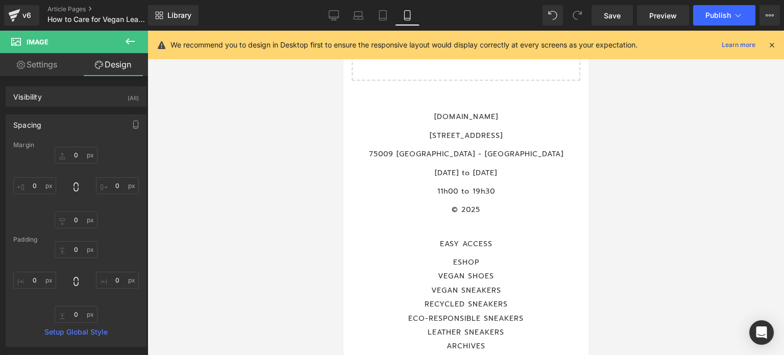
scroll to position [5666, 0]
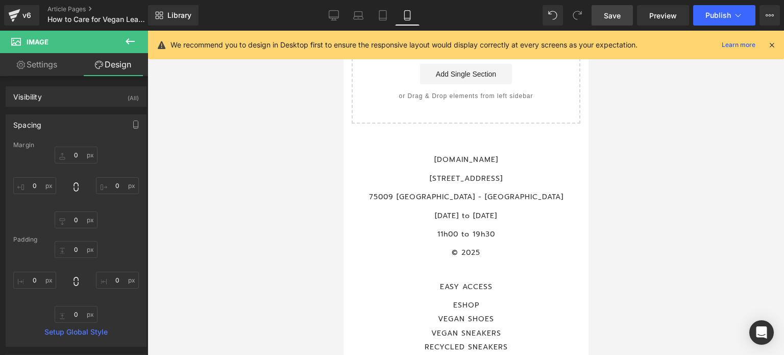
click at [606, 13] on span "Save" at bounding box center [612, 15] width 17 height 11
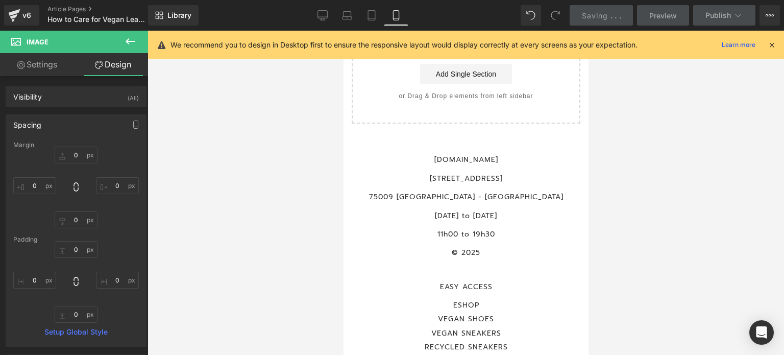
click at [768, 40] on icon at bounding box center [771, 44] width 9 height 9
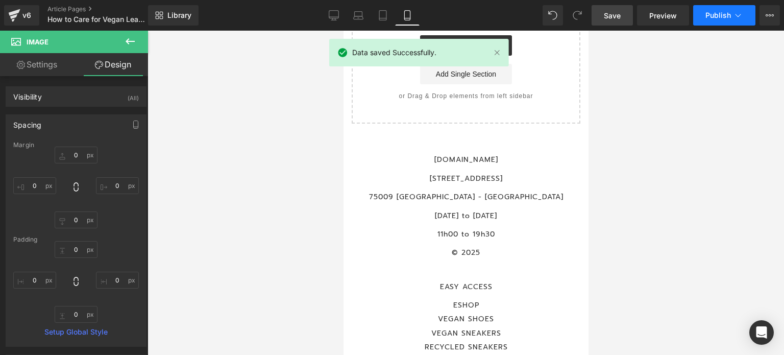
click at [716, 11] on span "Publish" at bounding box center [718, 15] width 26 height 8
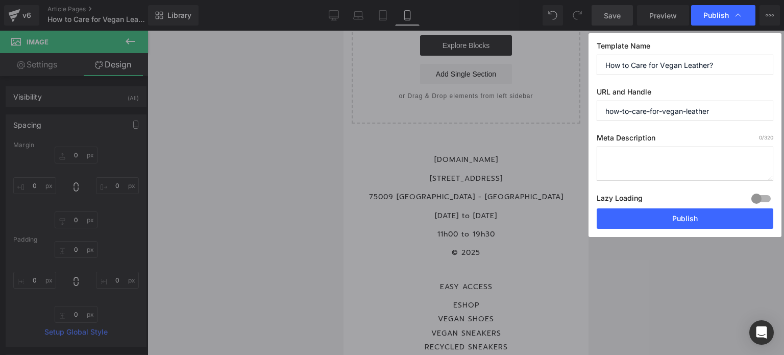
click at [617, 159] on textarea at bounding box center [685, 163] width 177 height 34
paste textarea "Discover our practical tips to care for vegan leather, extend its lifespan, and…"
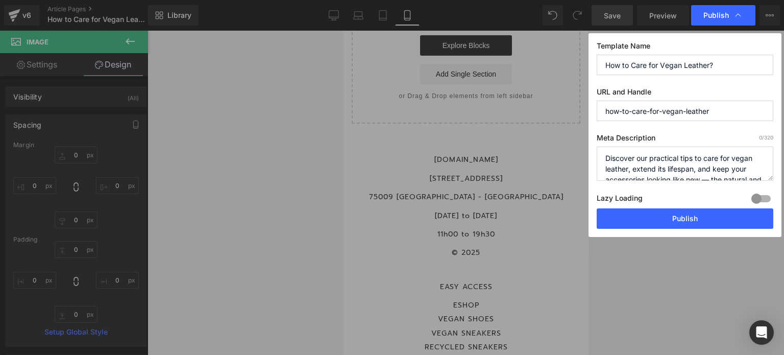
scroll to position [14, 0]
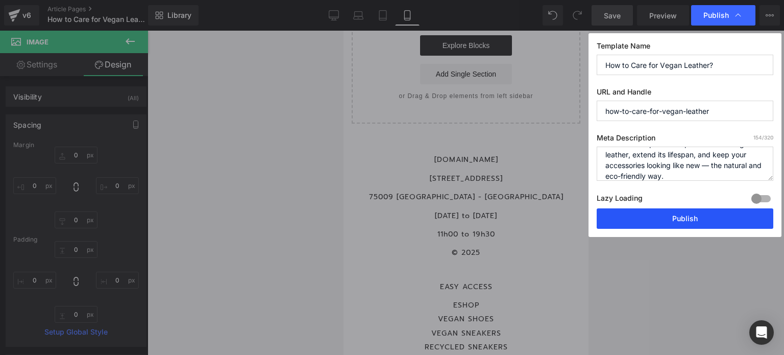
type textarea "Discover our practical tips to care for vegan leather, extend its lifespan, and…"
click at [692, 216] on button "Publish" at bounding box center [685, 218] width 177 height 20
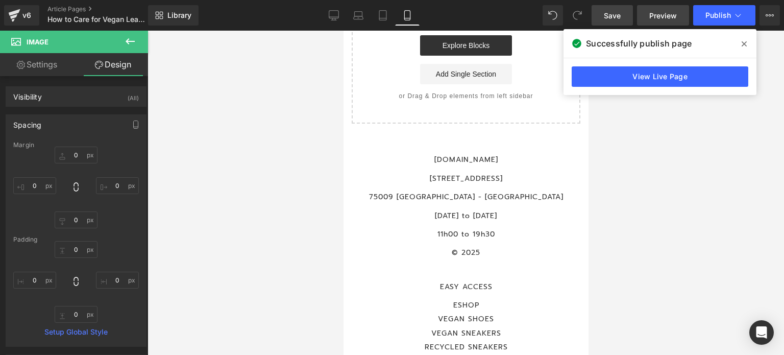
click at [668, 13] on span "Preview" at bounding box center [663, 15] width 28 height 11
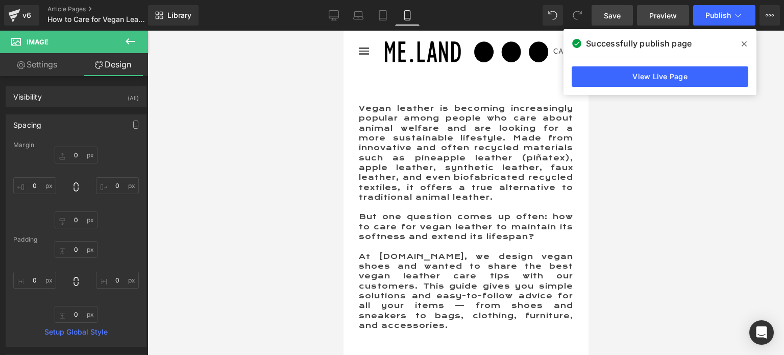
click at [658, 14] on span "Preview" at bounding box center [663, 15] width 28 height 11
